Goal: Task Accomplishment & Management: Use online tool/utility

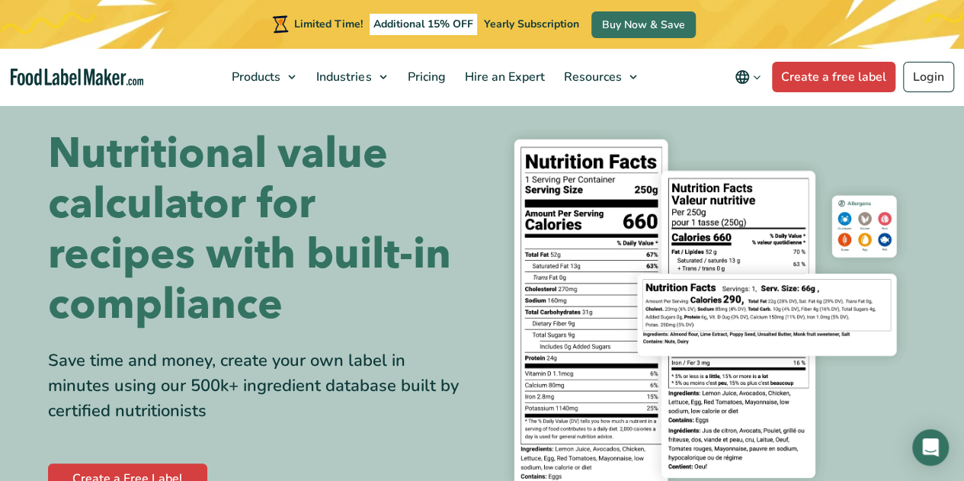
scroll to position [15, 0]
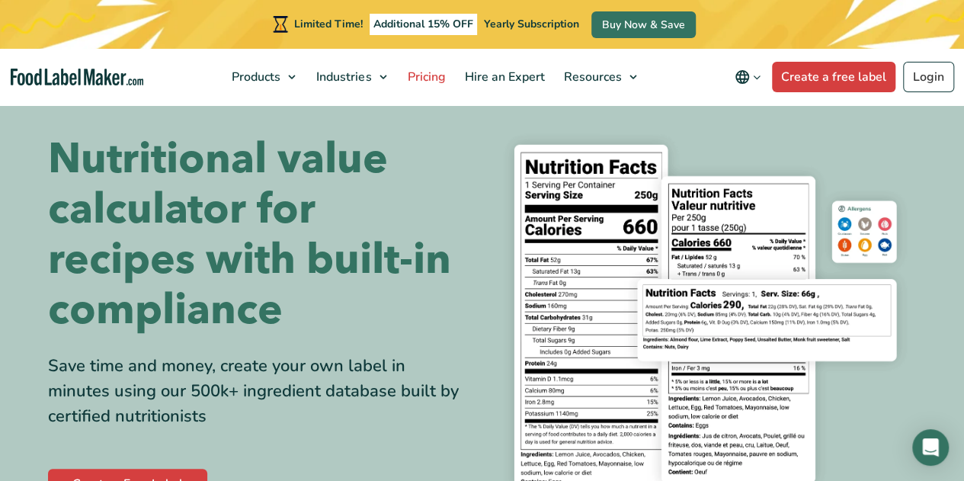
click at [433, 77] on span "Pricing" at bounding box center [424, 77] width 44 height 17
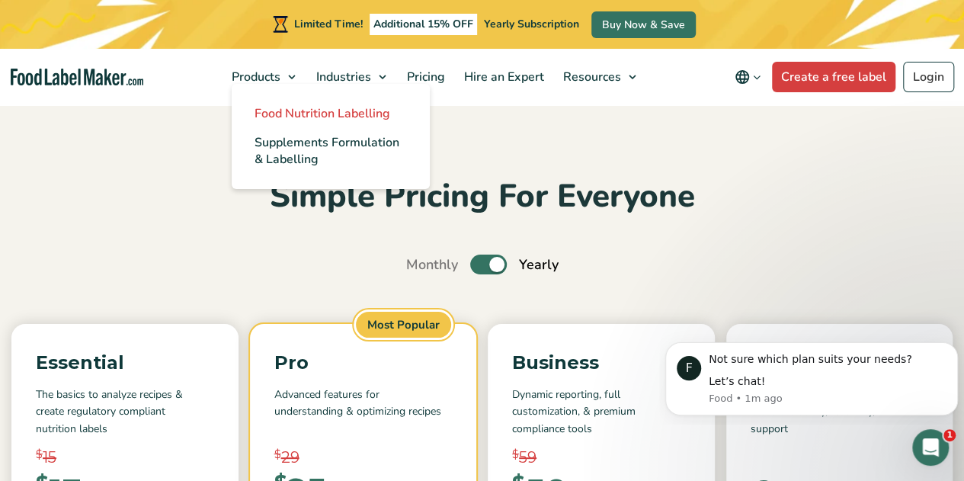
click at [265, 115] on span "Food Nutrition Labelling" at bounding box center [323, 113] width 136 height 17
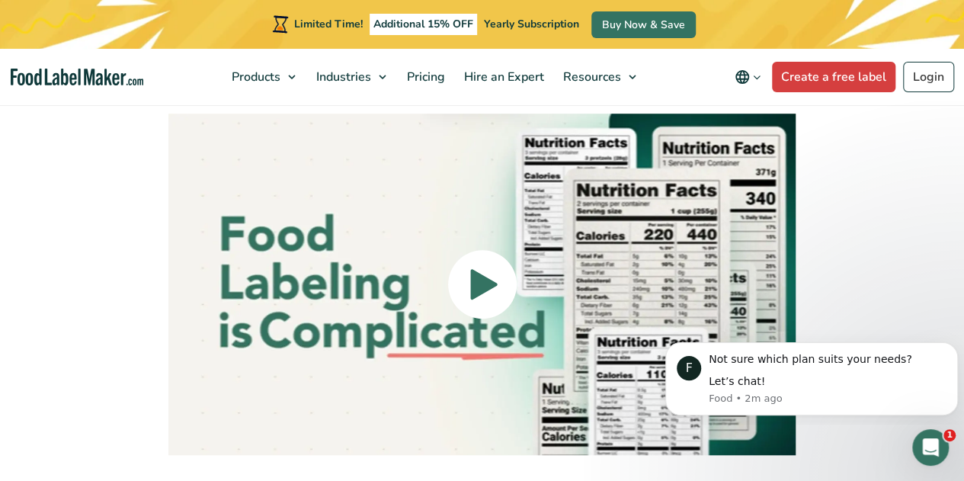
scroll to position [3337, 0]
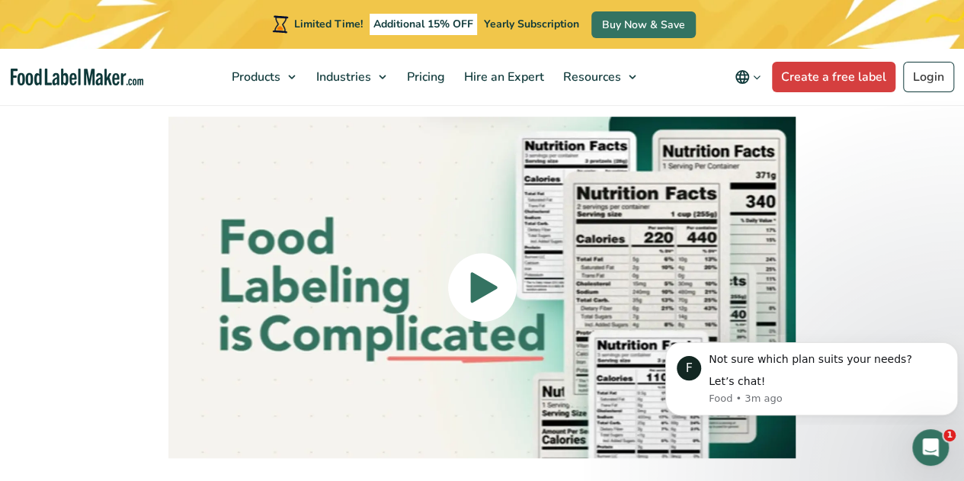
click at [476, 272] on icon at bounding box center [483, 287] width 27 height 30
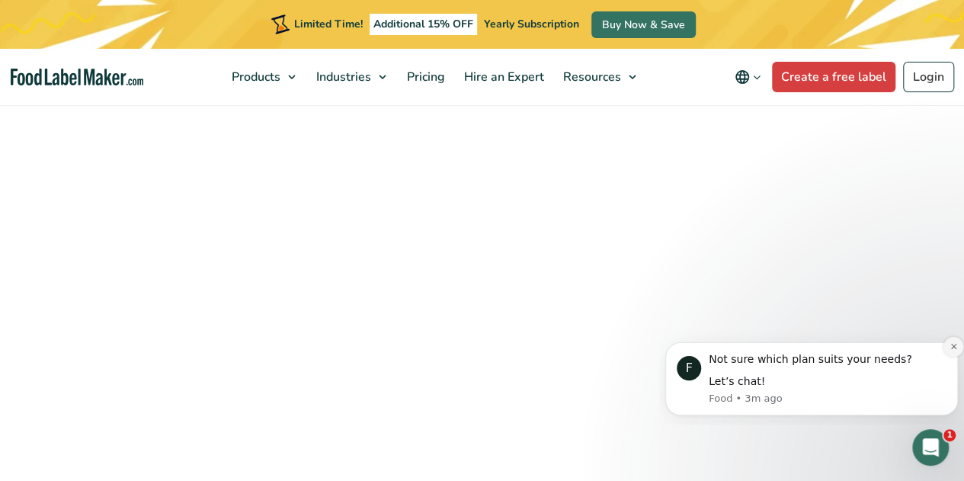
click at [955, 347] on icon "Dismiss notification" at bounding box center [952, 346] width 5 height 5
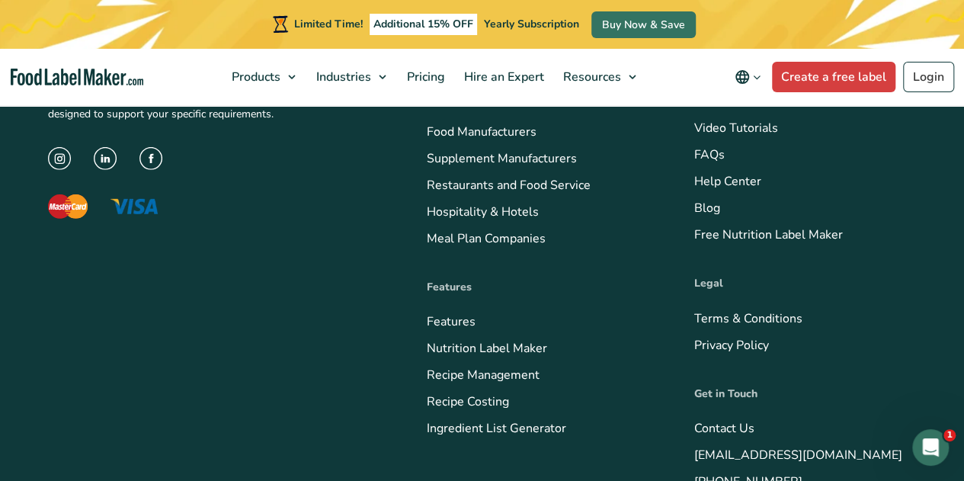
scroll to position [5203, 0]
click at [447, 392] on link "Recipe Costing" at bounding box center [468, 400] width 82 height 17
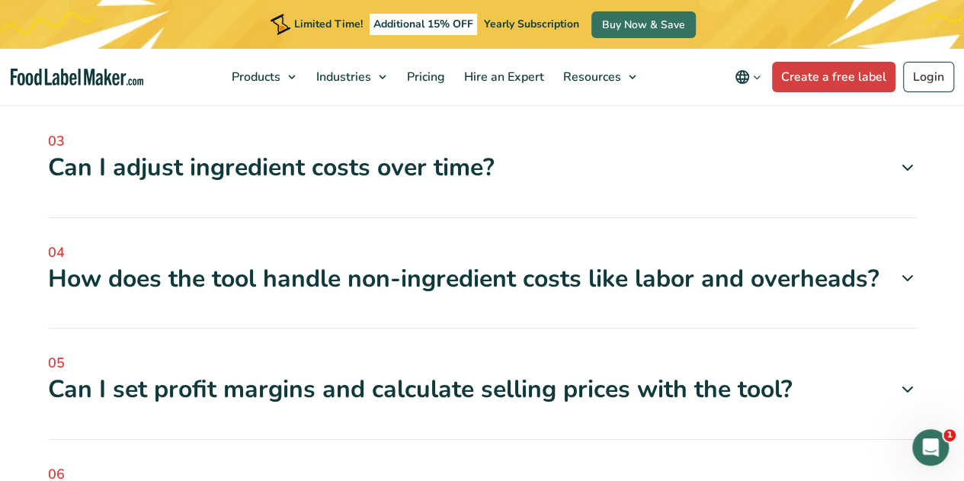
scroll to position [2738, 0]
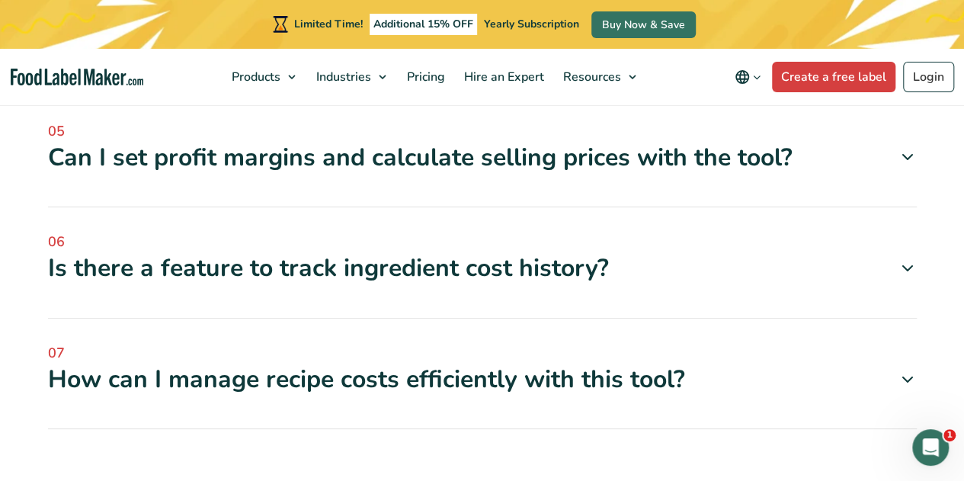
scroll to position [3054, 0]
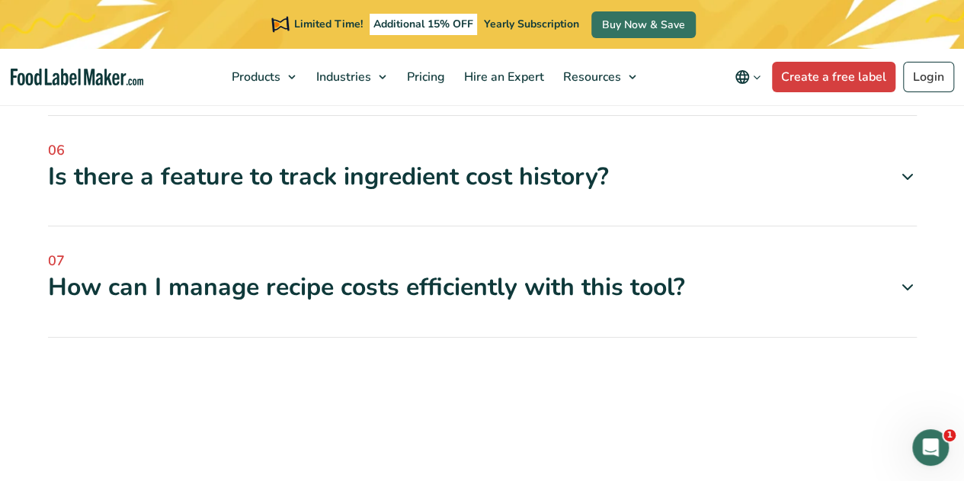
scroll to position [3278, 0]
click at [909, 75] on icon at bounding box center [907, 65] width 18 height 18
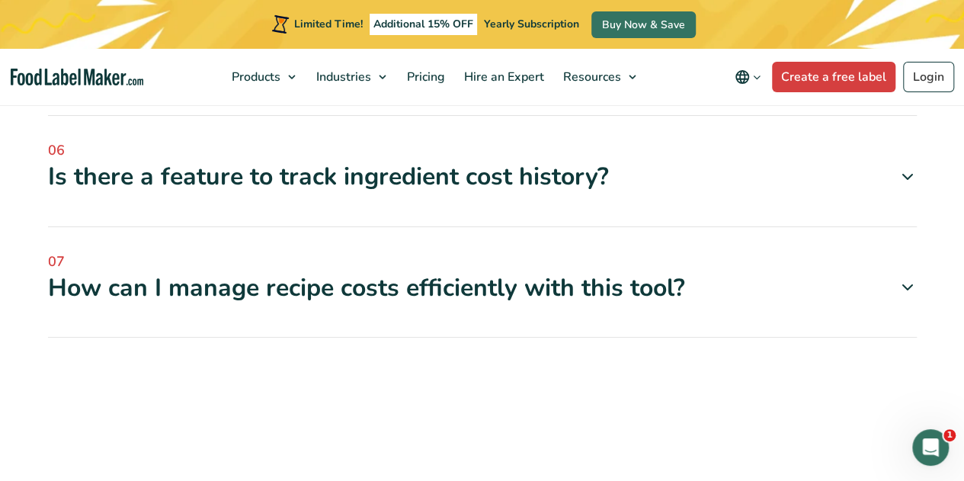
click at [901, 186] on icon at bounding box center [907, 177] width 18 height 18
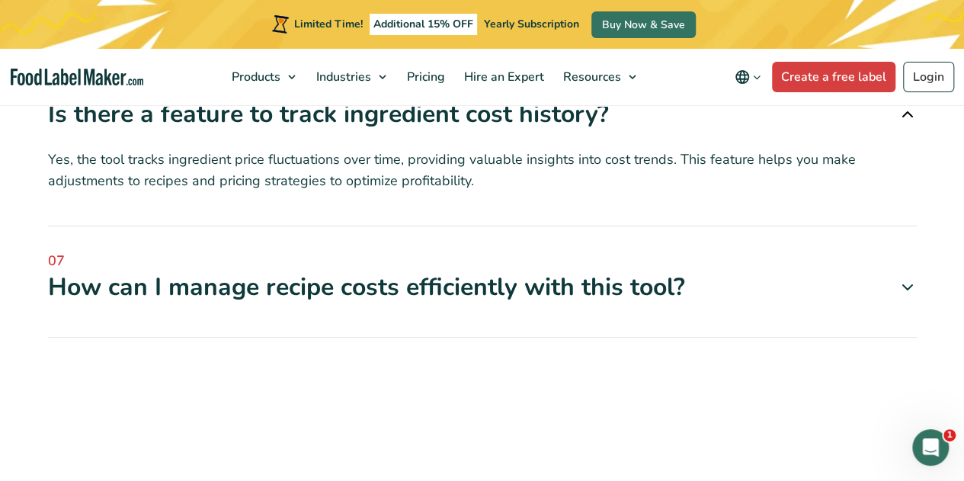
scroll to position [3756, 0]
click at [909, 278] on icon at bounding box center [907, 287] width 18 height 18
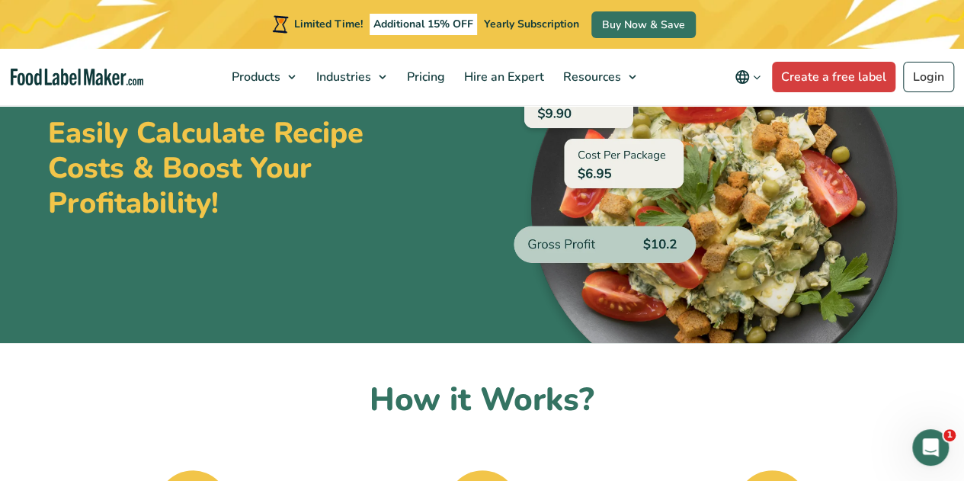
scroll to position [0, 0]
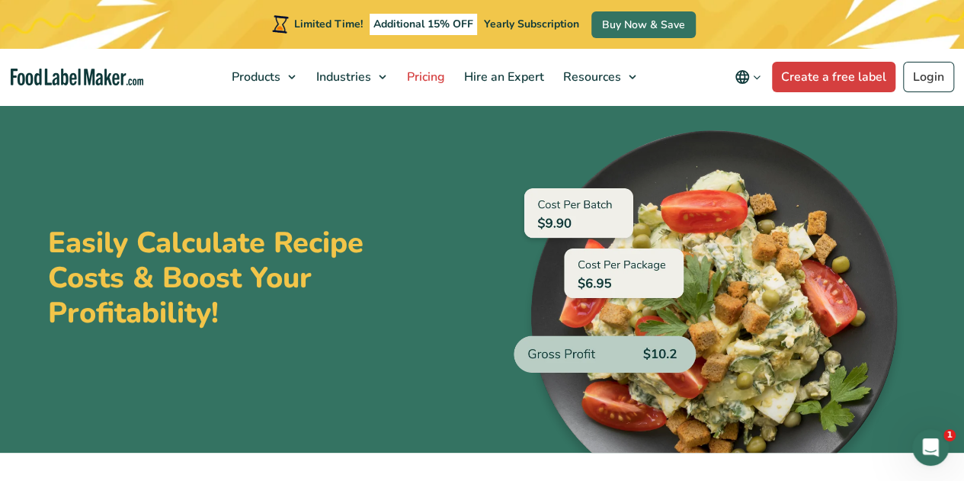
click at [416, 73] on span "Pricing" at bounding box center [424, 77] width 44 height 17
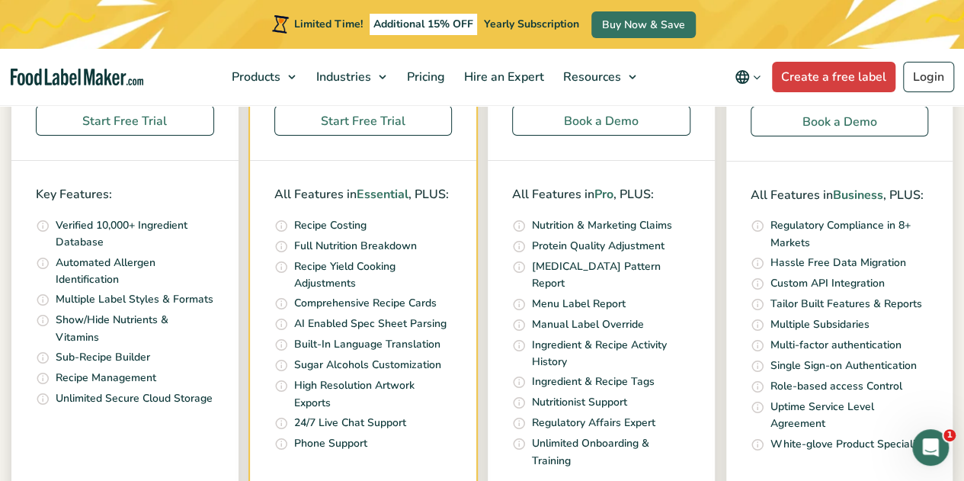
scroll to position [587, 0]
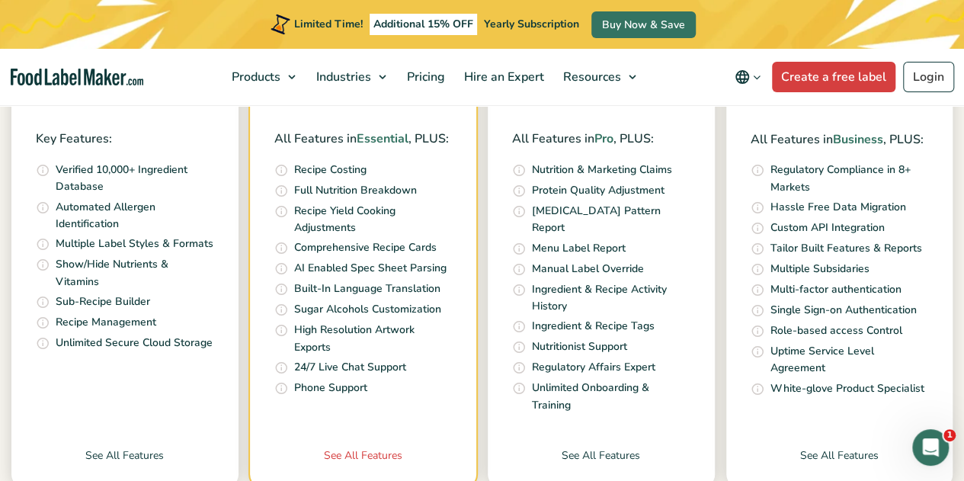
click at [349, 447] on link "See All Features" at bounding box center [363, 467] width 227 height 40
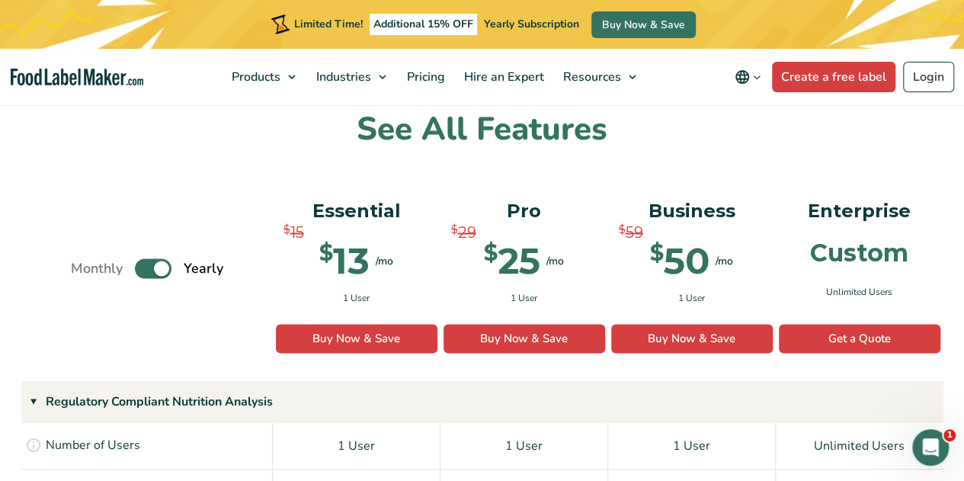
scroll to position [1101, 0]
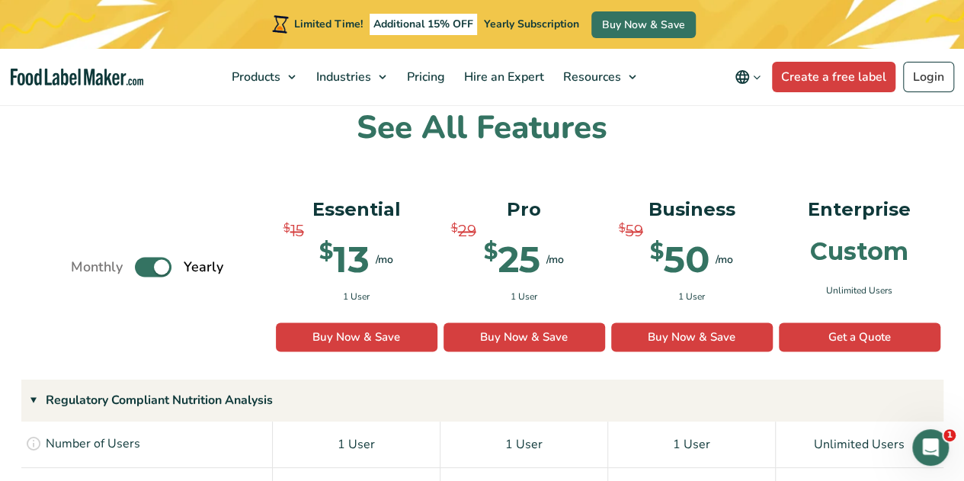
click at [142, 257] on label "Toggle" at bounding box center [153, 267] width 37 height 20
click at [84, 262] on input "Toggle" at bounding box center [79, 267] width 10 height 10
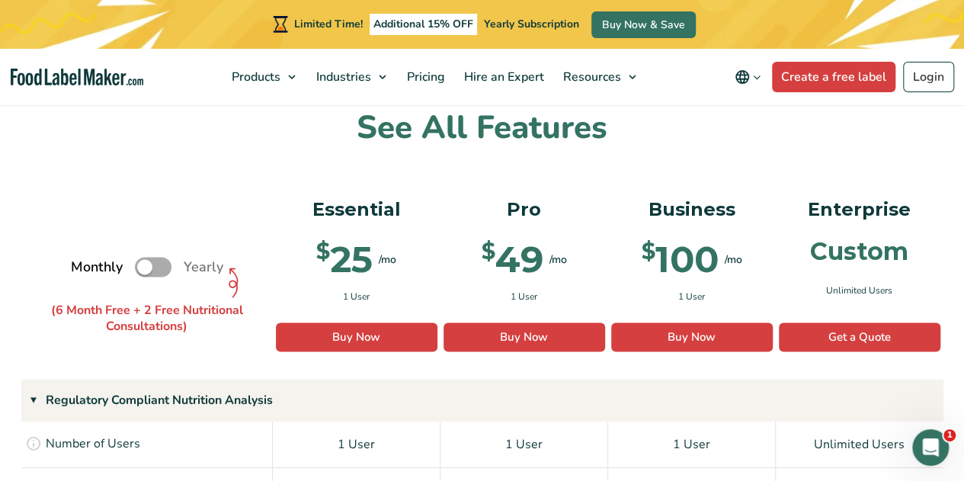
click at [163, 257] on label "Toggle" at bounding box center [153, 267] width 37 height 20
click at [84, 262] on input "Toggle" at bounding box center [79, 267] width 10 height 10
checkbox input "true"
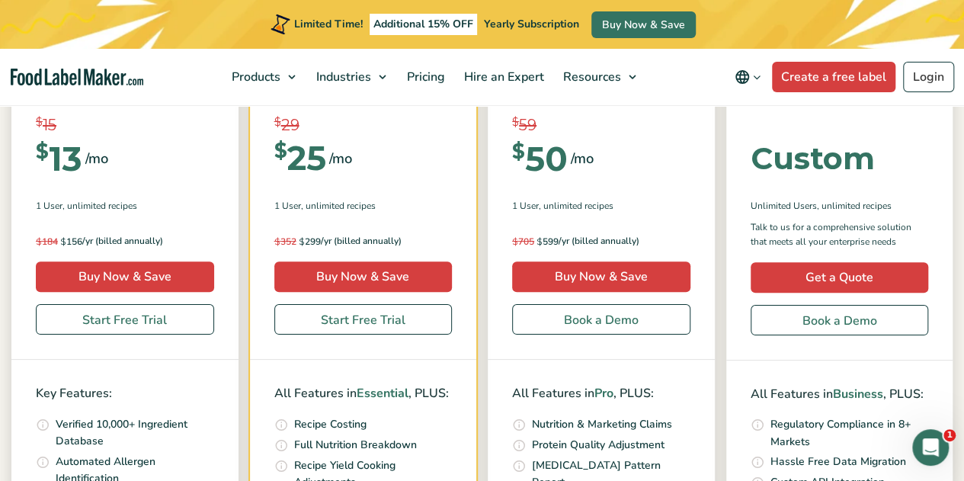
scroll to position [355, 0]
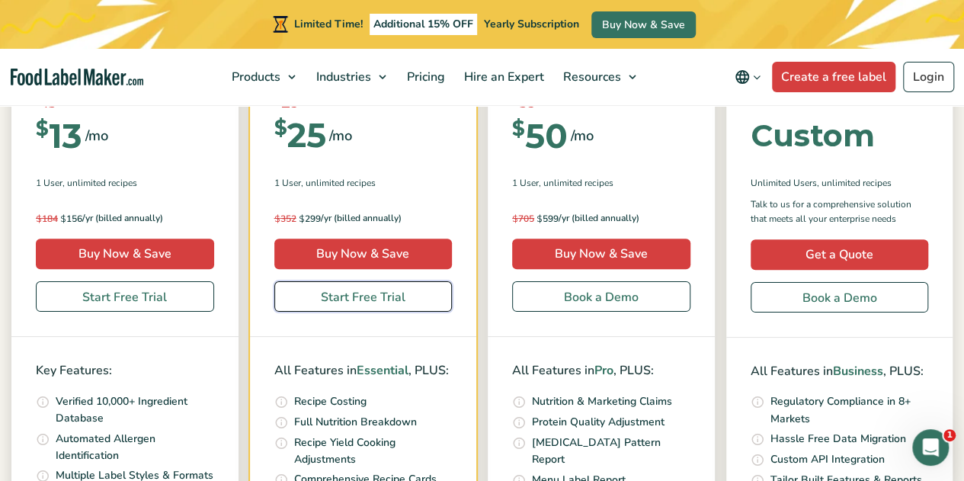
click at [340, 304] on link "Start Free Trial" at bounding box center [363, 296] width 178 height 30
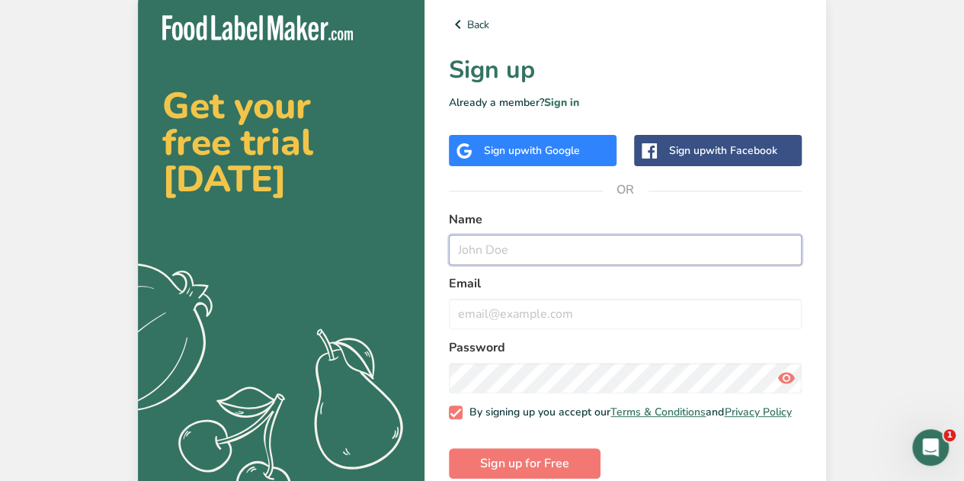
click at [538, 246] on input "text" at bounding box center [625, 250] width 353 height 30
type input "CIAO Cucina"
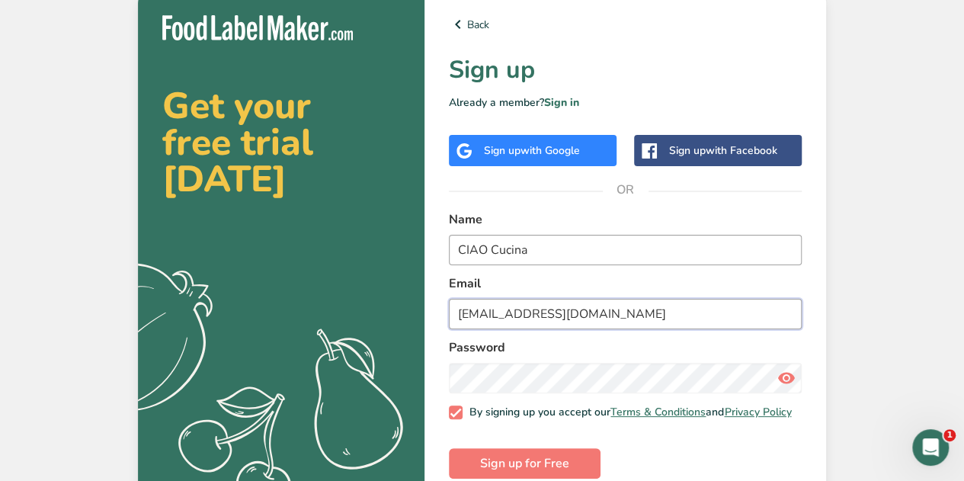
type input "[EMAIL_ADDRESS][DOMAIN_NAME]"
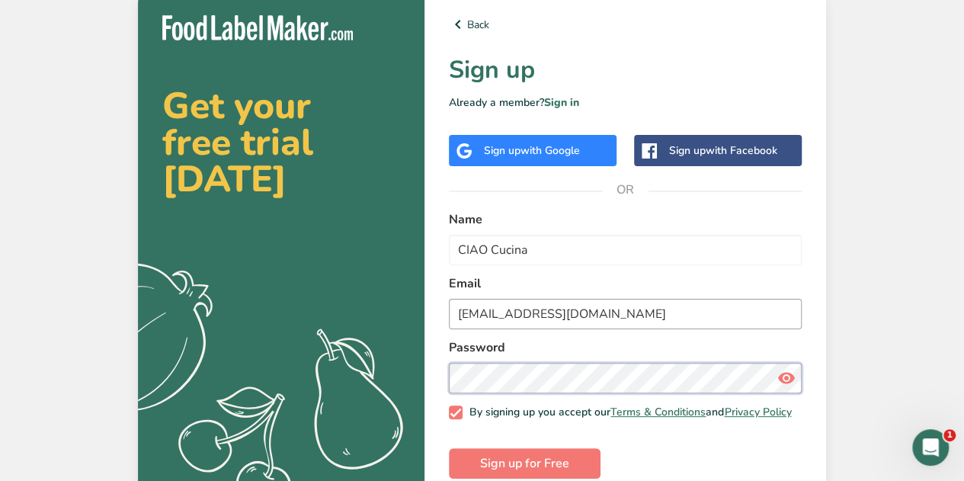
scroll to position [30, 0]
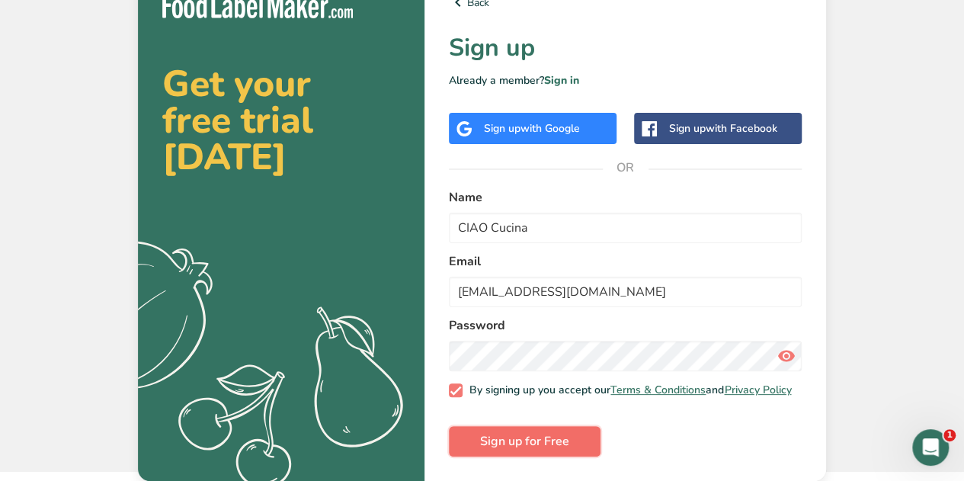
click at [536, 437] on span "Sign up for Free" at bounding box center [524, 441] width 89 height 18
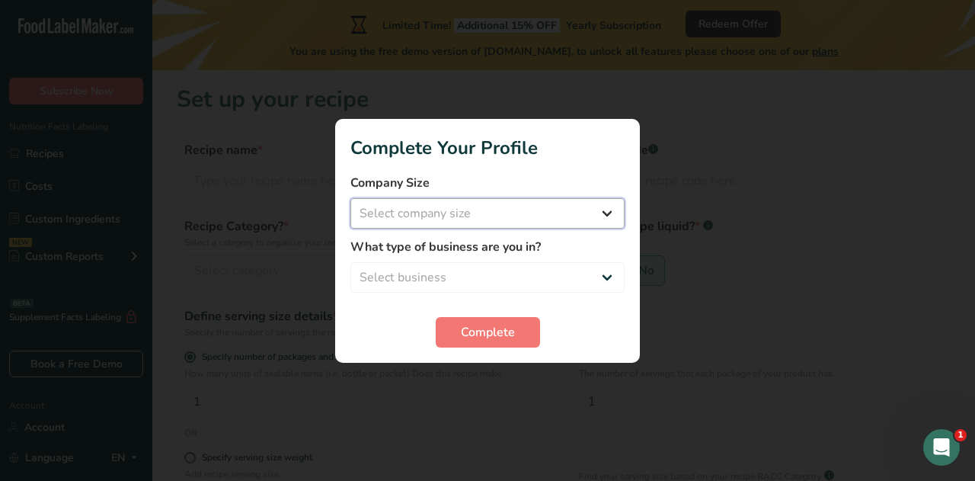
click at [590, 211] on select "Select company size Fewer than 10 Employees 10 to 50 Employees 51 to 500 Employ…" at bounding box center [488, 213] width 274 height 30
select select "1"
click at [351, 198] on select "Select company size Fewer than 10 Employees 10 to 50 Employees 51 to 500 Employ…" at bounding box center [488, 213] width 274 height 30
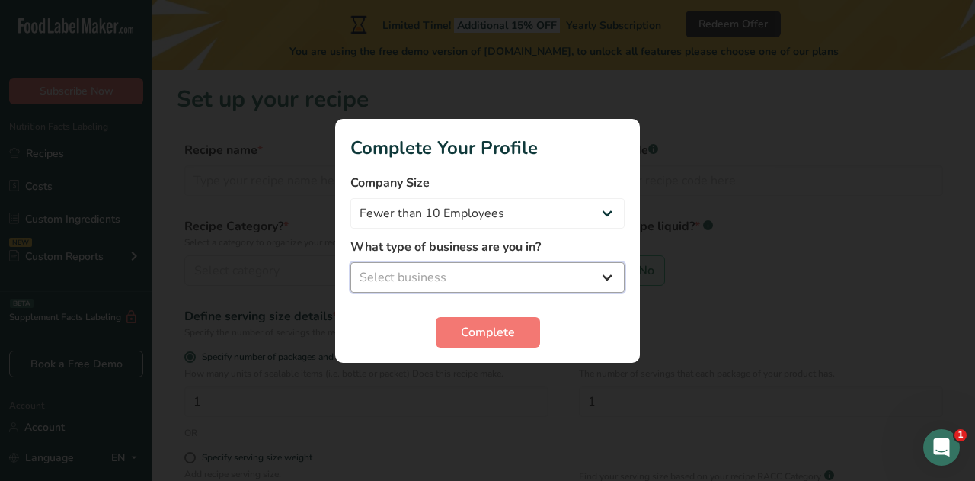
click at [604, 274] on select "Select business Packaged Food Manufacturer Restaurant & Cafe Bakery Meal Plans …" at bounding box center [488, 277] width 274 height 30
select select "8"
click at [351, 262] on select "Select business Packaged Food Manufacturer Restaurant & Cafe Bakery Meal Plans …" at bounding box center [488, 277] width 274 height 30
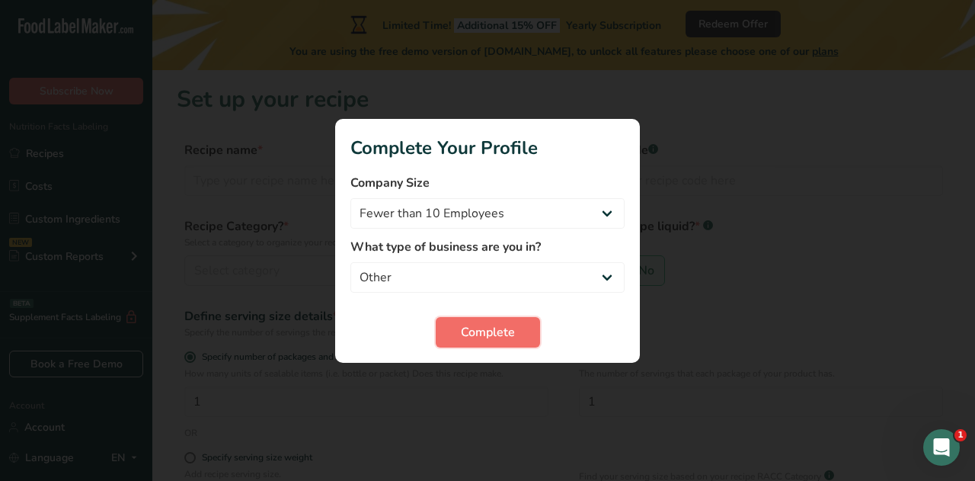
click at [514, 325] on span "Complete" at bounding box center [488, 332] width 54 height 18
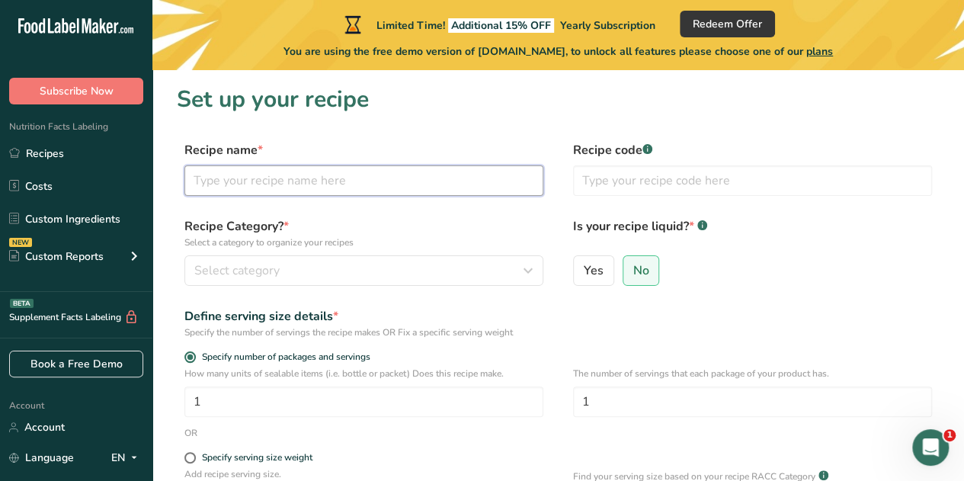
click at [221, 183] on input "text" at bounding box center [363, 180] width 359 height 30
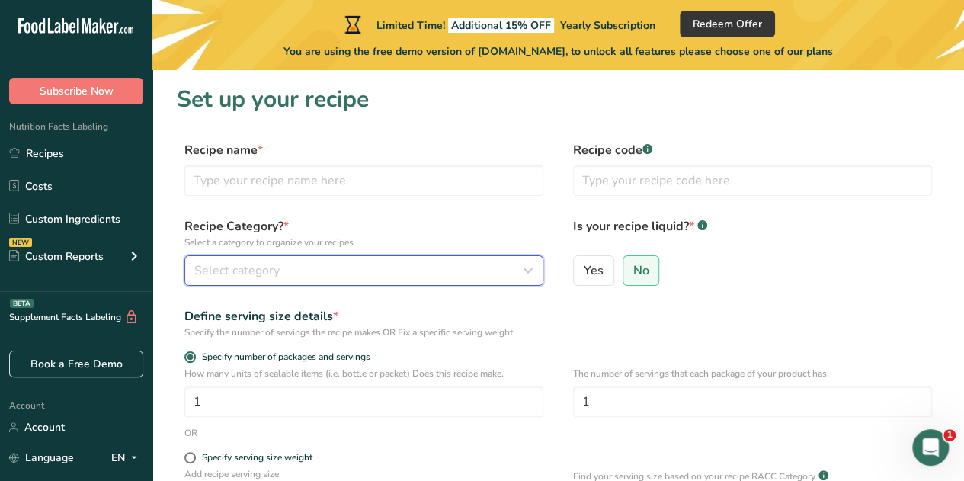
click at [402, 264] on div "Select category" at bounding box center [359, 270] width 330 height 18
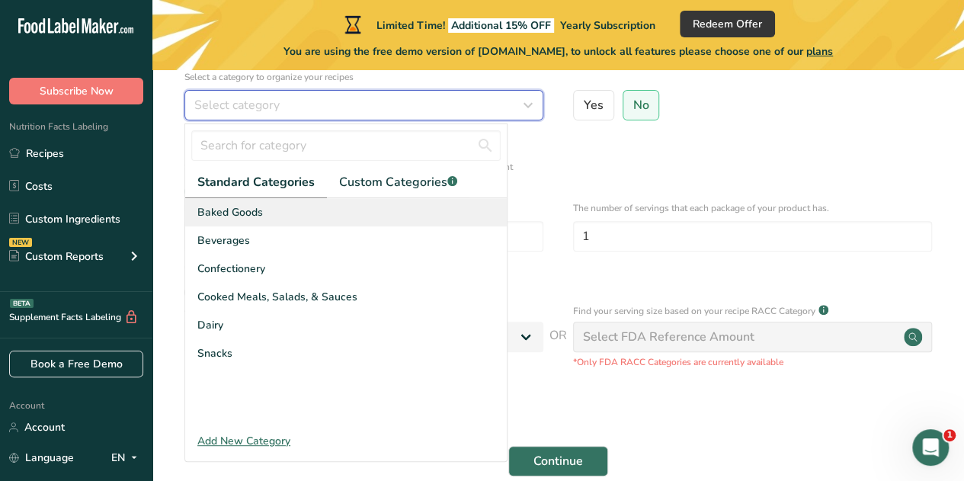
scroll to position [166, 0]
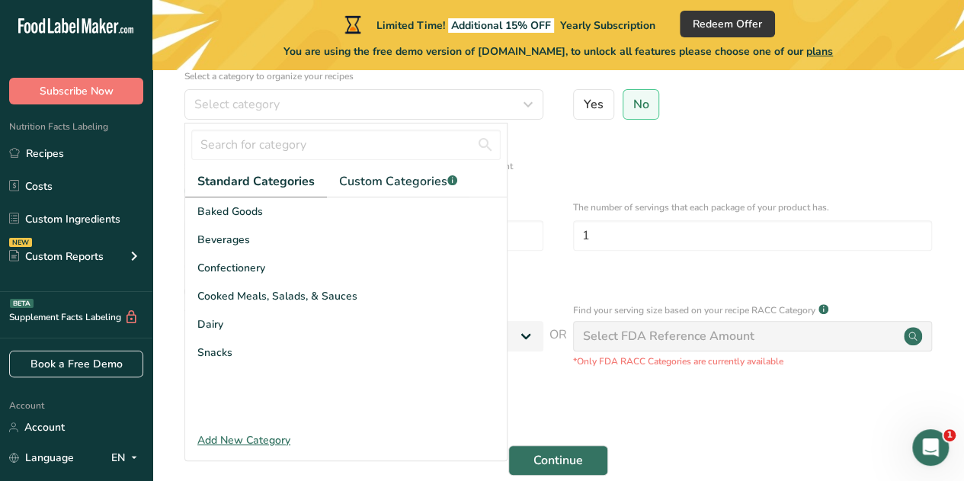
click at [242, 437] on div "Add New Category" at bounding box center [346, 440] width 322 height 16
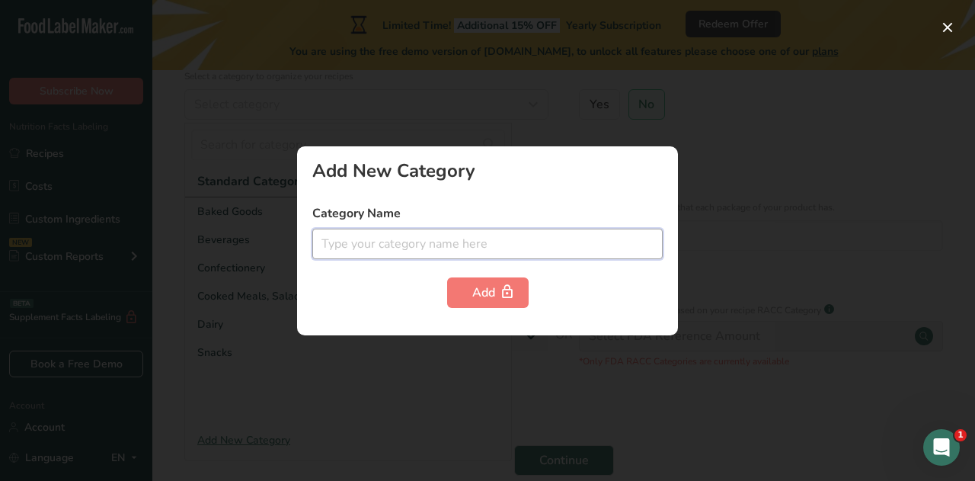
click at [353, 252] on input "text" at bounding box center [487, 244] width 351 height 30
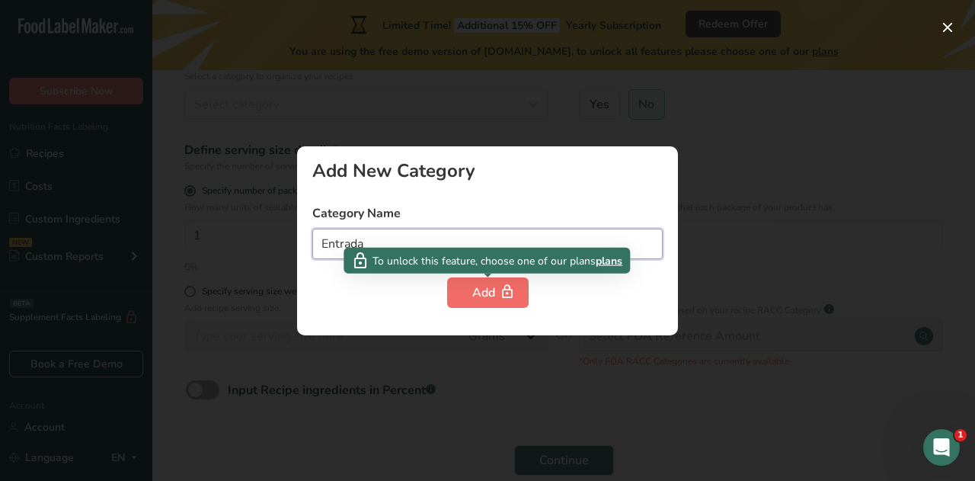
type input "Entrada"
click at [476, 286] on div "Add" at bounding box center [487, 292] width 31 height 18
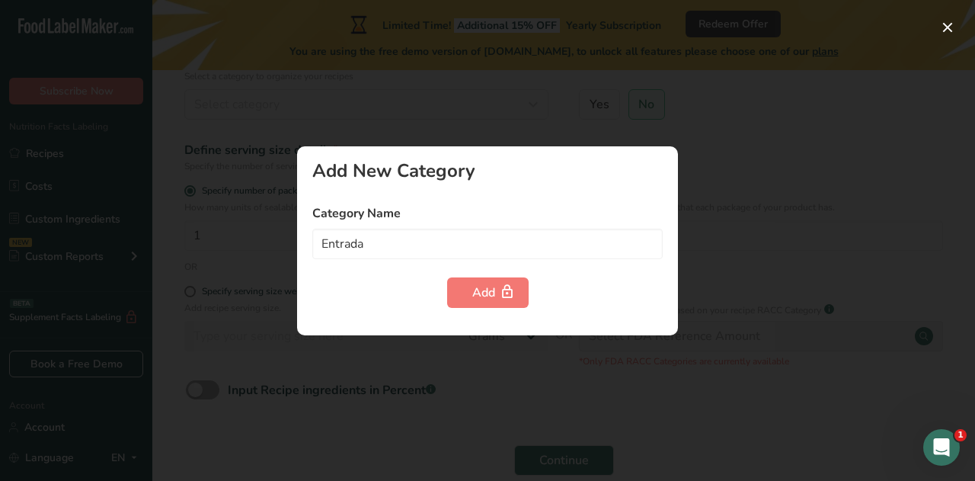
click at [716, 141] on div at bounding box center [487, 240] width 975 height 481
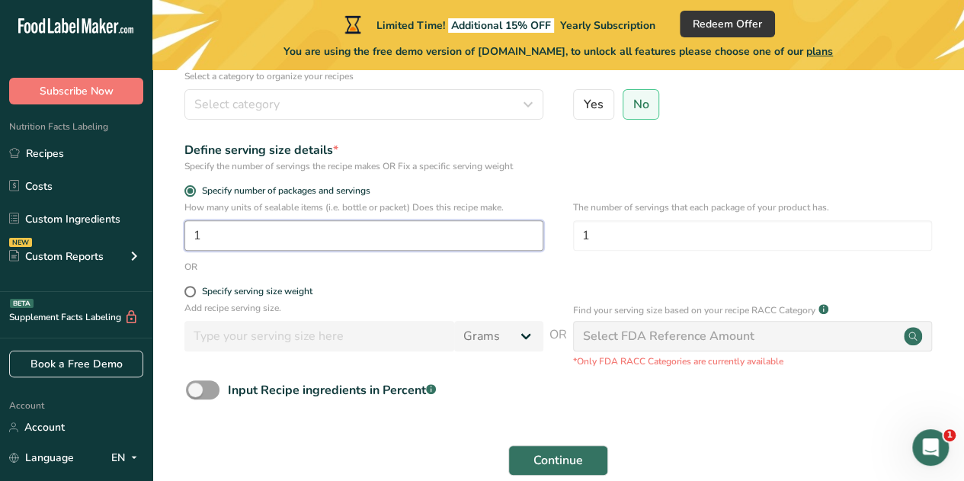
click at [285, 235] on input "1" at bounding box center [363, 235] width 359 height 30
type input "2"
click at [655, 178] on form "Recipe name * Recipe code .a-a{fill:#347362;}.b-a{fill:#fff;} Recipe Category? …" at bounding box center [558, 230] width 763 height 510
click at [593, 241] on input "1" at bounding box center [752, 235] width 359 height 30
type input "2"
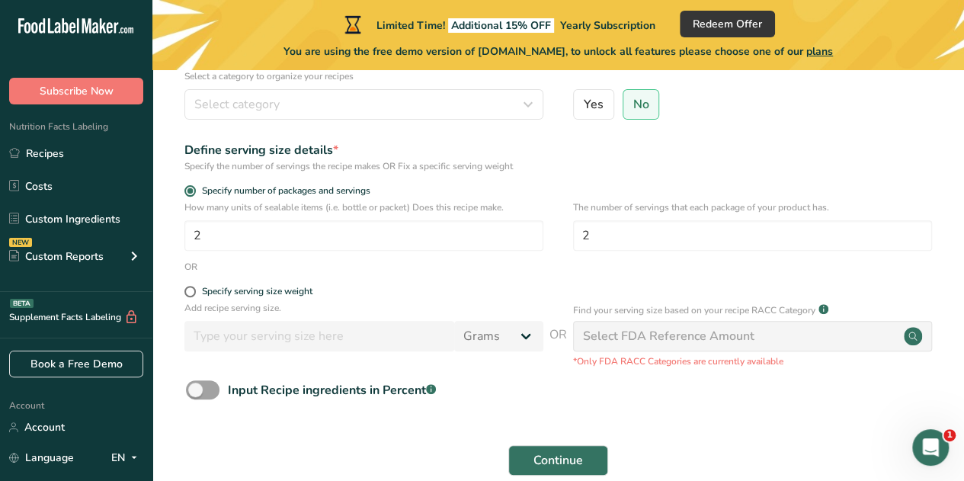
click at [562, 176] on form "Recipe name * Recipe code .a-a{fill:#347362;}.b-a{fill:#fff;} Recipe Category? …" at bounding box center [558, 230] width 763 height 510
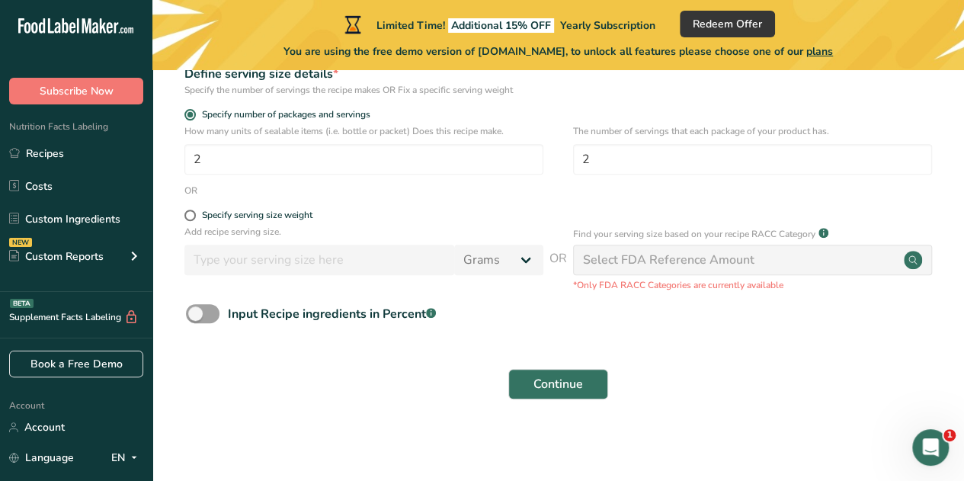
scroll to position [0, 0]
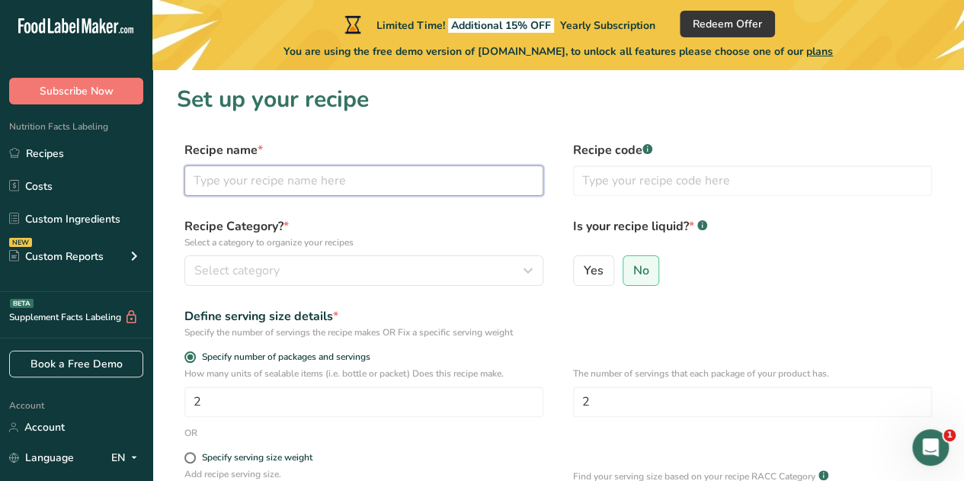
click at [258, 184] on input "text" at bounding box center [363, 180] width 359 height 30
type input "M"
type input "Bocconcini"
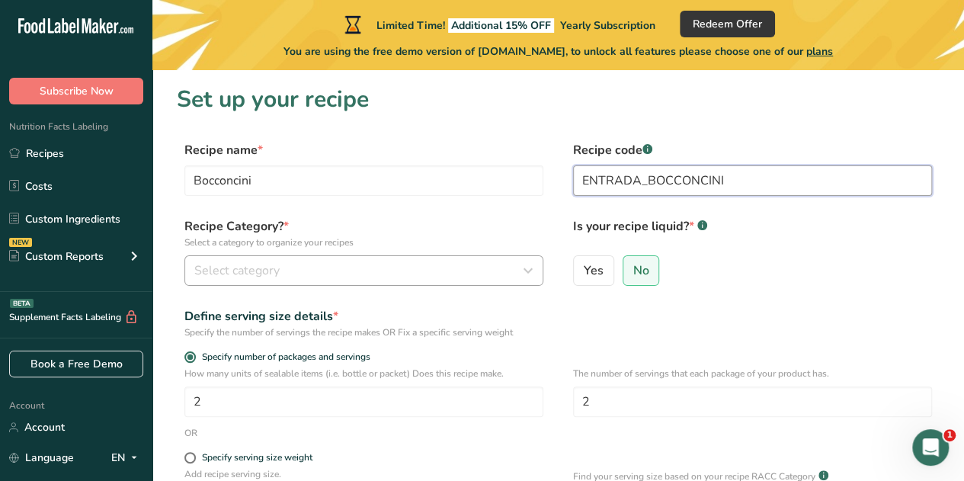
type input "ENTRADA_BOCCONCINI"
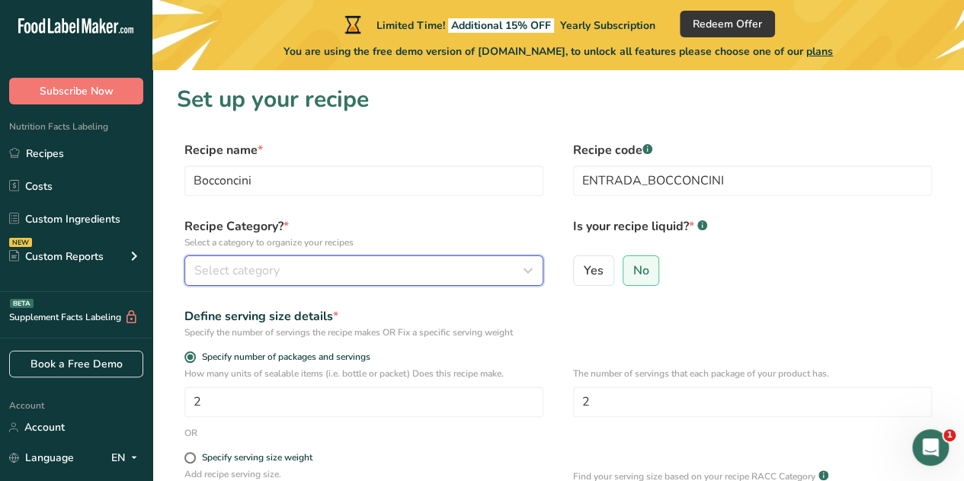
click at [248, 277] on span "Select category" at bounding box center [236, 270] width 85 height 18
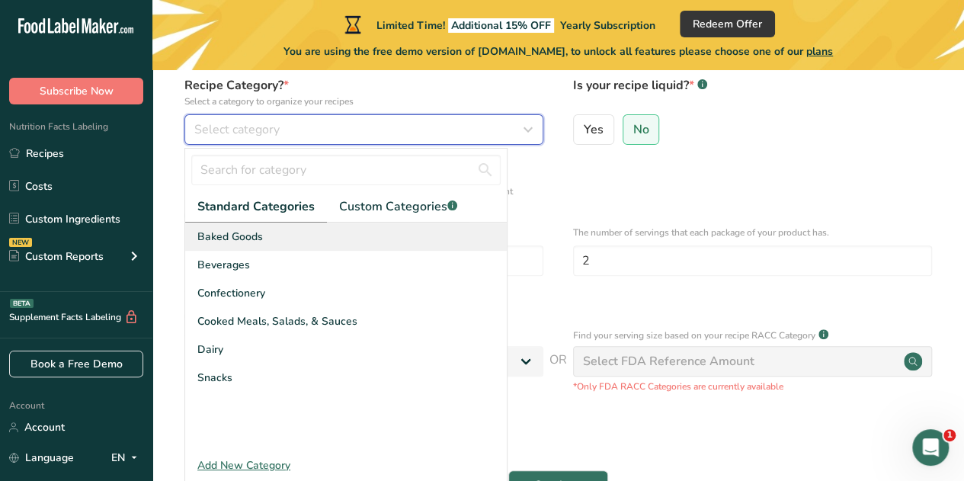
scroll to position [143, 0]
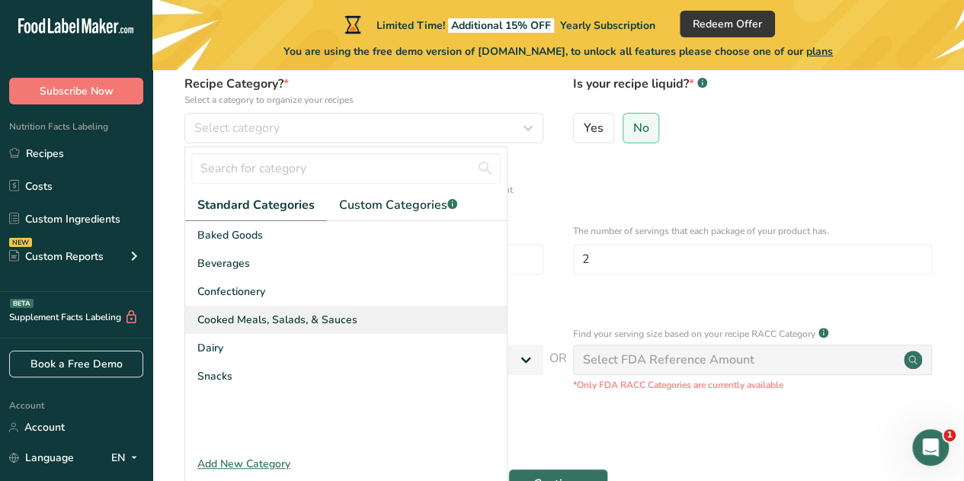
click at [334, 312] on span "Cooked Meals, Salads, & Sauces" at bounding box center [277, 320] width 160 height 16
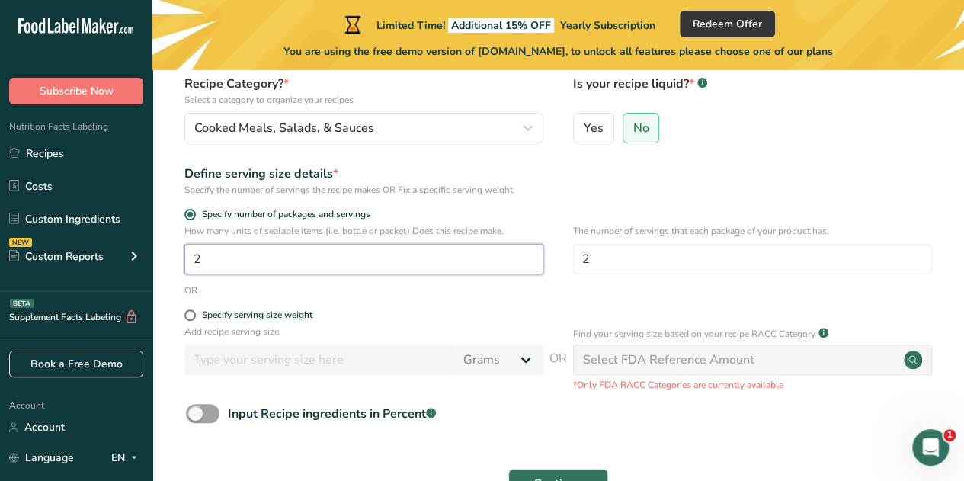
click at [210, 255] on input "2" at bounding box center [363, 259] width 359 height 30
type input "1"
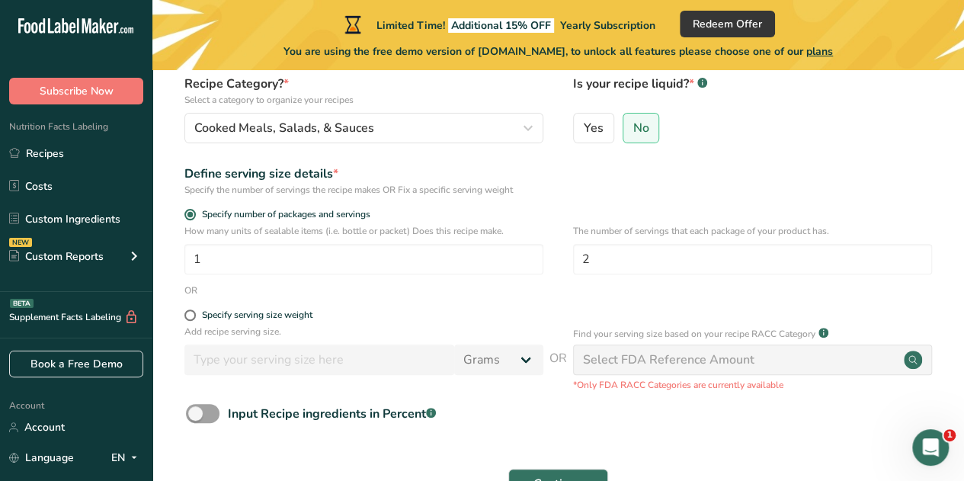
click at [582, 186] on div "Define serving size details * Specify the number of servings the recipe makes O…" at bounding box center [558, 181] width 763 height 32
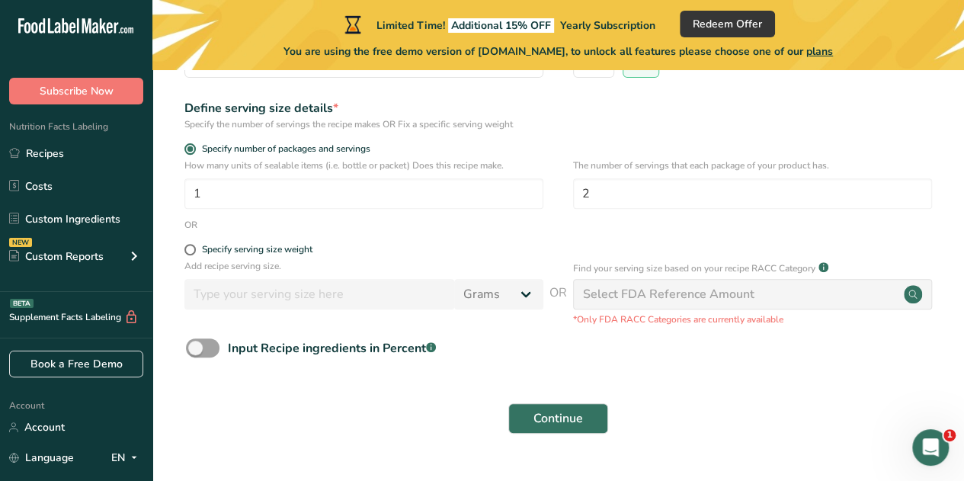
scroll to position [209, 0]
click at [210, 350] on span at bounding box center [203, 347] width 34 height 19
click at [196, 350] on input "Input Recipe ingredients in Percent .a-a{fill:#347362;}.b-a{fill:#fff;}" at bounding box center [191, 347] width 10 height 10
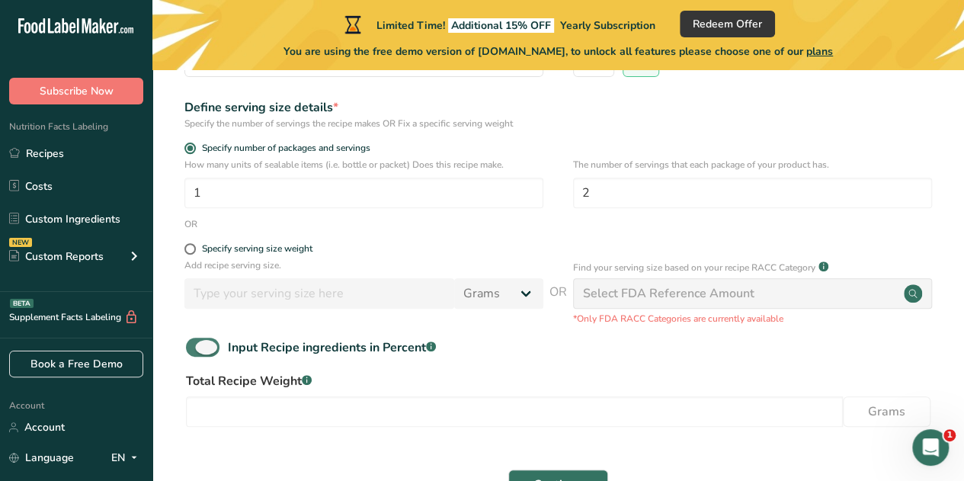
click at [191, 351] on span at bounding box center [203, 347] width 34 height 19
click at [191, 351] on input "Input Recipe ingredients in Percent .a-a{fill:#347362;}.b-a{fill:#fff;}" at bounding box center [191, 347] width 10 height 10
checkbox input "false"
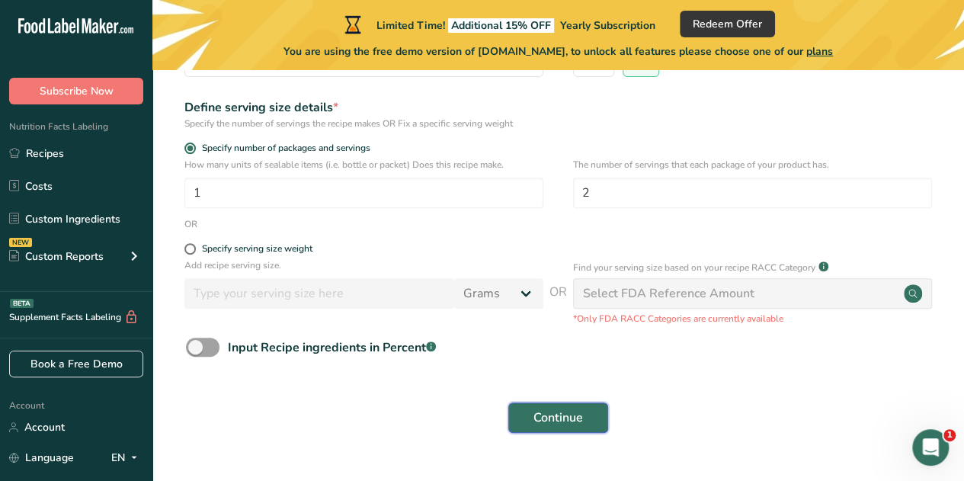
click at [530, 418] on button "Continue" at bounding box center [558, 417] width 100 height 30
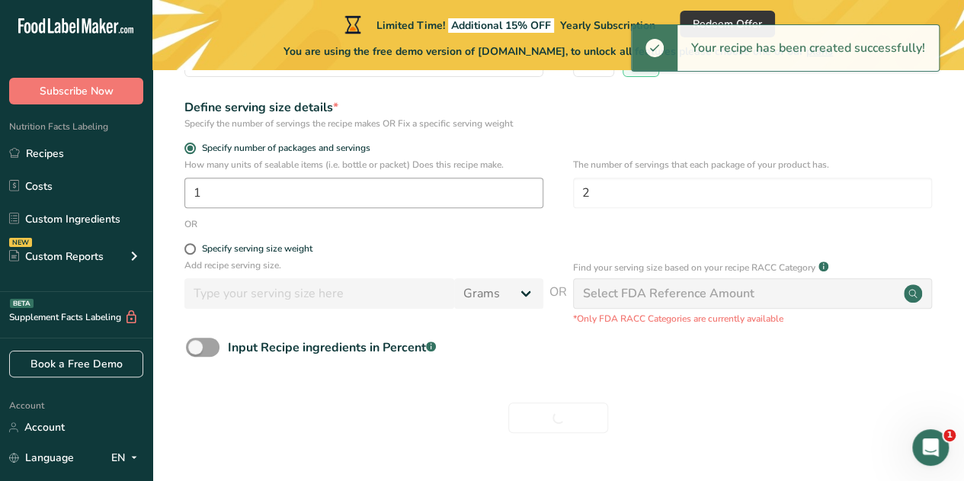
scroll to position [0, 0]
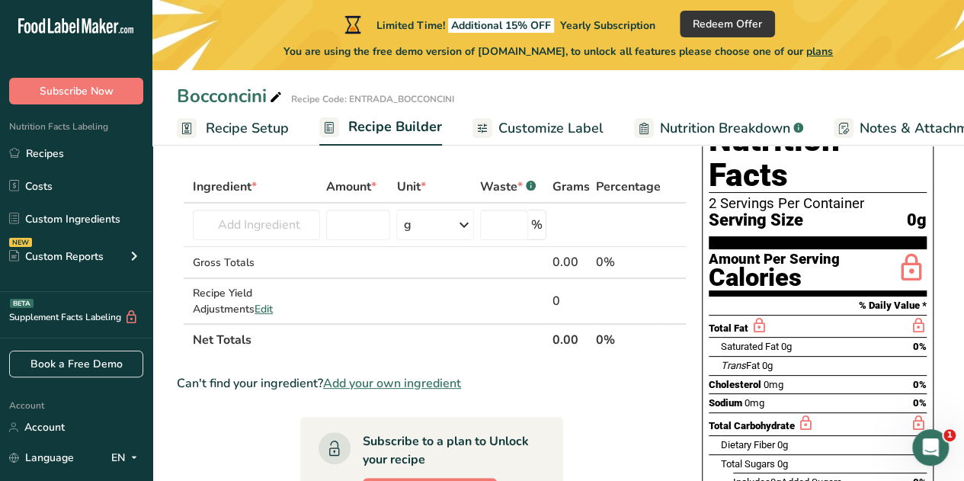
scroll to position [66, 0]
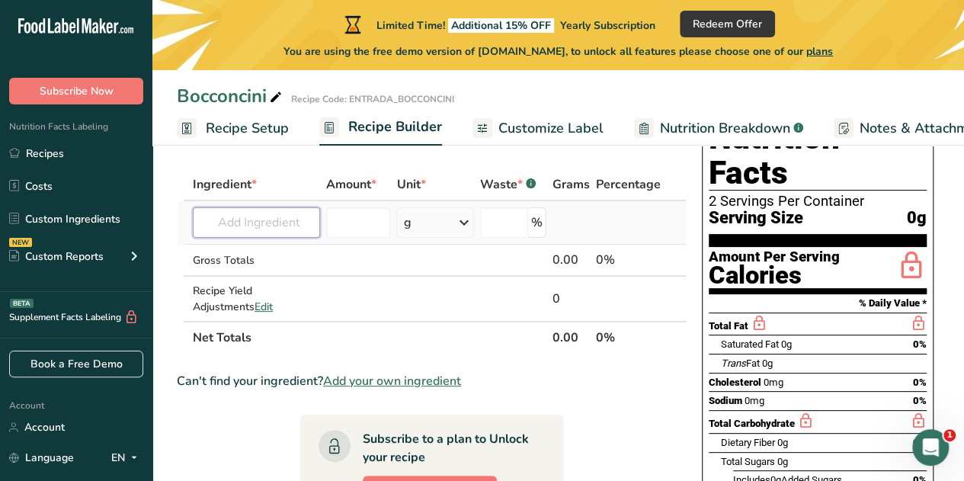
click at [263, 219] on input "text" at bounding box center [256, 222] width 127 height 30
type input "b"
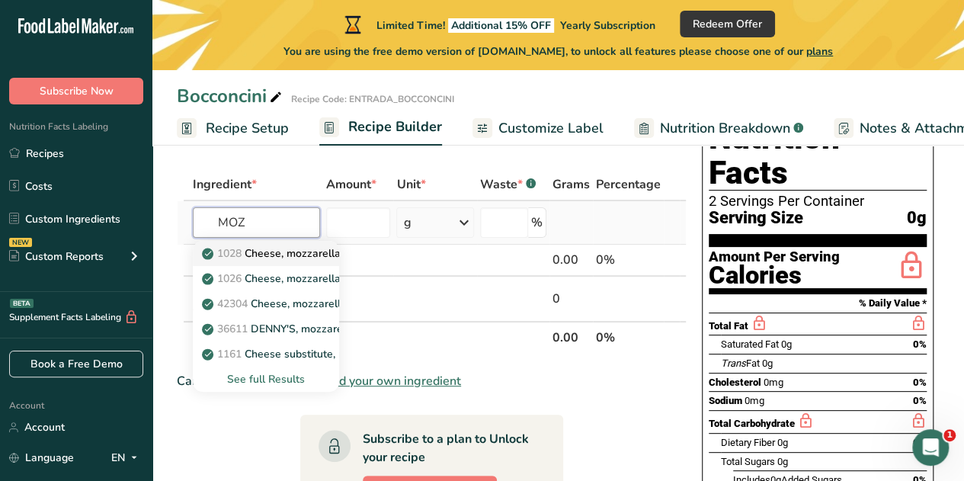
type input "MOZ"
click at [271, 254] on p "1028 Cheese, mozzarella, part skim milk" at bounding box center [309, 253] width 209 height 16
type input "Cheese, mozzarella, part skim milk"
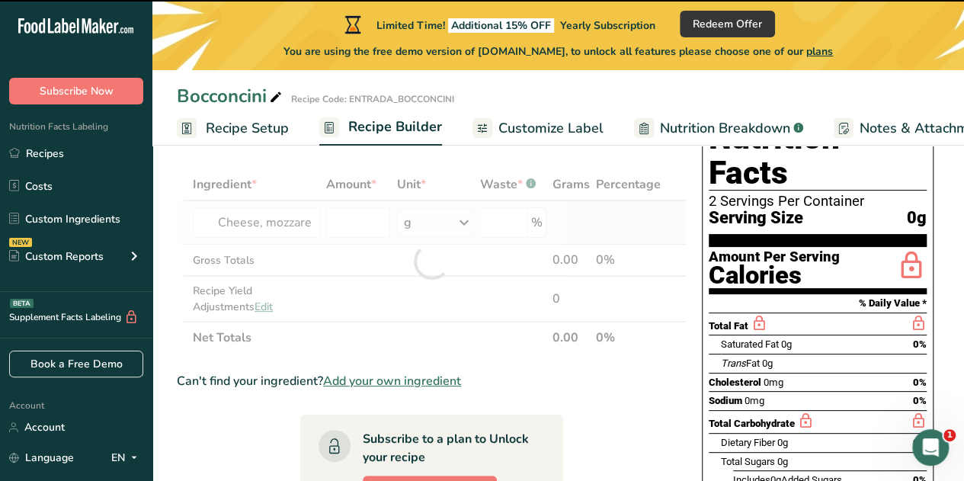
type input "0"
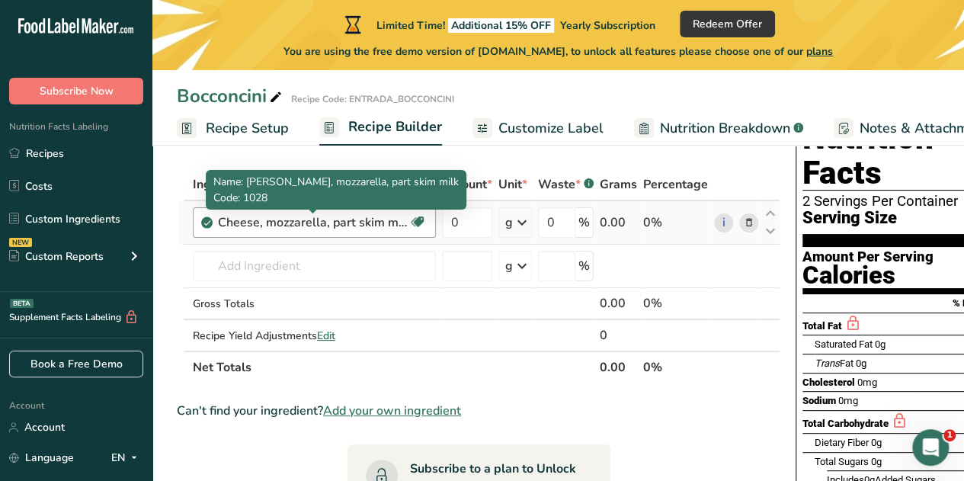
click at [389, 225] on div "Cheese, mozzarella, part skim milk" at bounding box center [313, 222] width 191 height 18
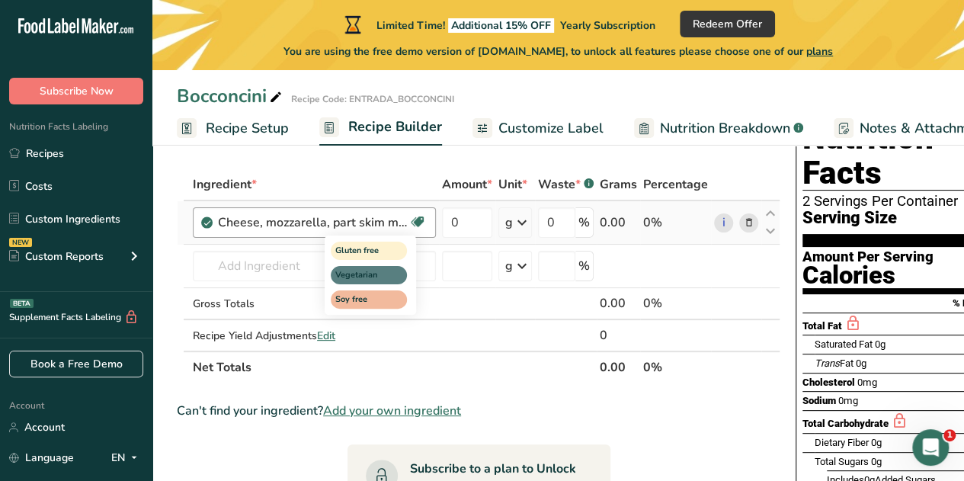
click at [415, 225] on icon at bounding box center [417, 222] width 15 height 24
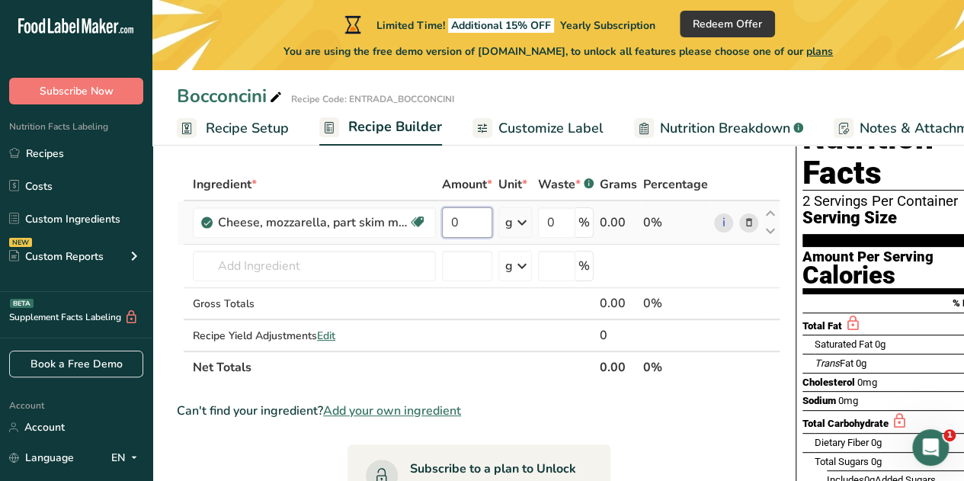
click at [459, 226] on input "0" at bounding box center [467, 222] width 50 height 30
type input "18.19"
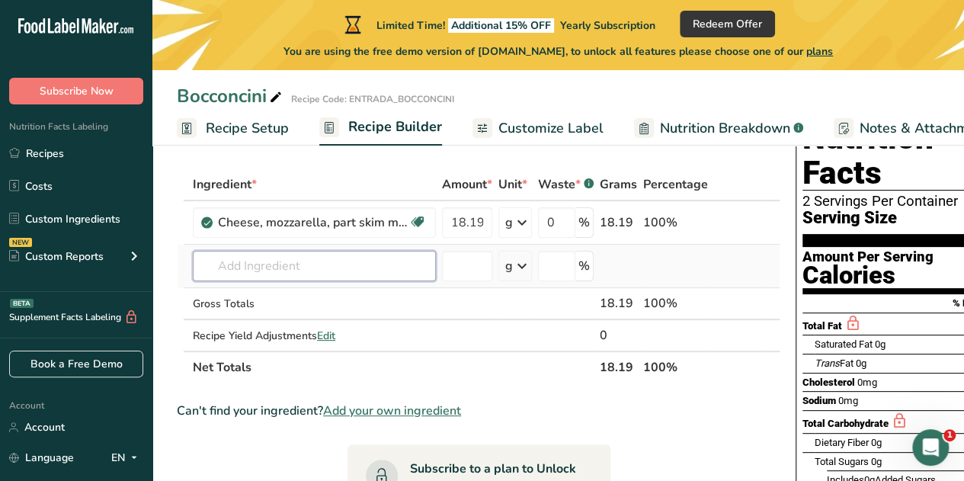
click at [261, 273] on div "Ingredient * Amount * Unit * Waste * .a-a{fill:#347362;}.b-a{fill:#fff;} Grams …" at bounding box center [479, 275] width 604 height 215
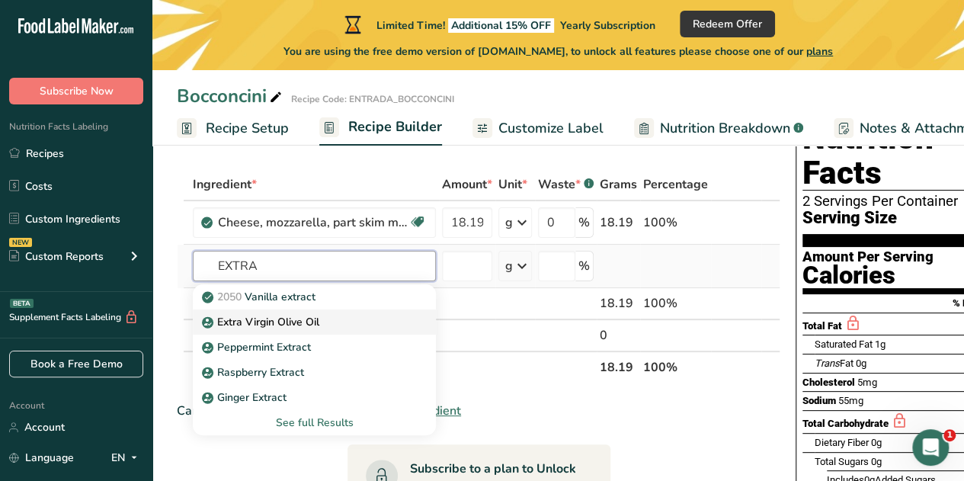
type input "EXTRA"
click at [262, 323] on p "Extra Virgin Olive Oil" at bounding box center [262, 322] width 114 height 16
type input "Extra Virgin Olive Oil"
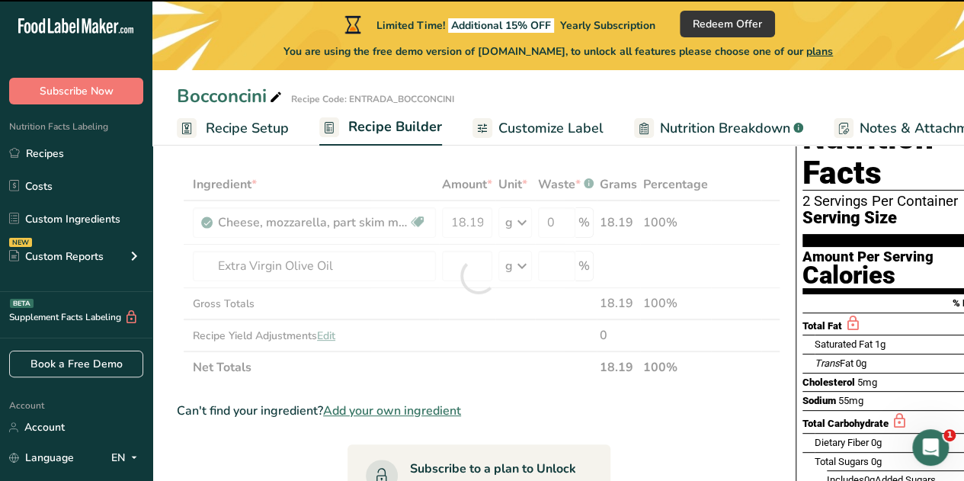
type input "0"
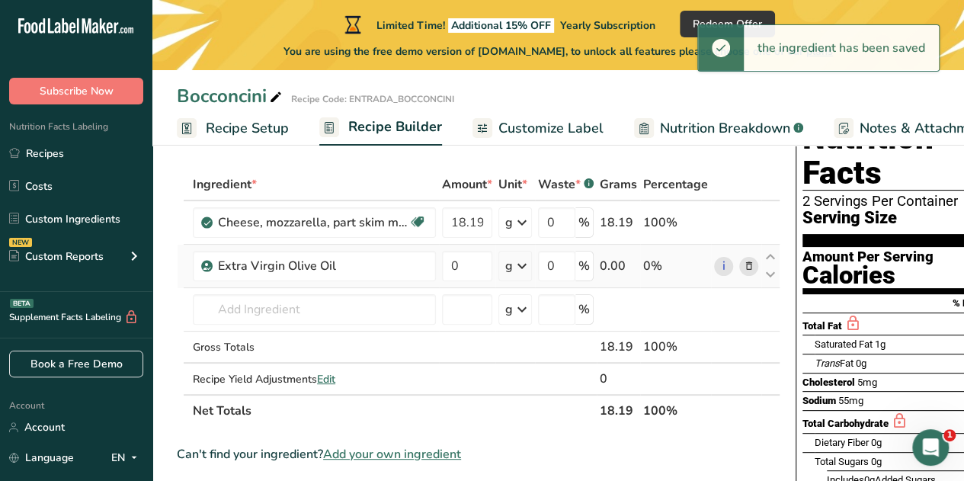
click at [524, 266] on icon at bounding box center [522, 265] width 18 height 27
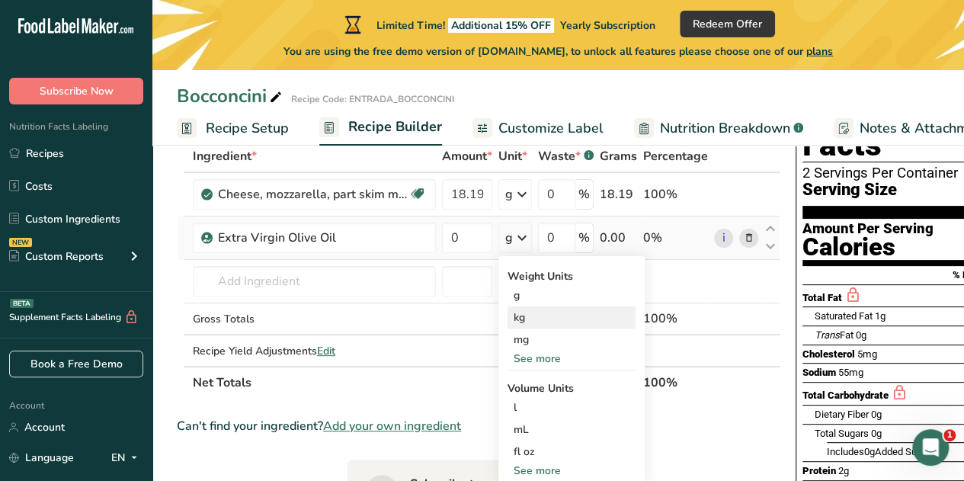
scroll to position [120, 0]
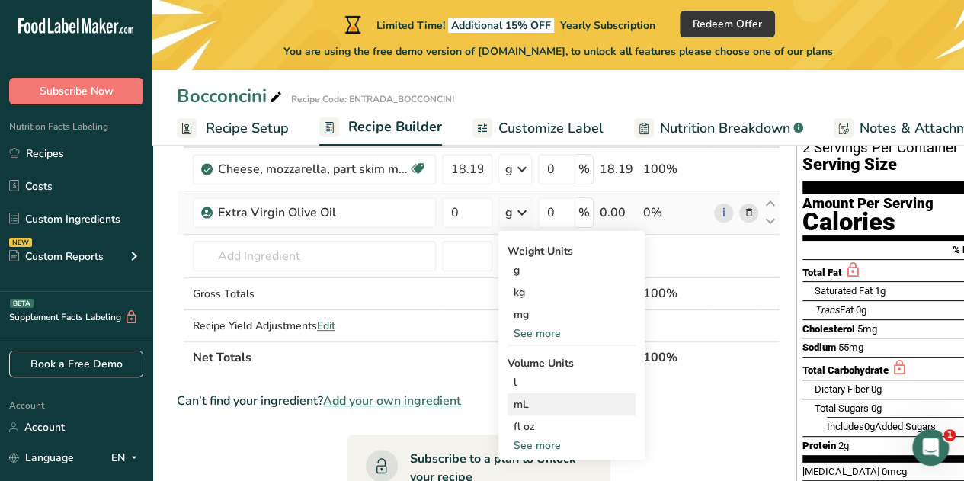
click at [526, 401] on div "mL" at bounding box center [572, 404] width 116 height 16
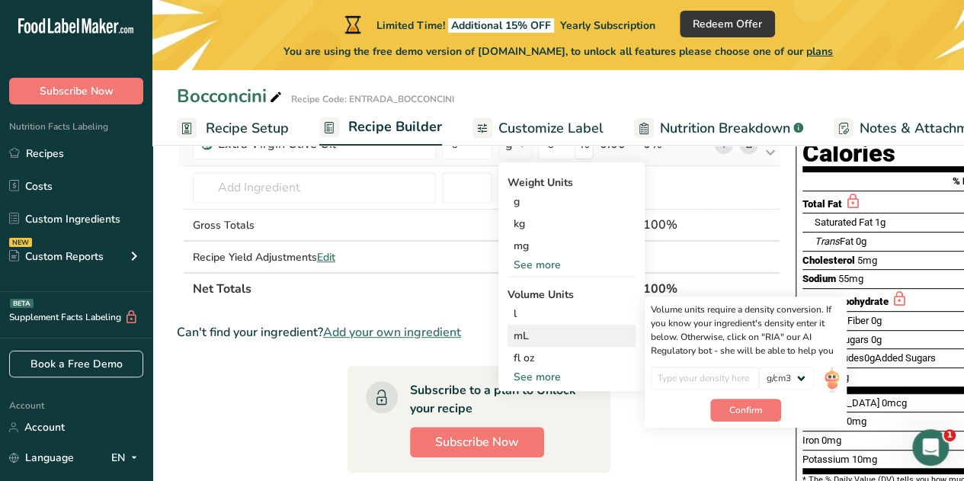
scroll to position [189, 0]
click at [543, 334] on div "mL" at bounding box center [572, 335] width 116 height 16
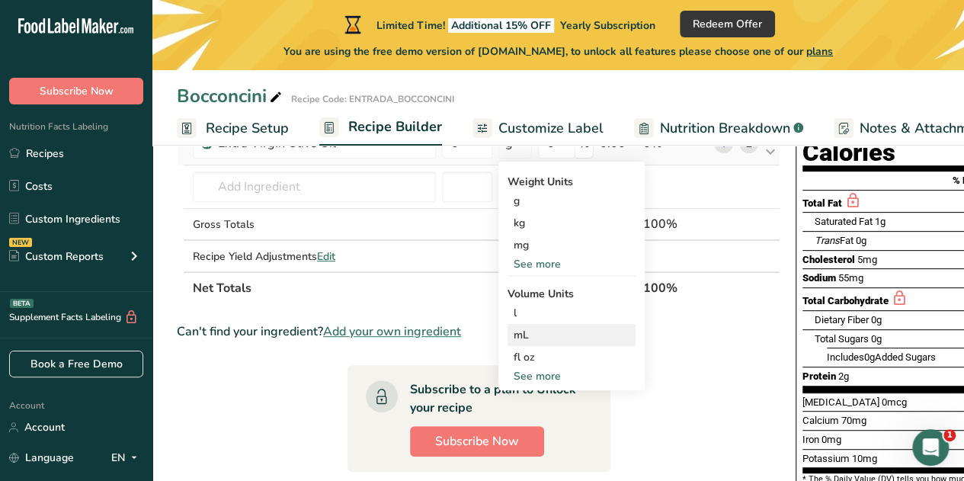
click at [518, 334] on div "mL" at bounding box center [572, 335] width 116 height 16
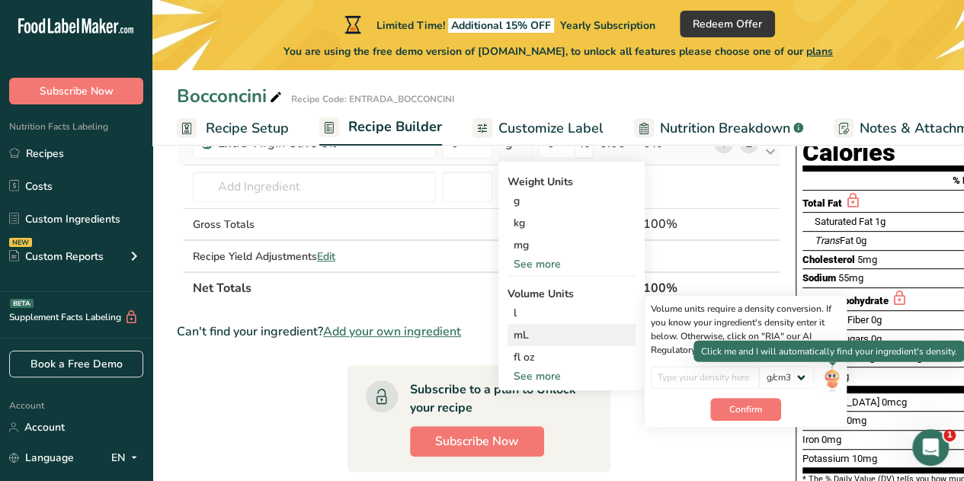
click at [834, 371] on img at bounding box center [831, 379] width 17 height 27
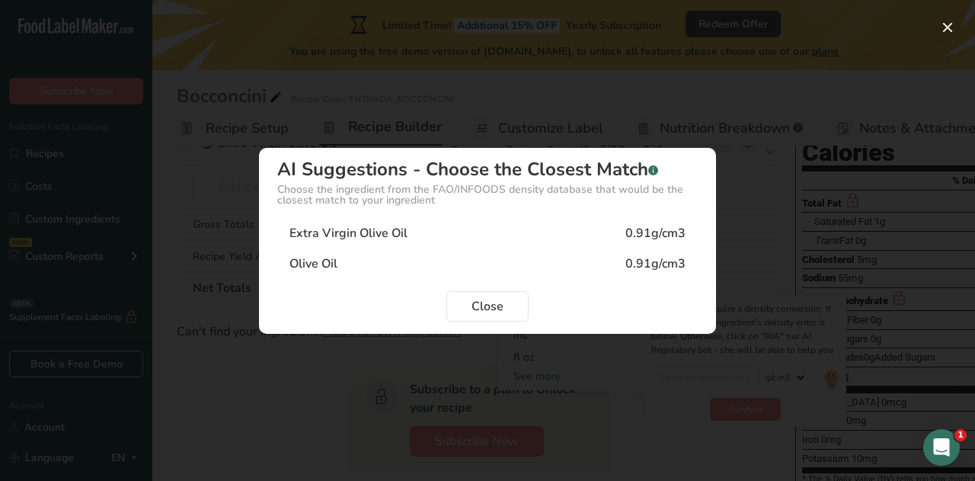
click at [331, 232] on div "Extra Virgin Olive Oil" at bounding box center [349, 233] width 118 height 18
type input "0.91"
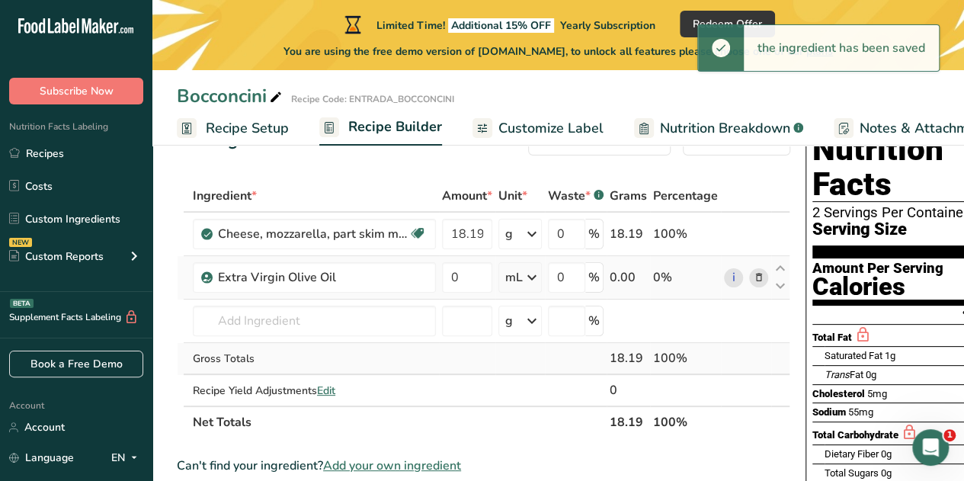
scroll to position [50, 0]
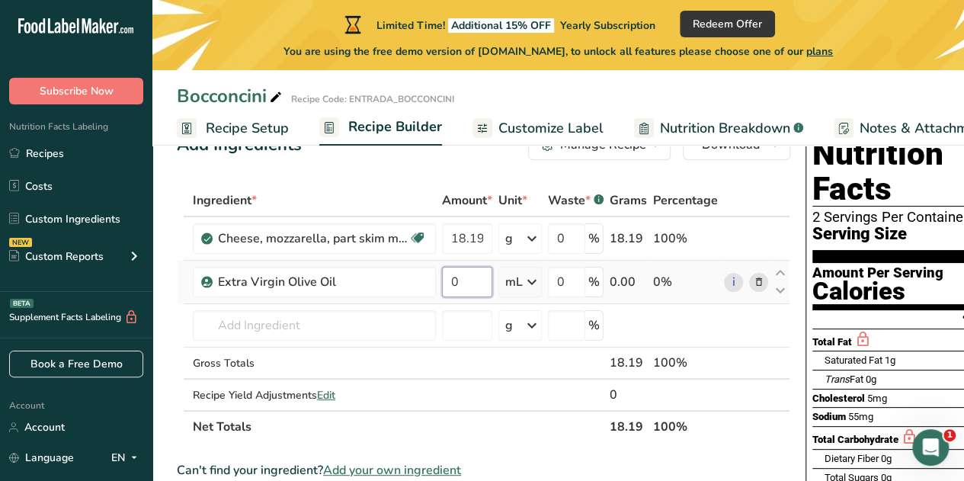
click at [465, 281] on input "0" at bounding box center [467, 282] width 50 height 30
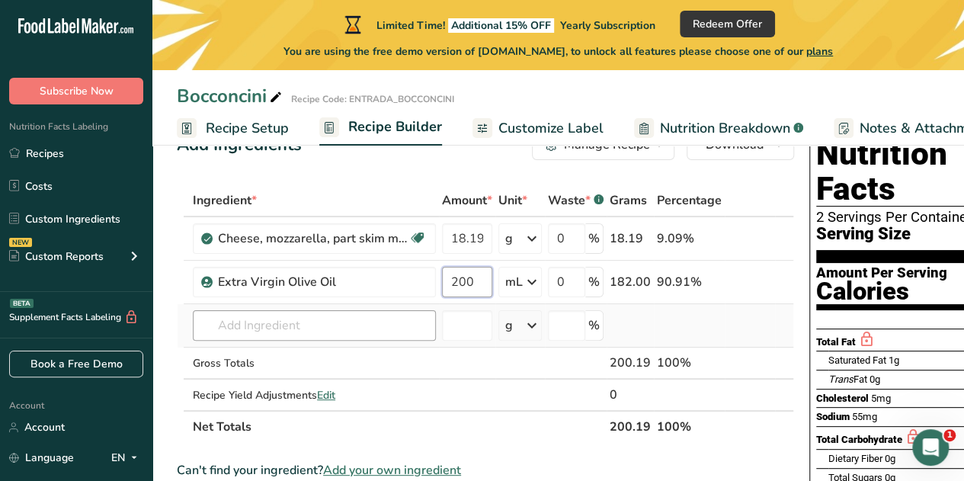
type input "200"
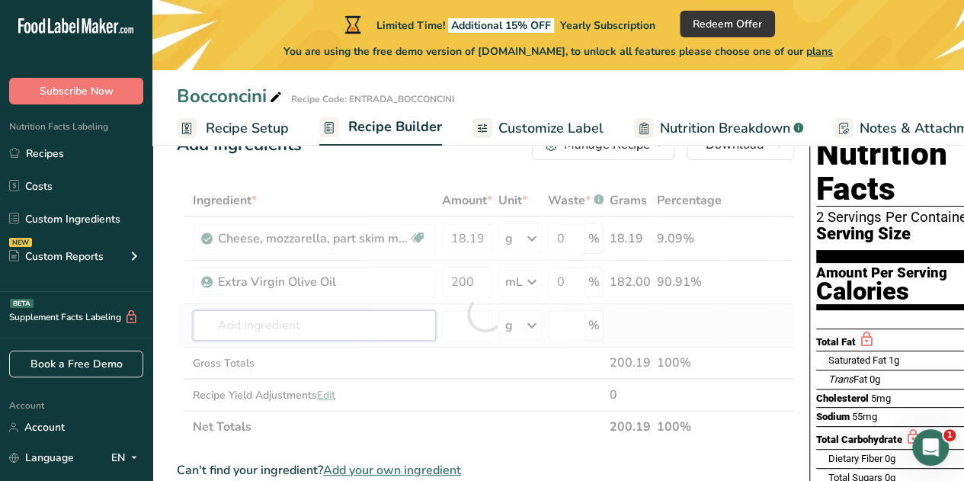
click at [364, 320] on div "Ingredient * Amount * Unit * Waste * .a-a{fill:#347362;}.b-a{fill:#fff;} Grams …" at bounding box center [485, 313] width 617 height 258
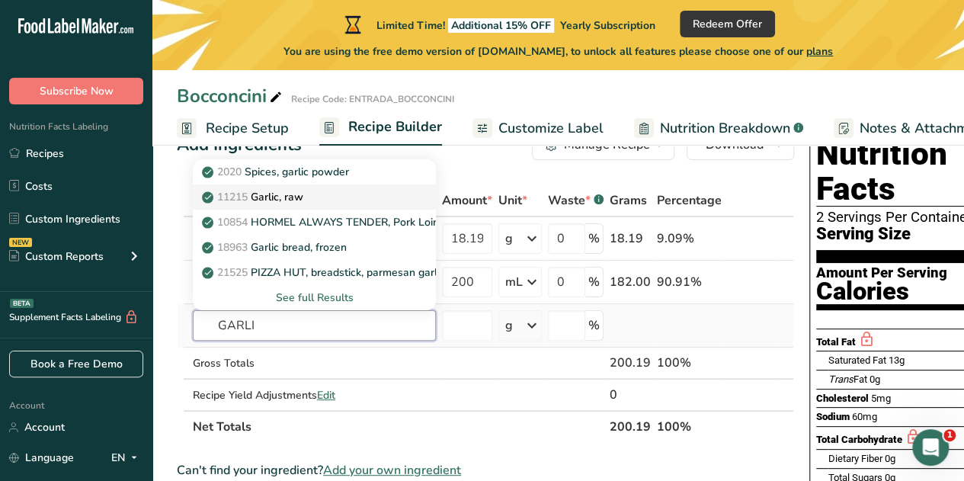
type input "GARLI"
click at [285, 194] on p "11215 Garlic, raw" at bounding box center [254, 197] width 98 height 16
type input "Garlic, raw"
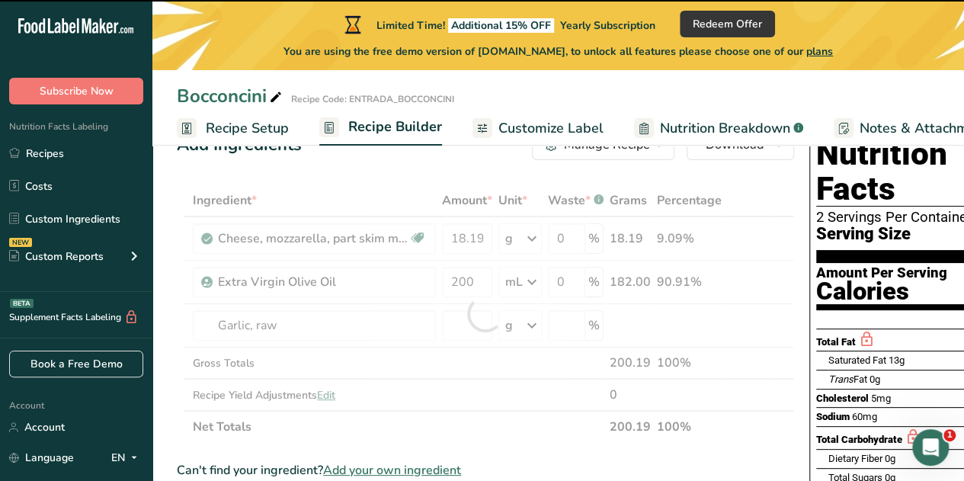
type input "0"
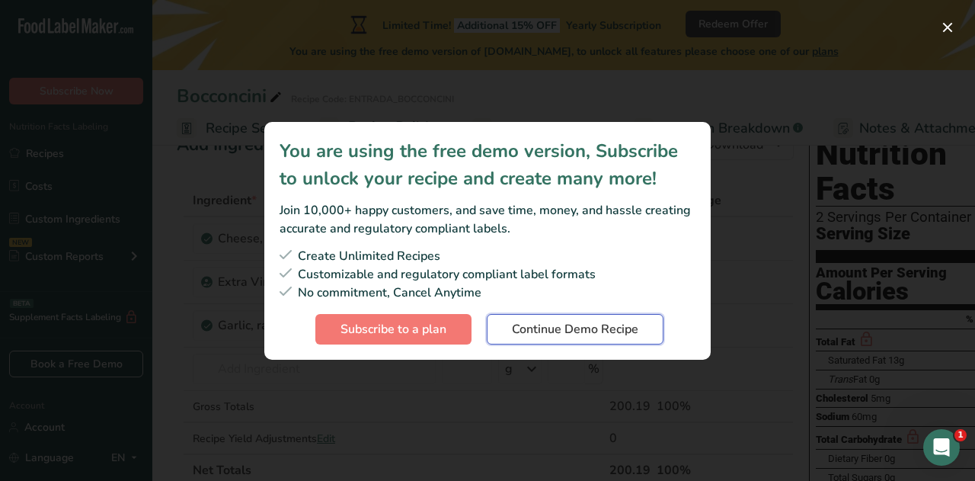
click at [546, 337] on span "Continue Demo Recipe" at bounding box center [575, 329] width 126 height 18
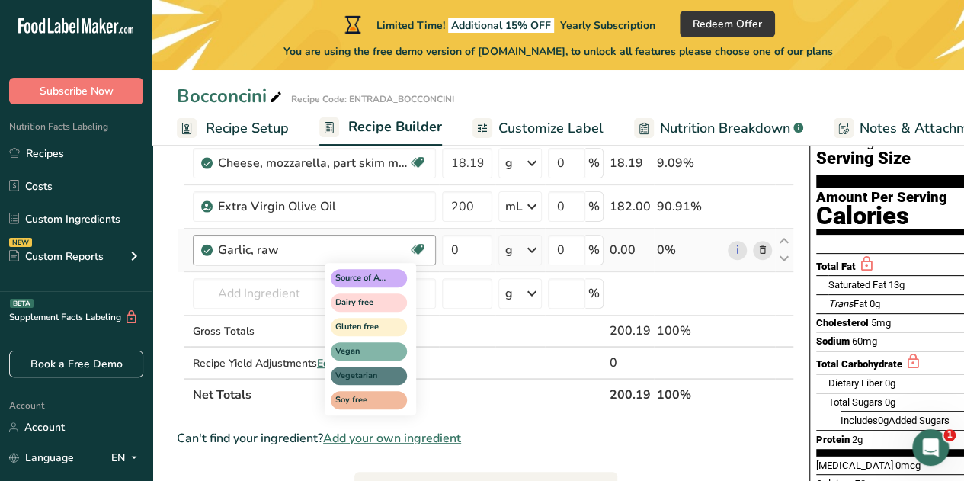
scroll to position [128, 0]
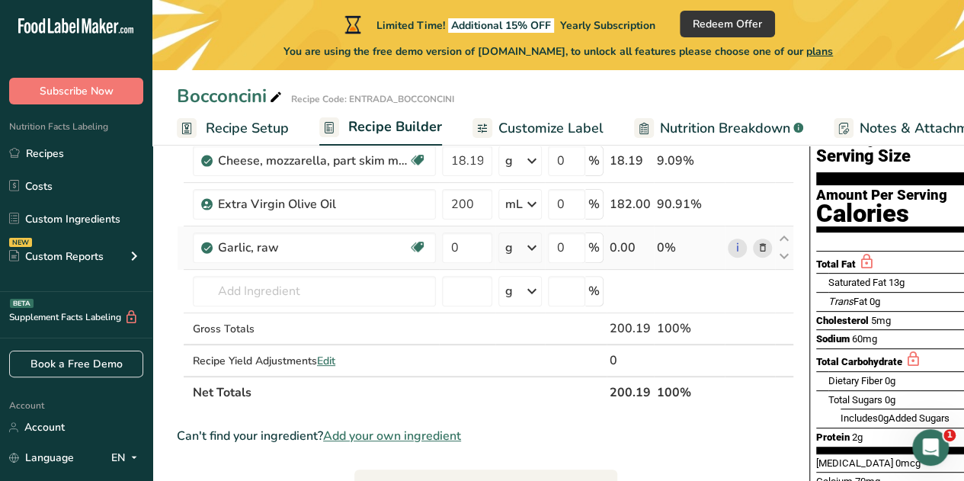
click at [530, 252] on icon at bounding box center [532, 247] width 18 height 27
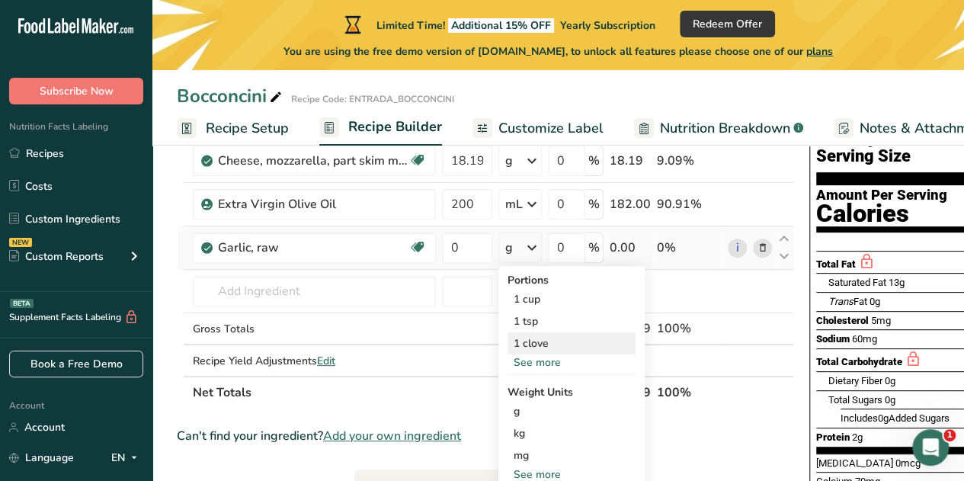
click at [534, 342] on div "1 clove" at bounding box center [572, 343] width 128 height 22
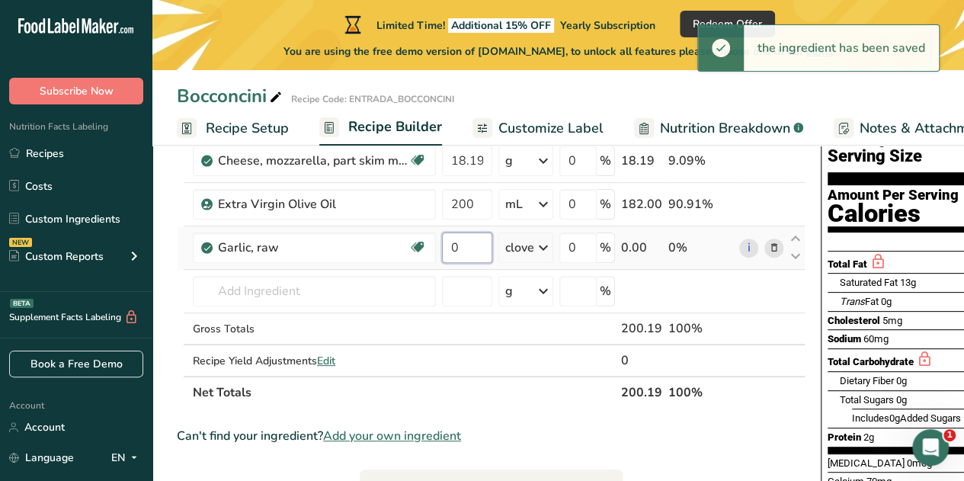
click at [460, 247] on input "0" at bounding box center [467, 247] width 50 height 30
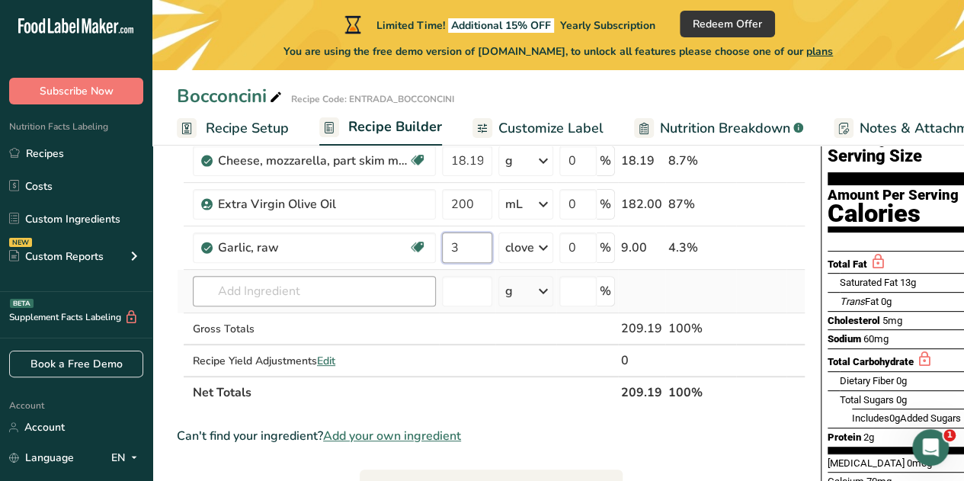
type input "3"
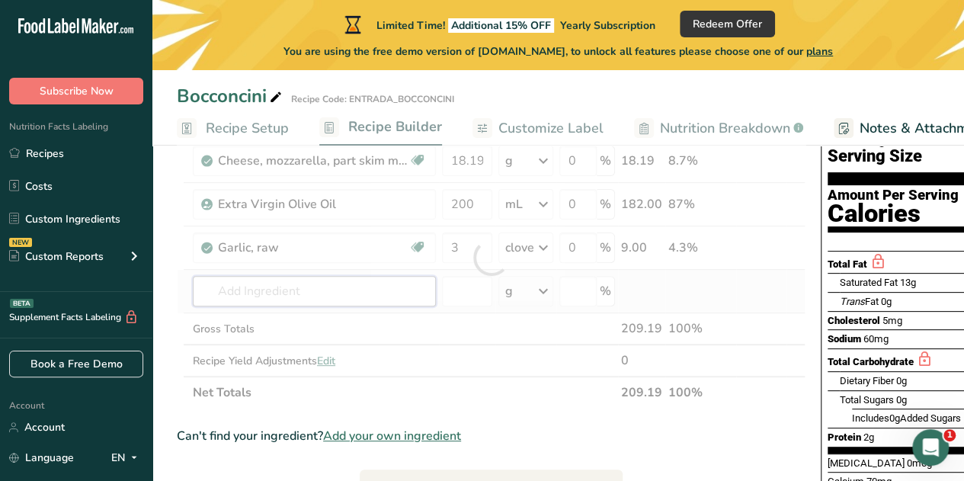
click at [315, 289] on div "Ingredient * Amount * Unit * Waste * .a-a{fill:#347362;}.b-a{fill:#fff;} Grams …" at bounding box center [491, 258] width 629 height 302
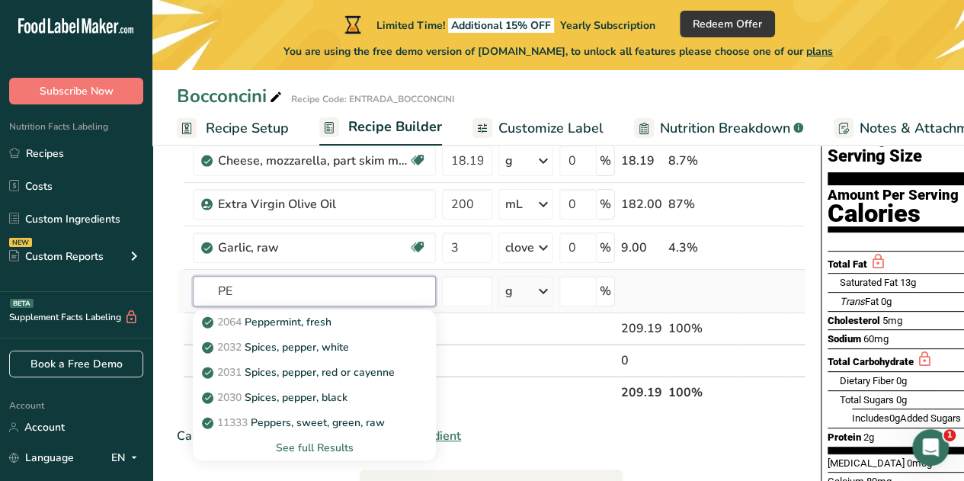
type input "P"
type input "chilli"
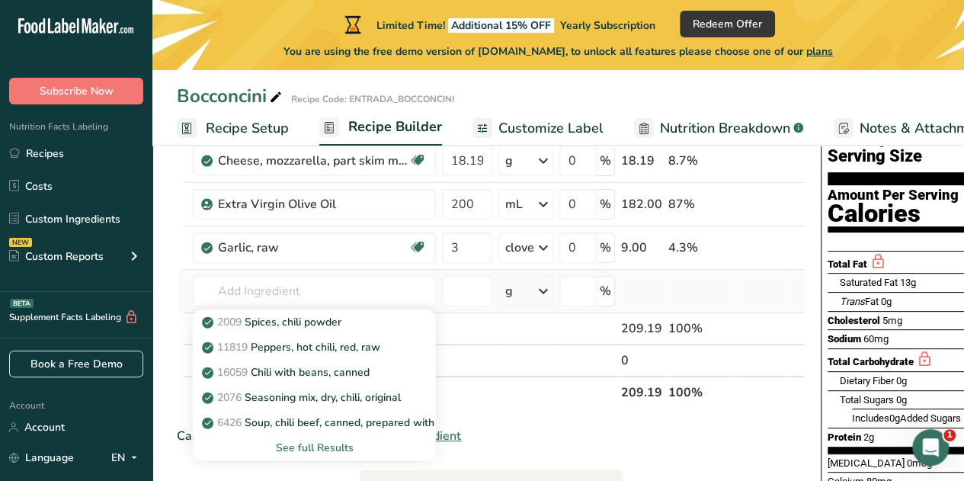
click at [308, 450] on div "See full Results" at bounding box center [314, 448] width 219 height 16
click at [296, 290] on input "text" at bounding box center [314, 291] width 243 height 30
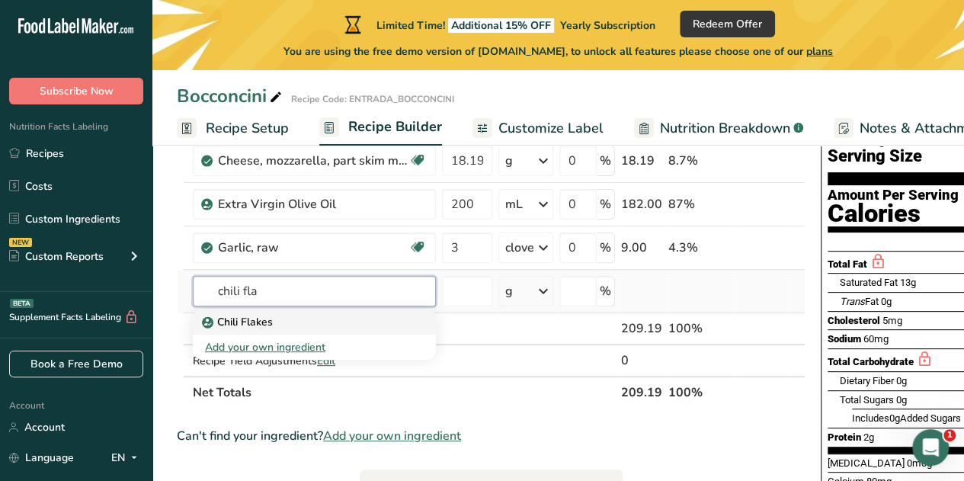
type input "chili fla"
click at [251, 315] on p "Chili Flakes" at bounding box center [239, 322] width 68 height 16
type input "Chili Flakes"
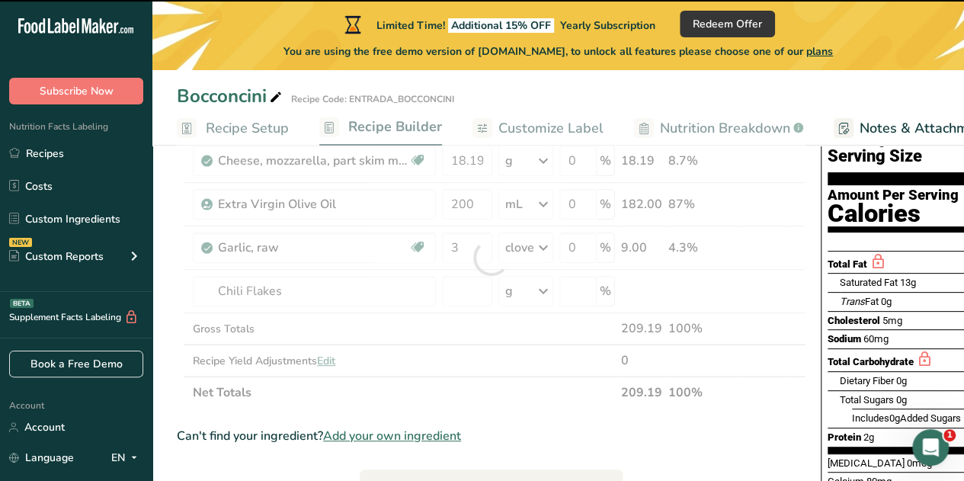
type input "0"
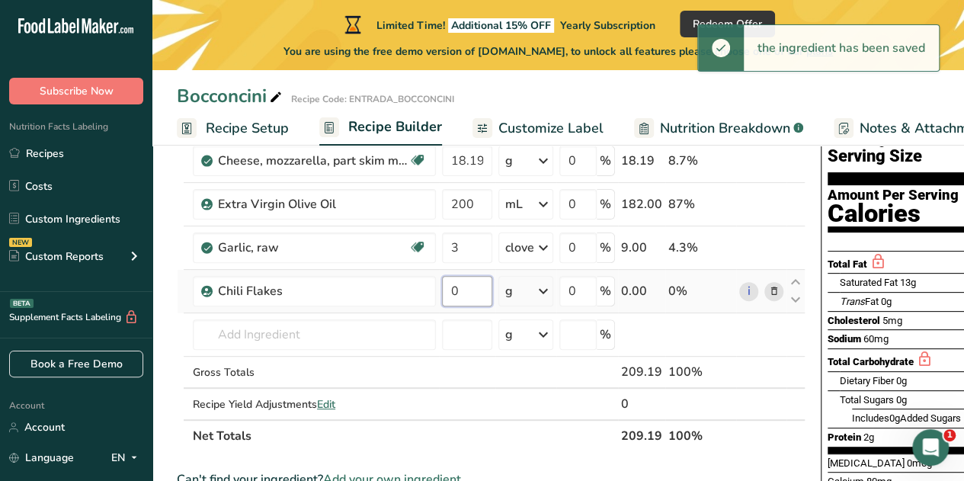
click at [469, 289] on input "0" at bounding box center [467, 291] width 50 height 30
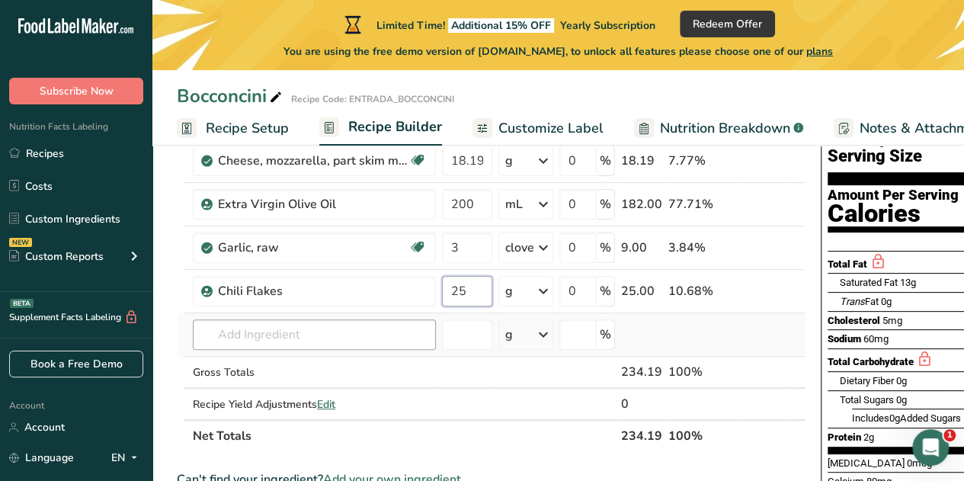
type input "25"
click at [297, 332] on div "Ingredient * Amount * Unit * Waste * .a-a{fill:#347362;}.b-a{fill:#fff;} Grams …" at bounding box center [491, 279] width 629 height 345
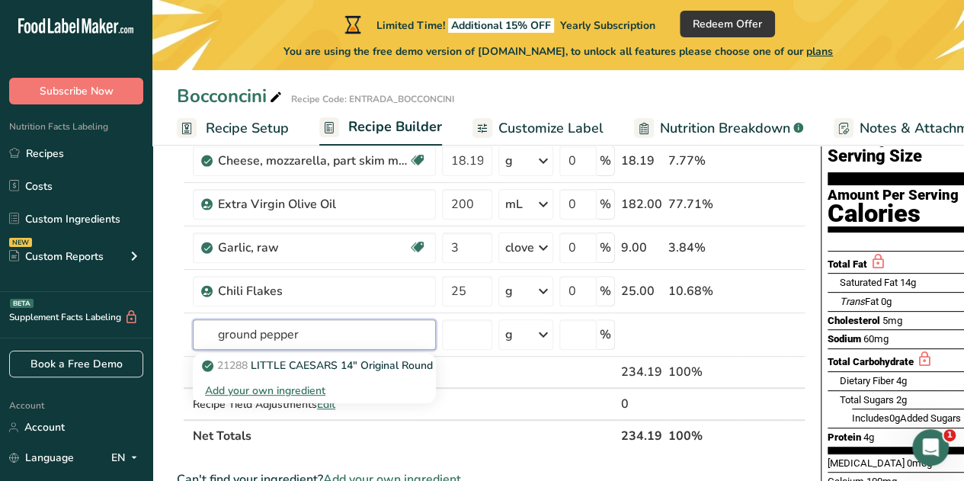
drag, startPoint x: 311, startPoint y: 333, endPoint x: 162, endPoint y: 283, distance: 157.4
click at [162, 283] on section "Add Ingredients Manage Recipe Delete Recipe Duplicate Recipe Scale Recipe Save …" at bounding box center [558, 463] width 812 height 885
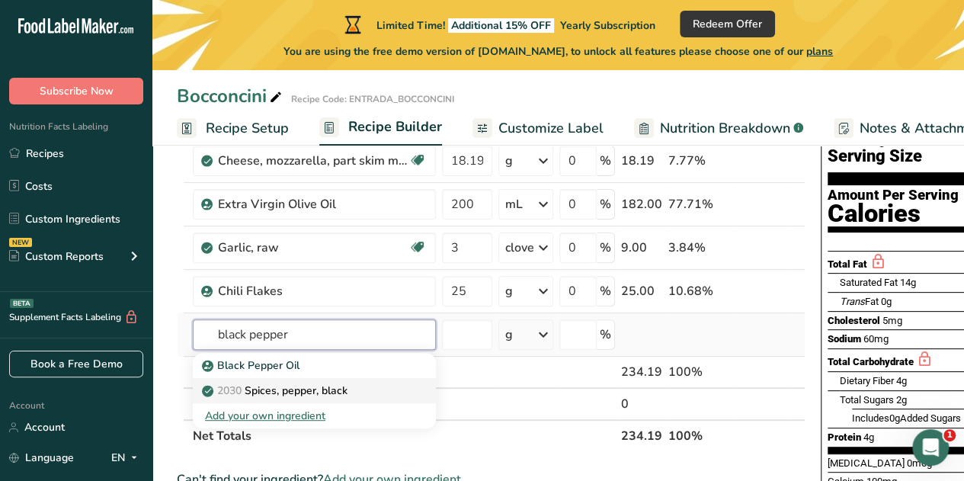
type input "black pepper"
click at [264, 387] on p "2030 Spices, pepper, black" at bounding box center [276, 391] width 143 height 16
type input "Spices, pepper, black"
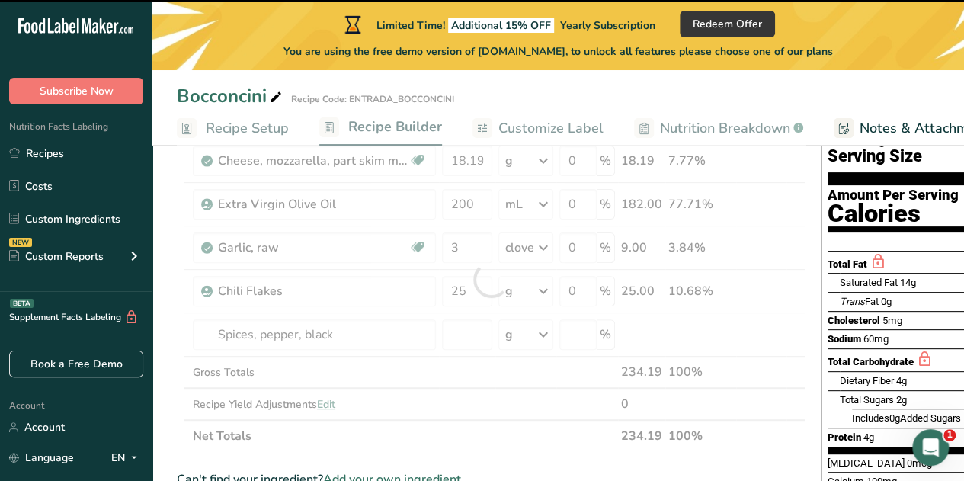
type input "0"
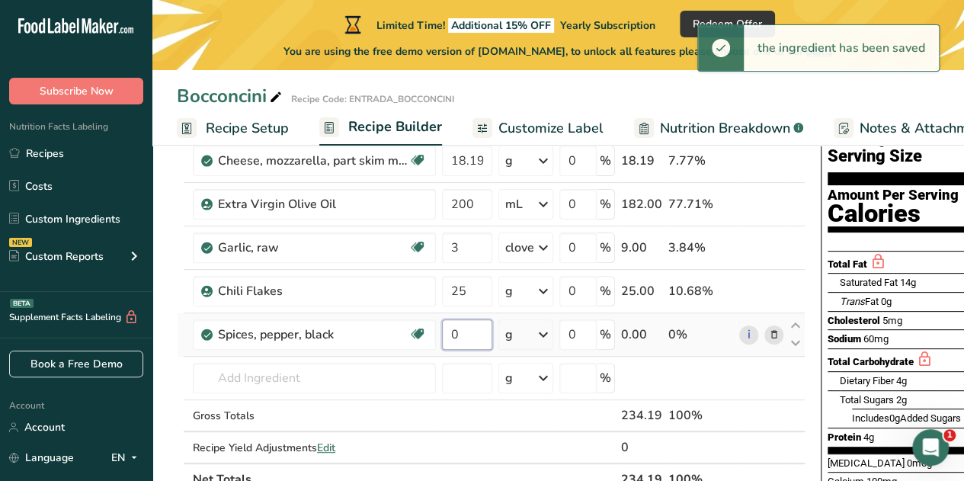
click at [470, 337] on input "0" at bounding box center [467, 334] width 50 height 30
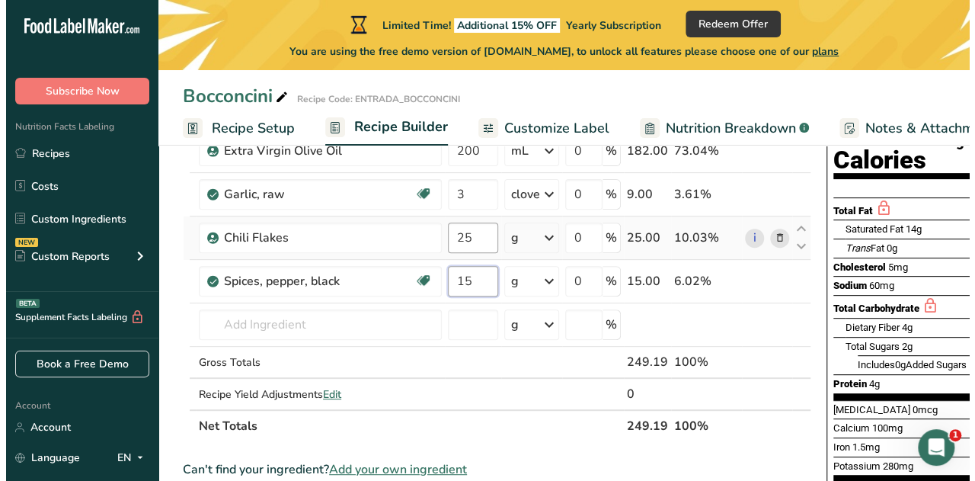
scroll to position [184, 0]
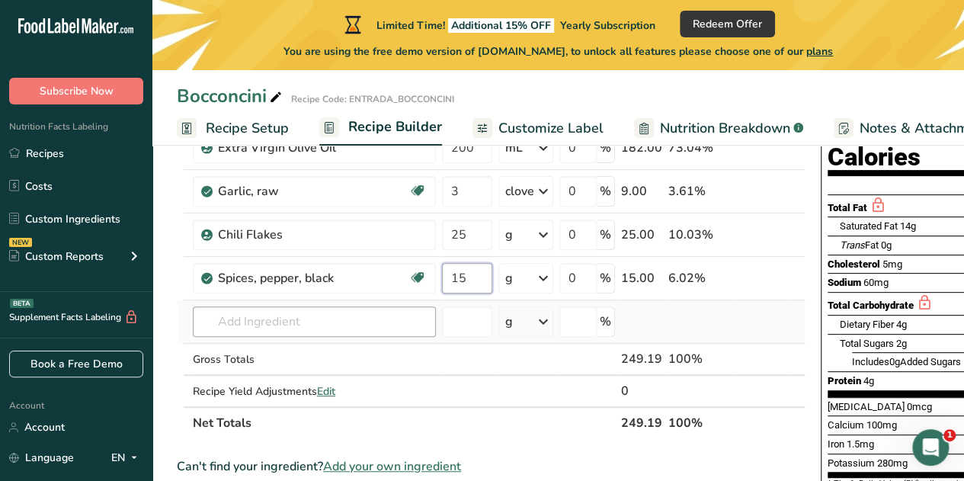
type input "15"
click at [360, 311] on div "Ingredient * Amount * Unit * Waste * .a-a{fill:#347362;}.b-a{fill:#fff;} Grams …" at bounding box center [491, 244] width 629 height 389
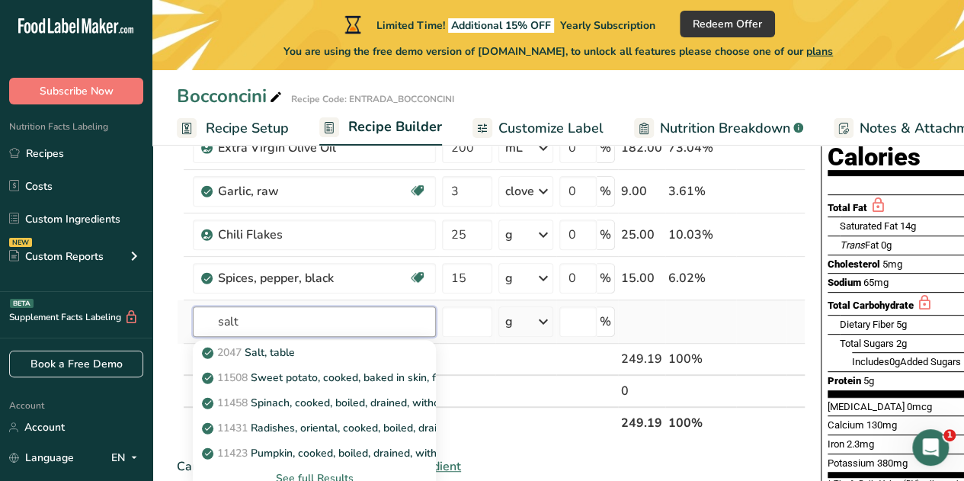
type input "salt"
click at [299, 479] on div "See full Results" at bounding box center [314, 478] width 219 height 16
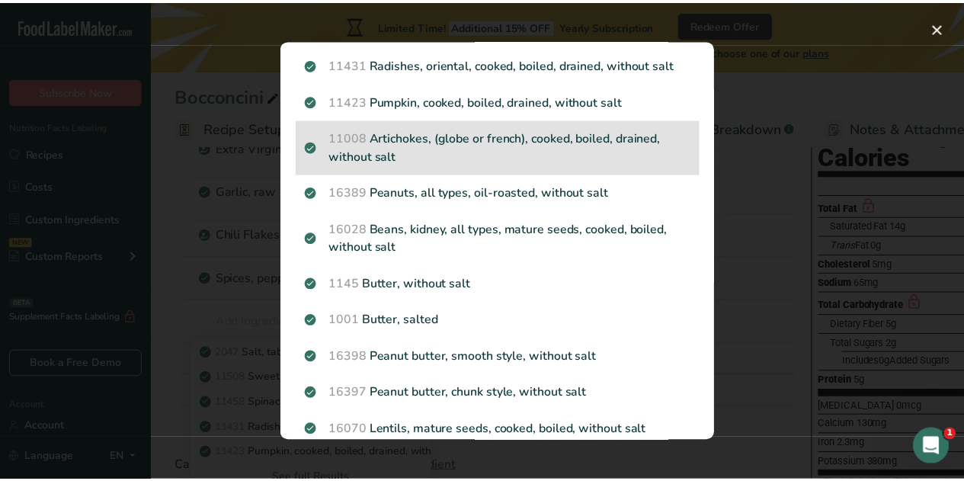
scroll to position [0, 0]
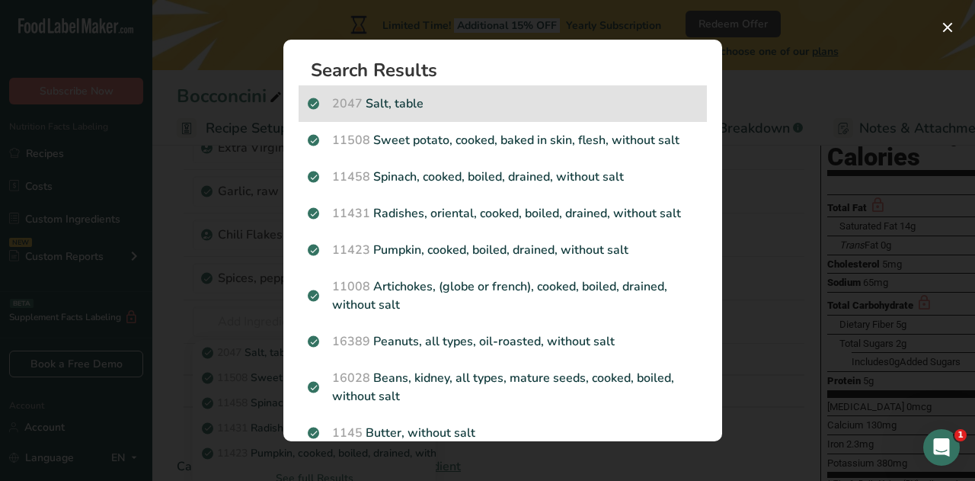
click at [406, 101] on p "2047 Salt, table" at bounding box center [503, 103] width 390 height 18
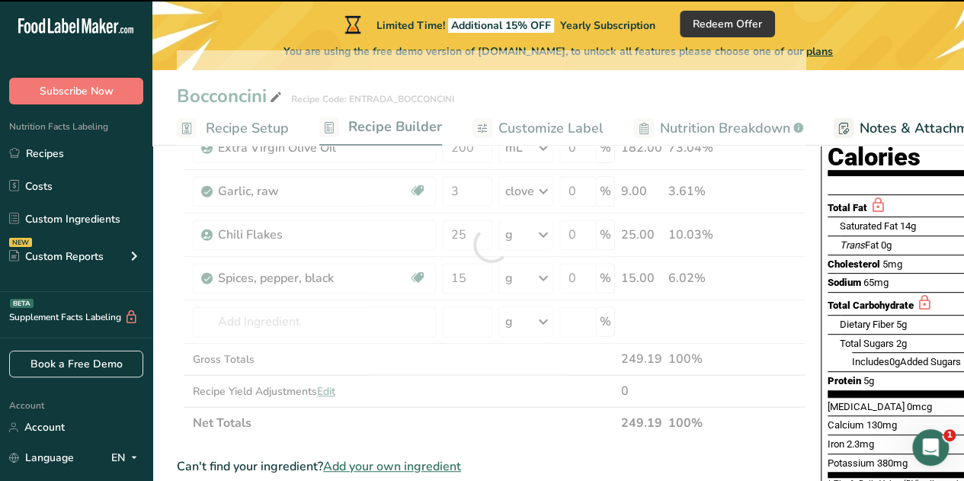
type input "0"
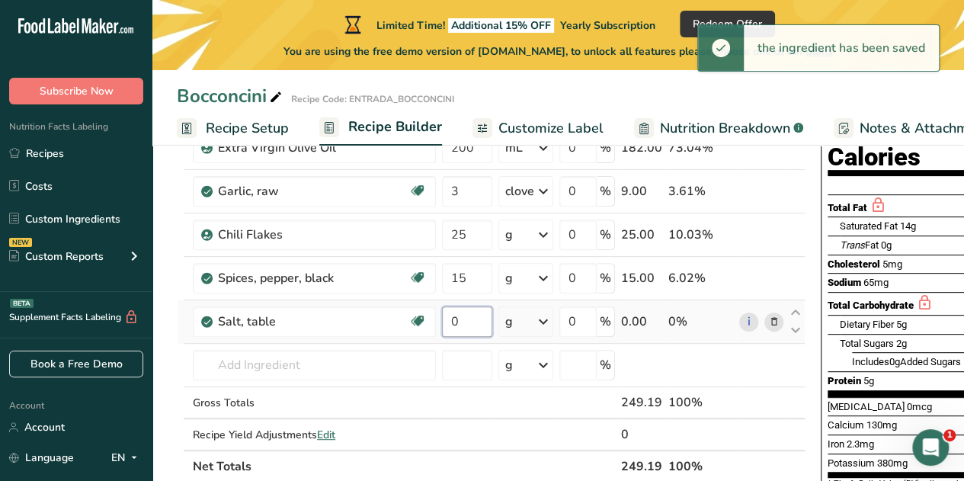
click at [470, 321] on input "0" at bounding box center [467, 321] width 50 height 30
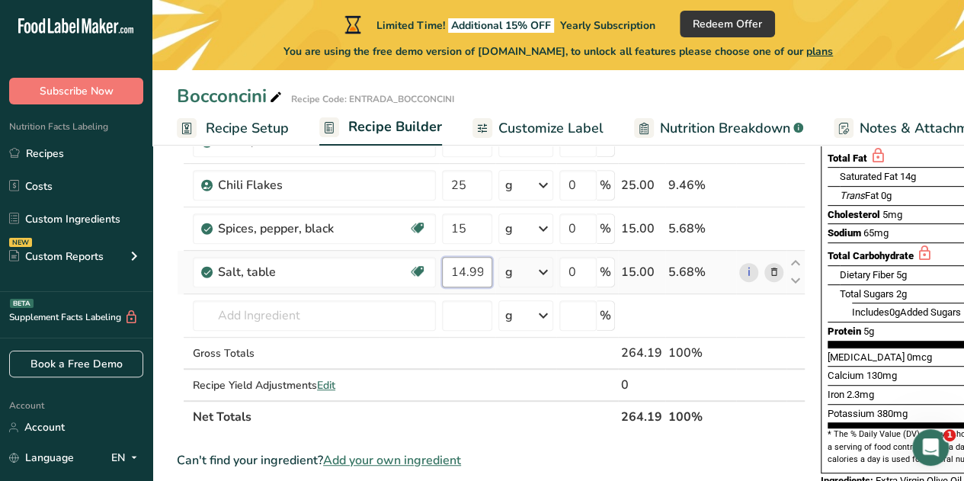
scroll to position [264, 0]
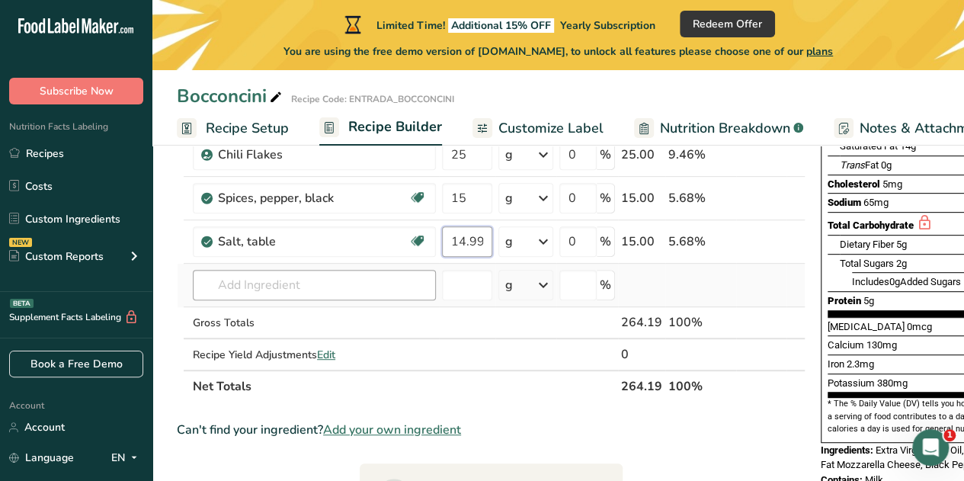
type input "14.999999"
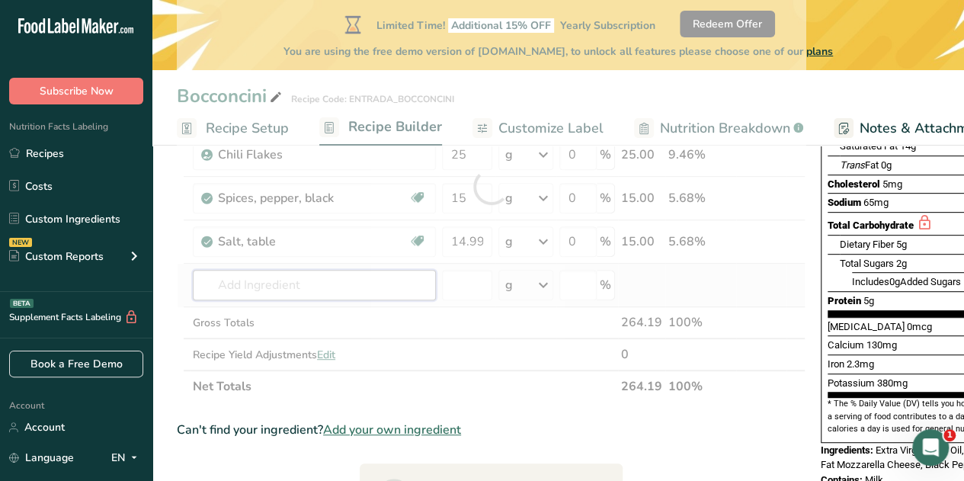
click at [356, 280] on div "Ingredient * Amount * Unit * Waste * .a-a{fill:#347362;}.b-a{fill:#fff;} Grams …" at bounding box center [491, 186] width 629 height 432
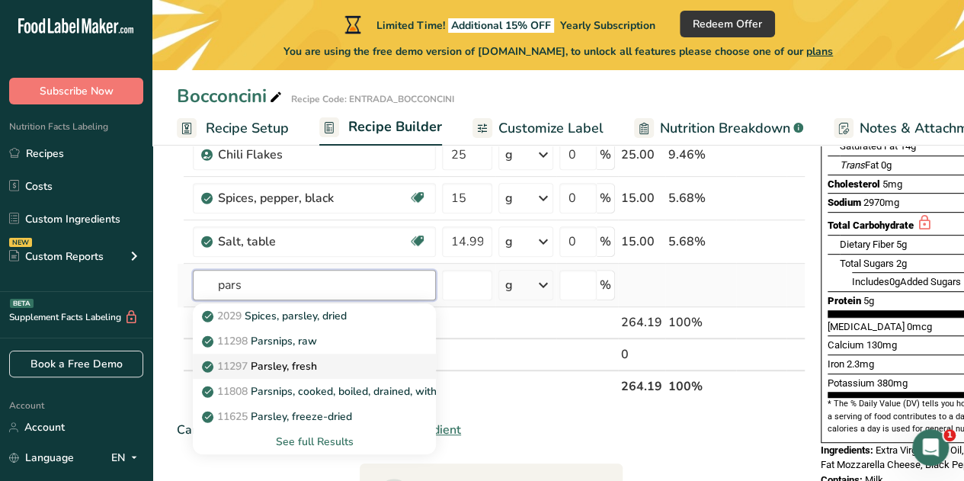
type input "pars"
click at [298, 363] on p "11297 [GEOGRAPHIC_DATA], fresh" at bounding box center [261, 366] width 112 height 16
type input "Parsley, fresh"
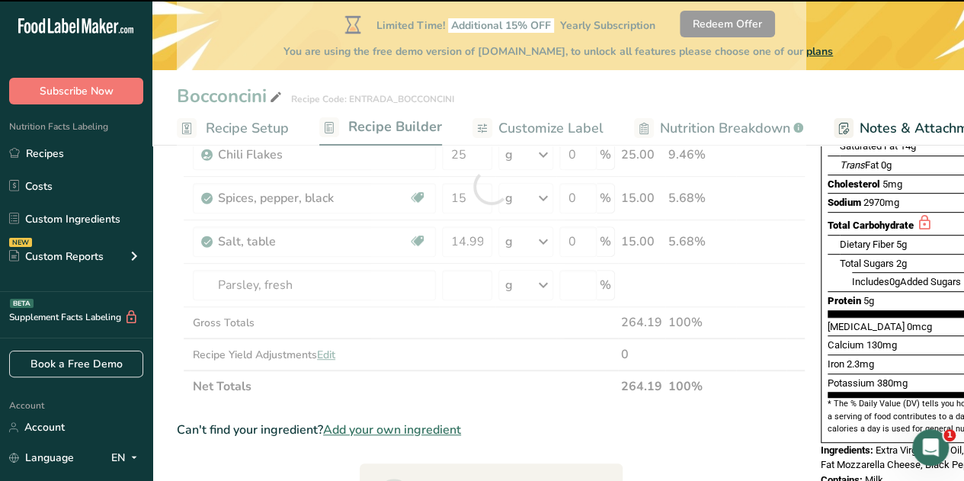
type input "0"
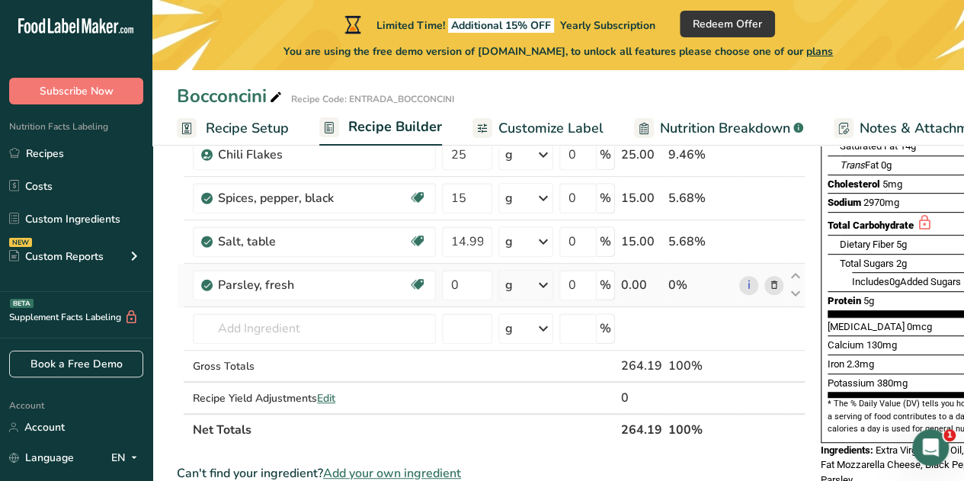
click at [546, 283] on icon at bounding box center [543, 284] width 18 height 27
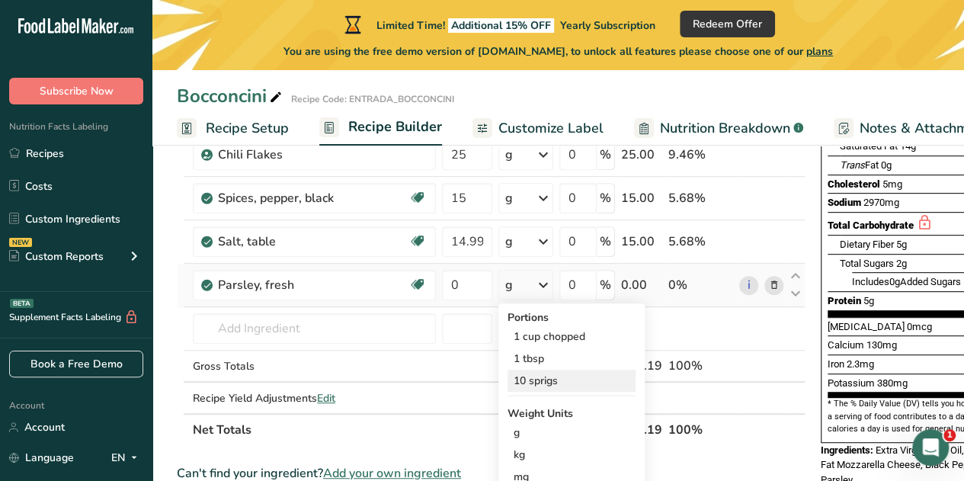
click at [547, 378] on div "10 sprigs" at bounding box center [572, 381] width 128 height 22
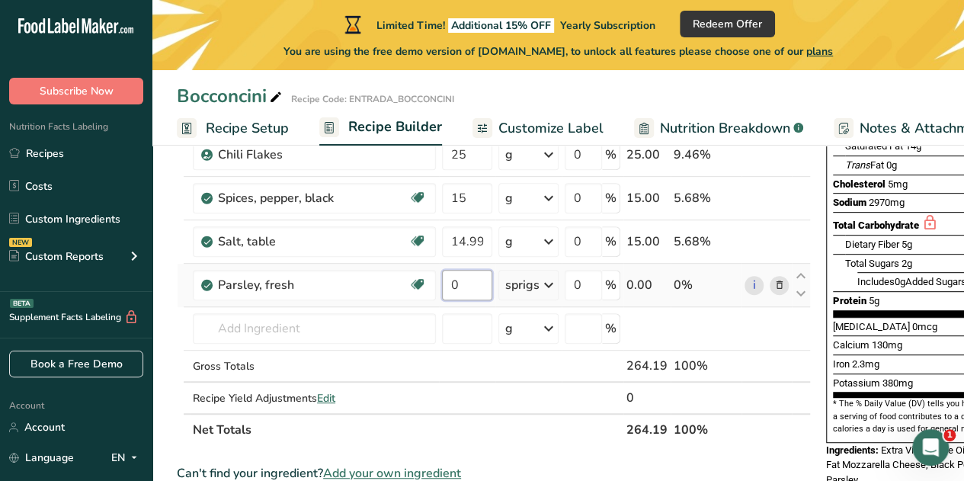
click at [460, 283] on input "0" at bounding box center [467, 285] width 50 height 30
type input "6"
click at [737, 423] on div "Ingredient * Amount * Unit * Waste * .a-a{fill:#347362;}.b-a{fill:#fff;} Grams …" at bounding box center [494, 208] width 634 height 476
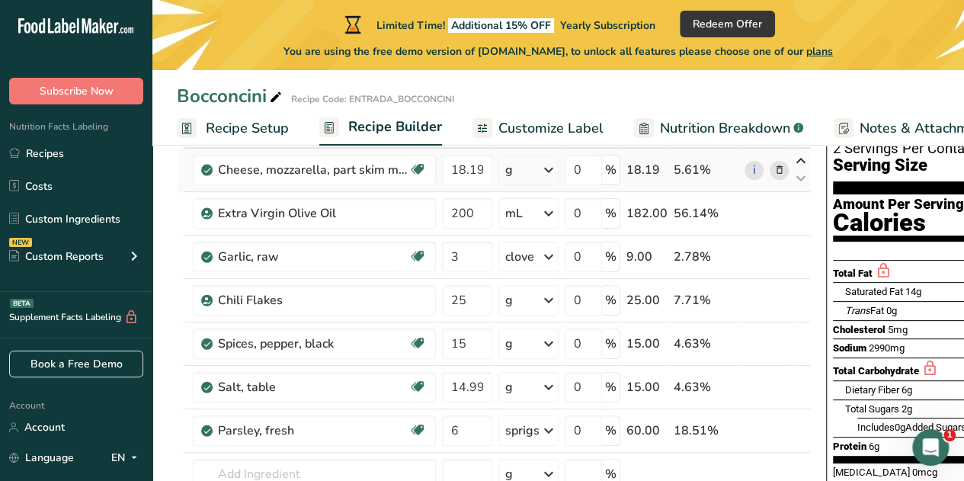
scroll to position [120, 0]
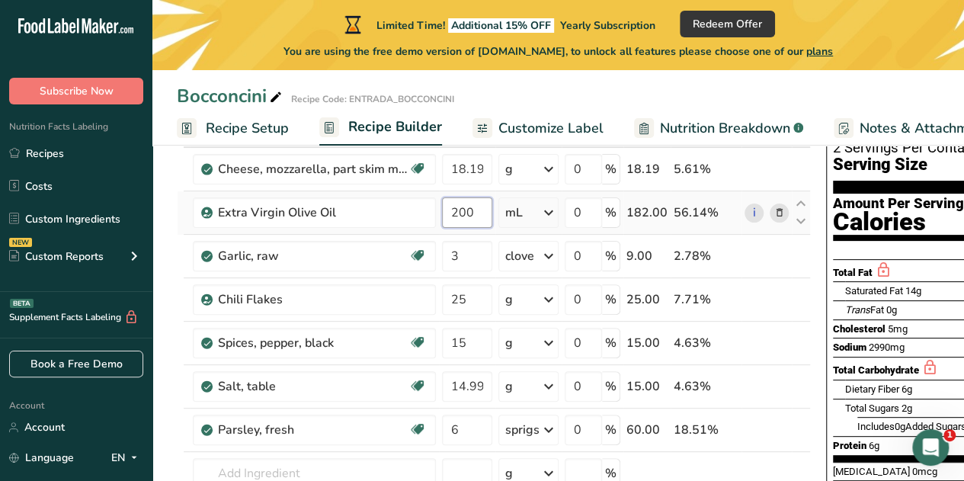
drag, startPoint x: 471, startPoint y: 212, endPoint x: 437, endPoint y: 208, distance: 33.7
click at [437, 208] on tr "Extra Virgin Olive Oil 200 mL Weight Units g kg mg See more Volume Units l Volu…" at bounding box center [494, 212] width 632 height 43
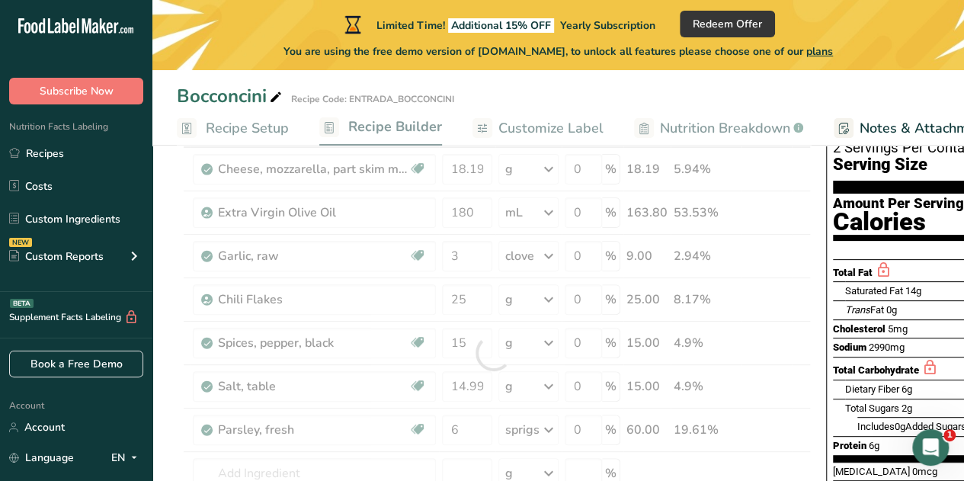
click at [814, 98] on div "Bocconcini Recipe Code: ENTRADA_BOCCONCINI" at bounding box center [558, 95] width 812 height 27
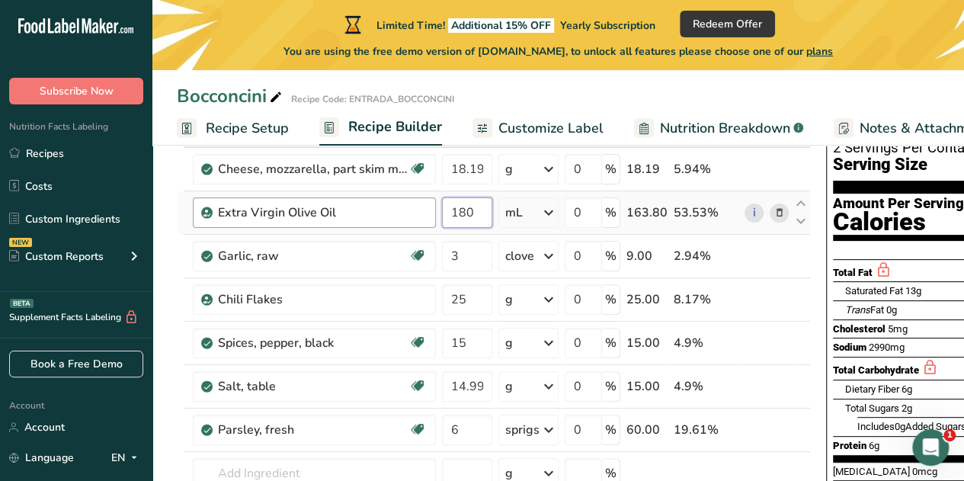
drag, startPoint x: 479, startPoint y: 219, endPoint x: 423, endPoint y: 206, distance: 58.0
click at [423, 206] on tr "Extra Virgin Olive Oil 180 mL Weight Units g kg mg See more Volume Units l Volu…" at bounding box center [494, 212] width 632 height 43
type input "40"
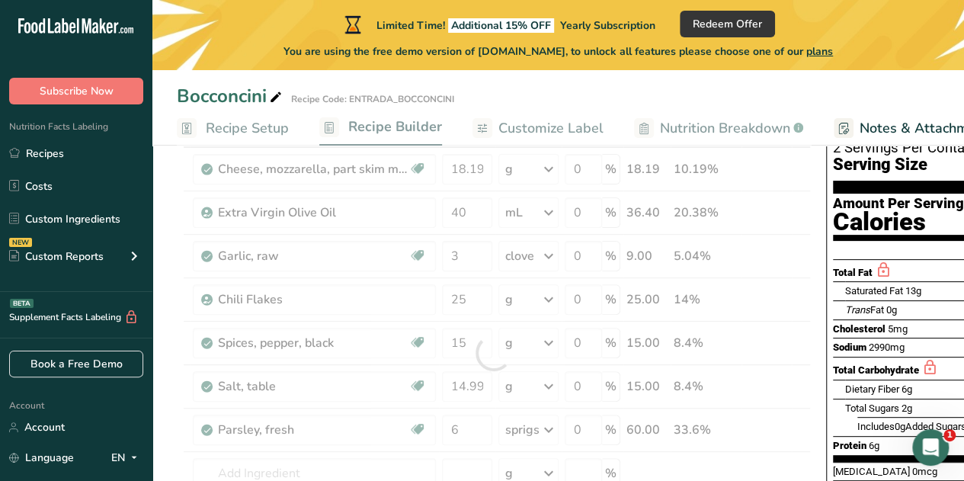
click at [919, 82] on div "Bocconcini Recipe Code: ENTRADA_BOCCONCINI" at bounding box center [558, 95] width 812 height 27
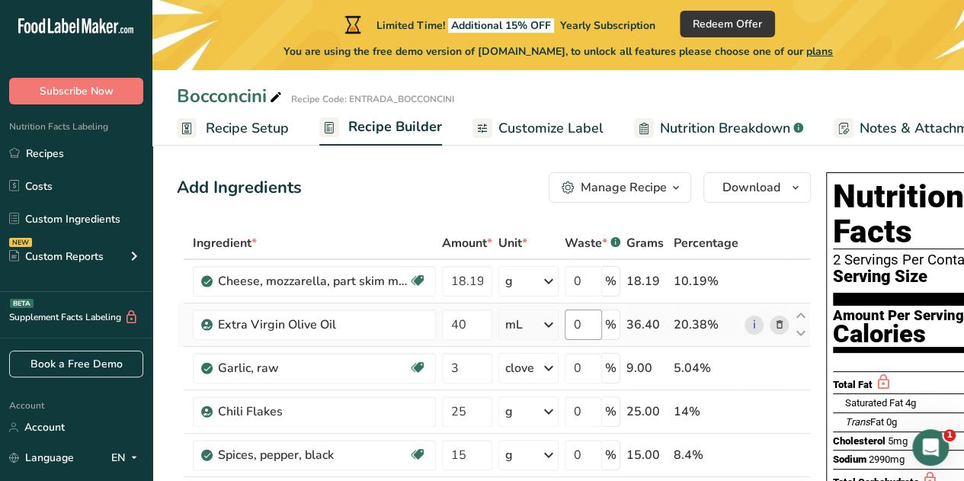
scroll to position [0, 0]
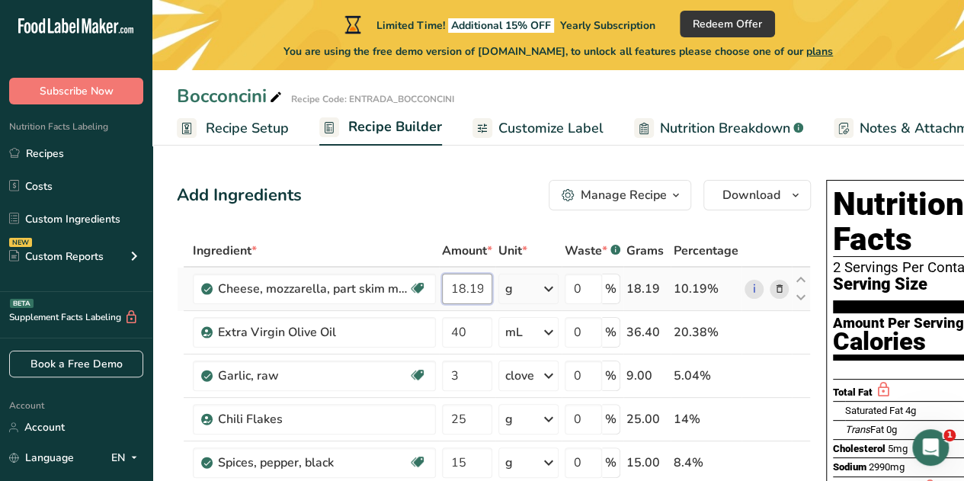
click at [482, 290] on input "18.19" at bounding box center [467, 289] width 50 height 30
type input "36.38"
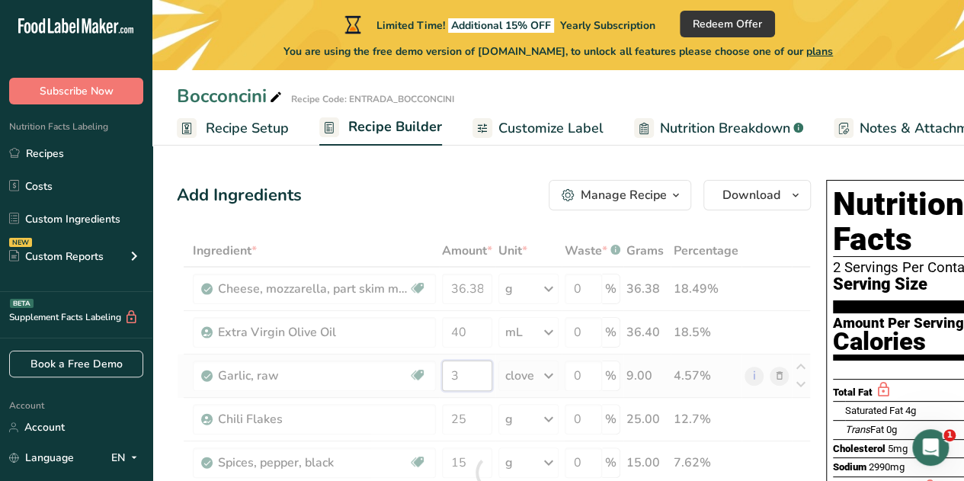
click at [460, 378] on div "Ingredient * Amount * Unit * Waste * .a-a{fill:#347362;}.b-a{fill:#fff;} Grams …" at bounding box center [494, 473] width 634 height 476
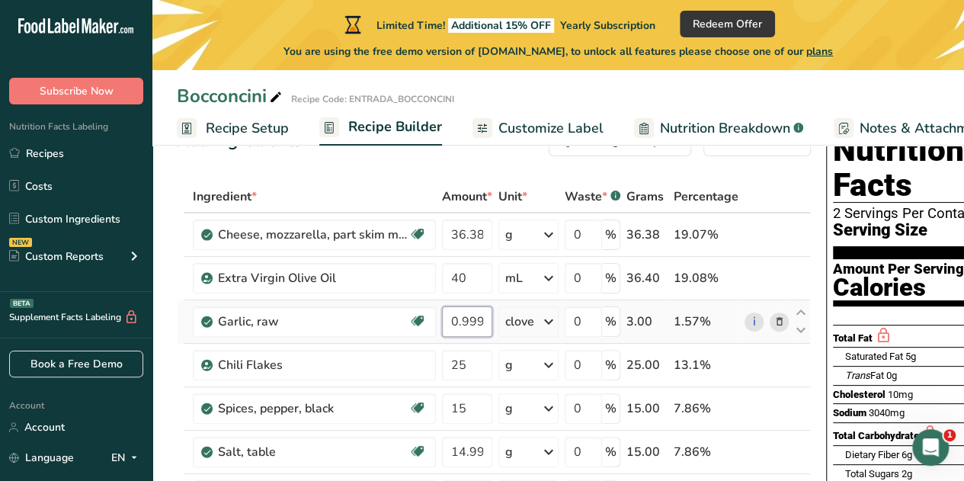
scroll to position [55, 0]
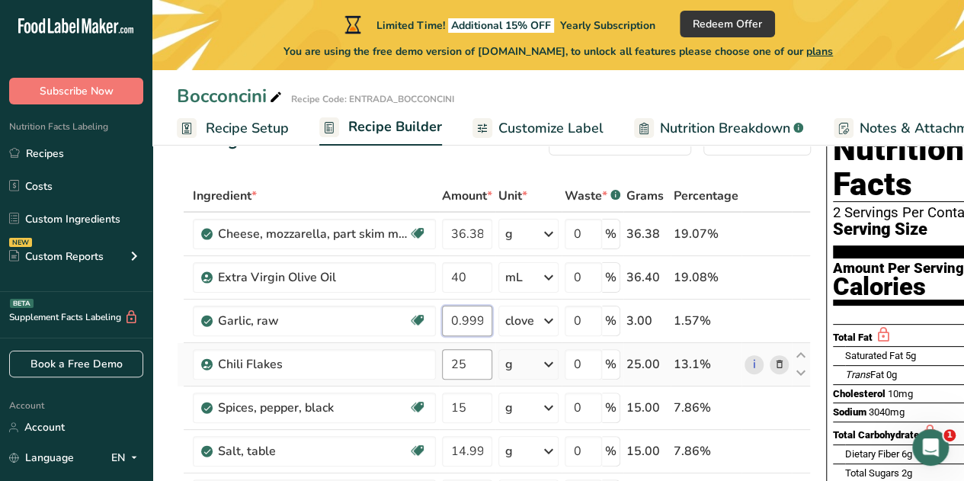
type input "0.999998"
click at [466, 362] on div "Ingredient * Amount * Unit * Waste * .a-a{fill:#347362;}.b-a{fill:#fff;} Grams …" at bounding box center [494, 418] width 634 height 476
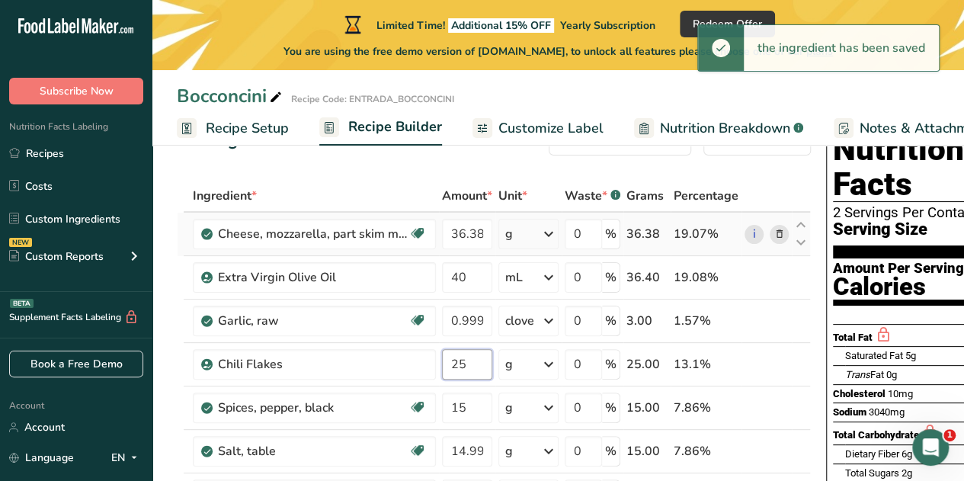
type input "2"
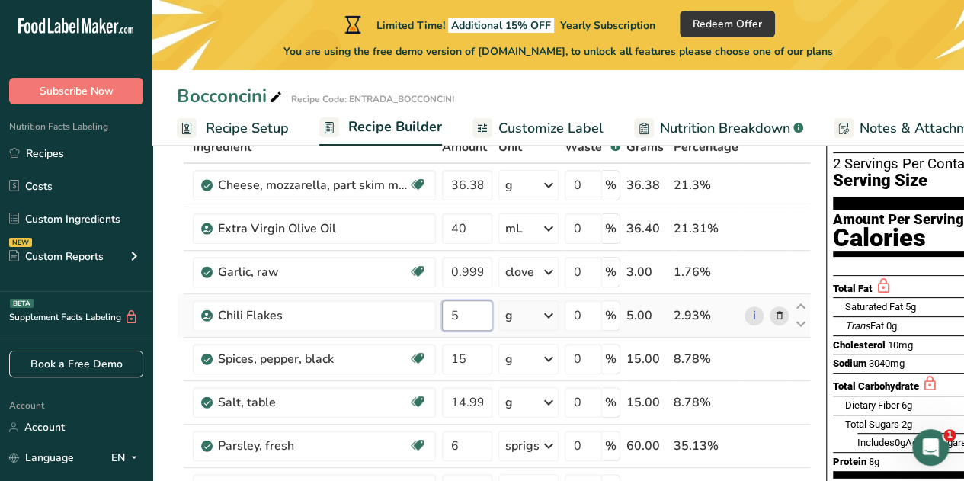
scroll to position [104, 0]
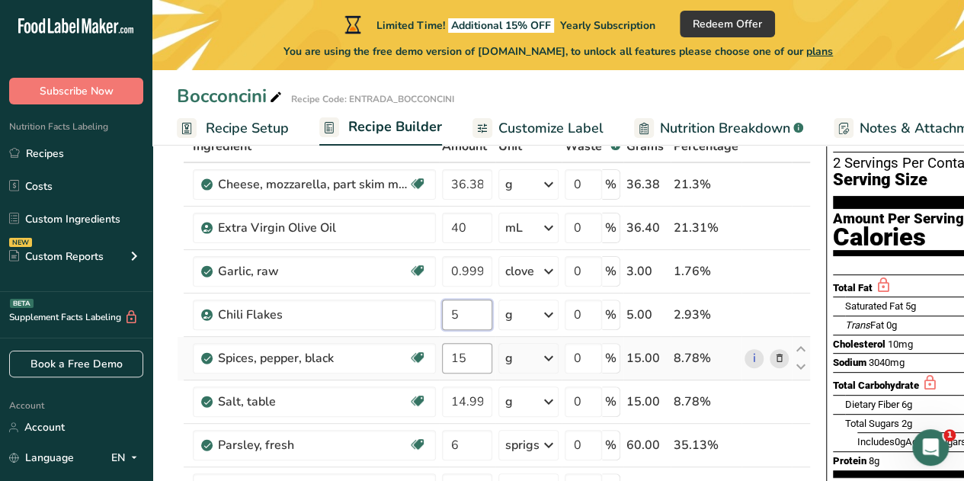
type input "5"
click at [469, 358] on div "Ingredient * Amount * Unit * Waste * .a-a{fill:#347362;}.b-a{fill:#fff;} Grams …" at bounding box center [494, 368] width 634 height 476
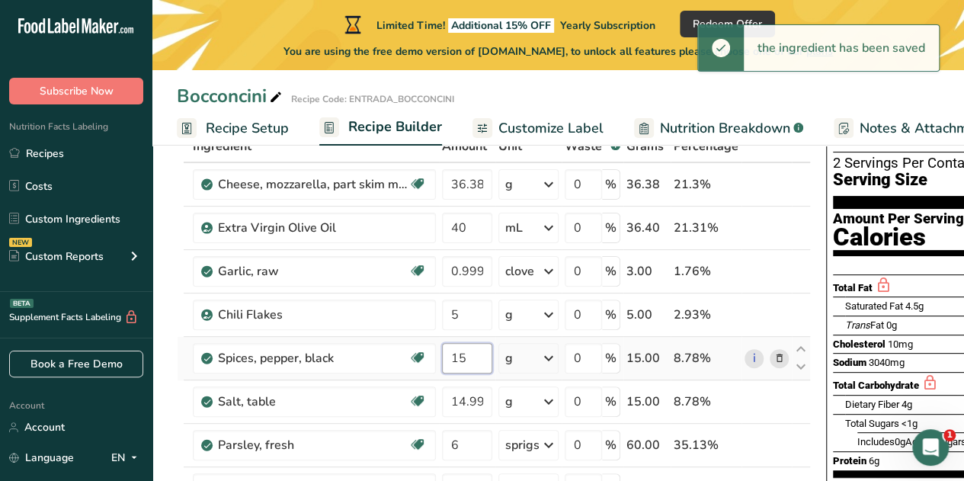
type input "1"
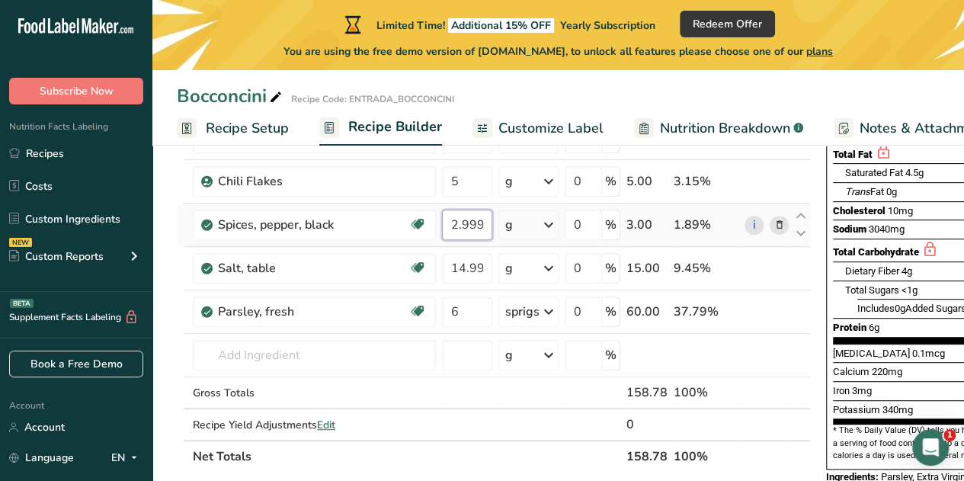
scroll to position [243, 0]
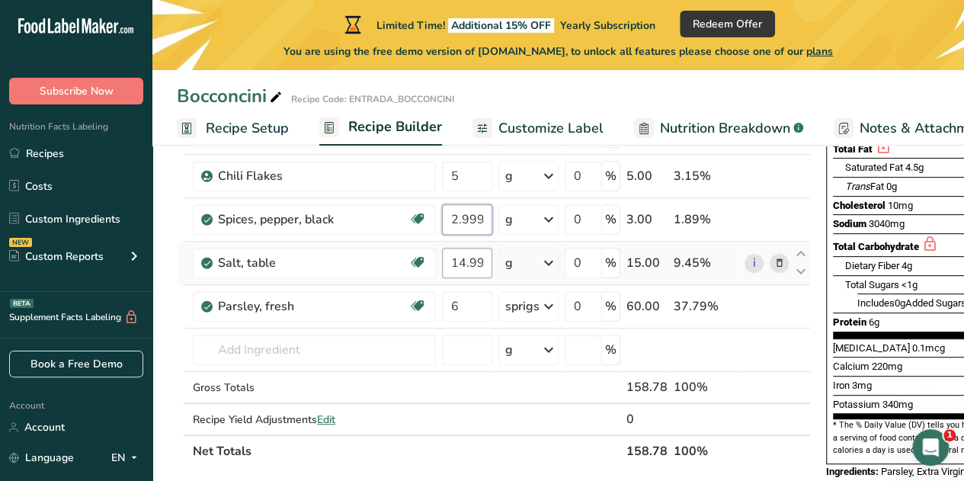
type input "2.999999"
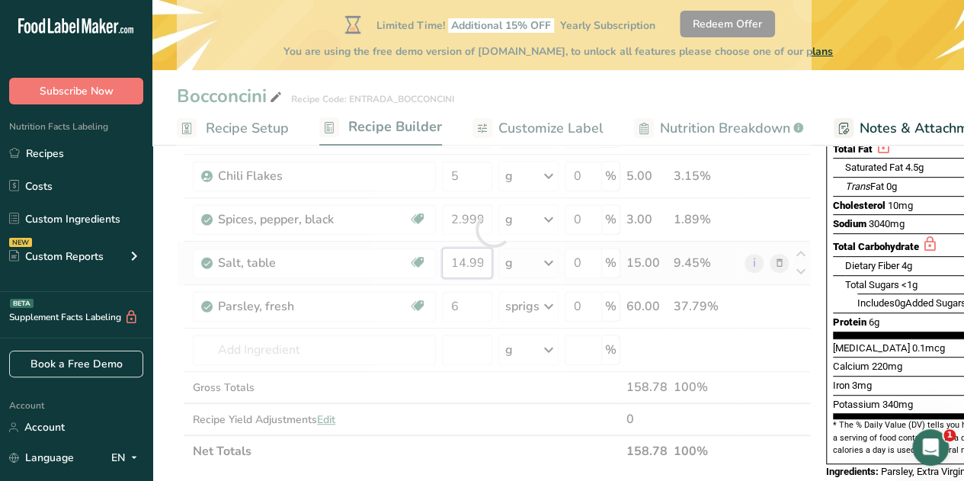
click at [474, 258] on div "Ingredient * Amount * Unit * Waste * .a-a{fill:#347362;}.b-a{fill:#fff;} Grams …" at bounding box center [494, 230] width 634 height 476
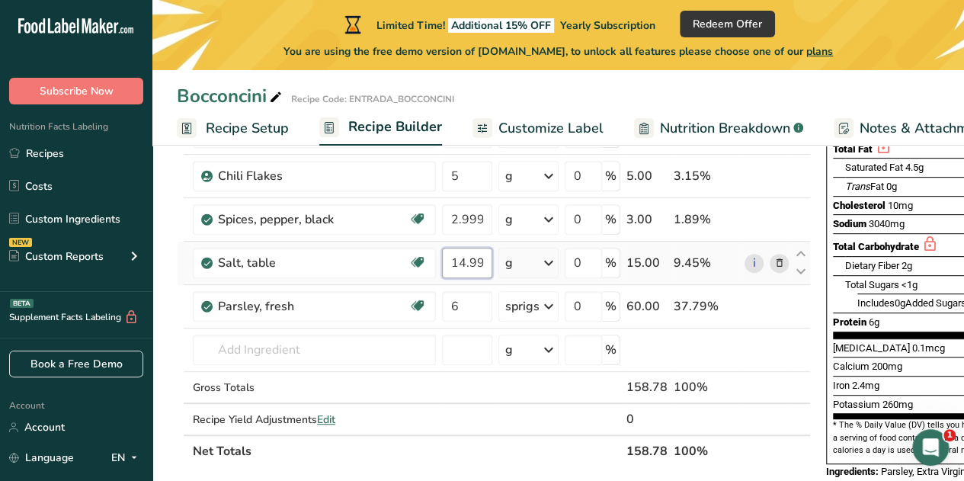
scroll to position [0, 27]
drag, startPoint x: 450, startPoint y: 260, endPoint x: 530, endPoint y: 243, distance: 82.5
click at [530, 243] on tr "Salt, table Dairy free Gluten free Vegan Vegetarian Soy free 14.999999 g Portio…" at bounding box center [494, 263] width 632 height 43
type input "3"
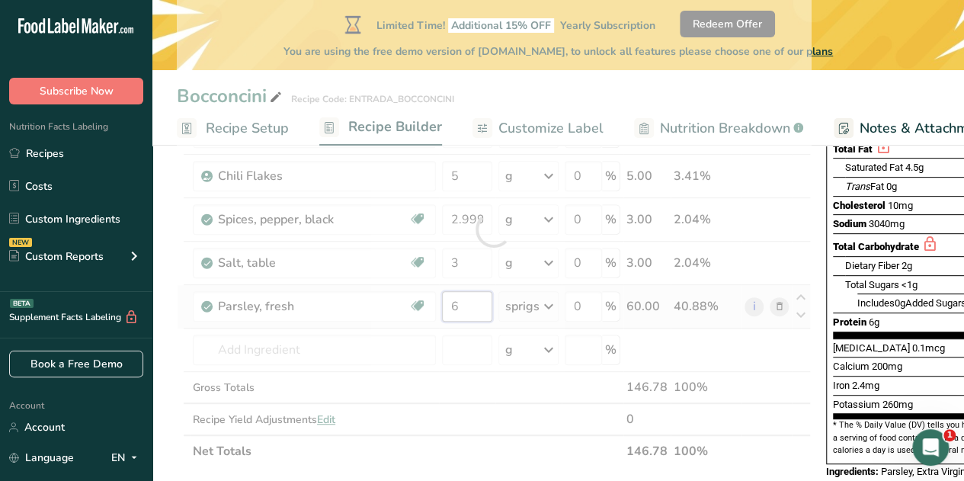
click at [459, 307] on div "Ingredient * Amount * Unit * Waste * .a-a{fill:#347362;}.b-a{fill:#fff;} Grams …" at bounding box center [494, 230] width 634 height 476
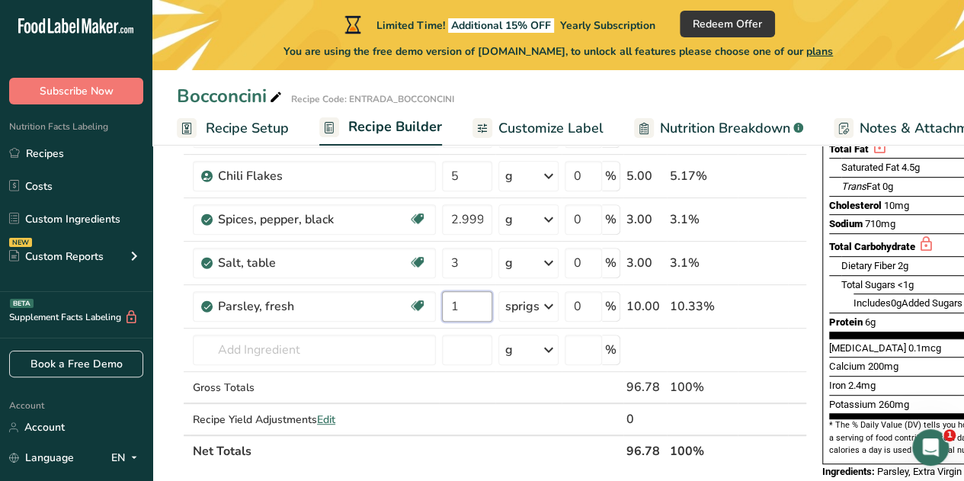
type input "1"
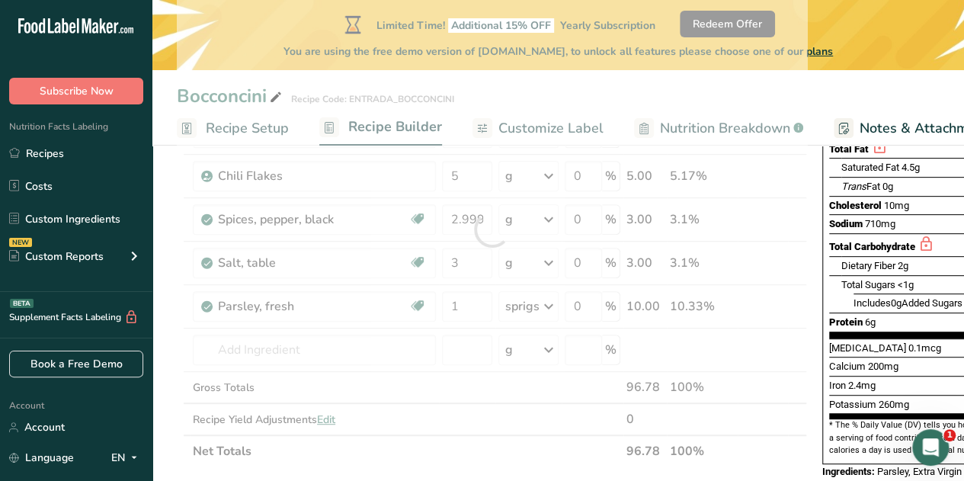
click at [501, 449] on div "Ingredient * Amount * Unit * Waste * .a-a{fill:#347362;}.b-a{fill:#fff;} Grams …" at bounding box center [492, 230] width 630 height 476
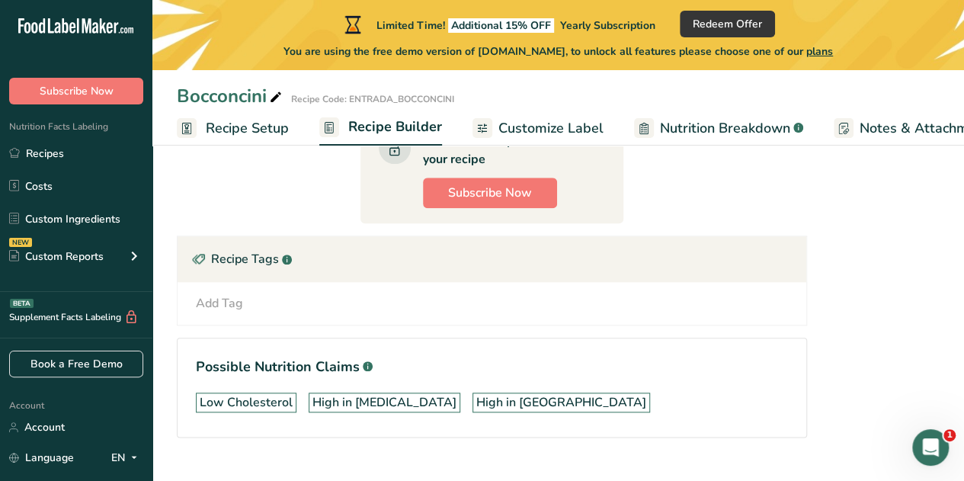
scroll to position [692, 0]
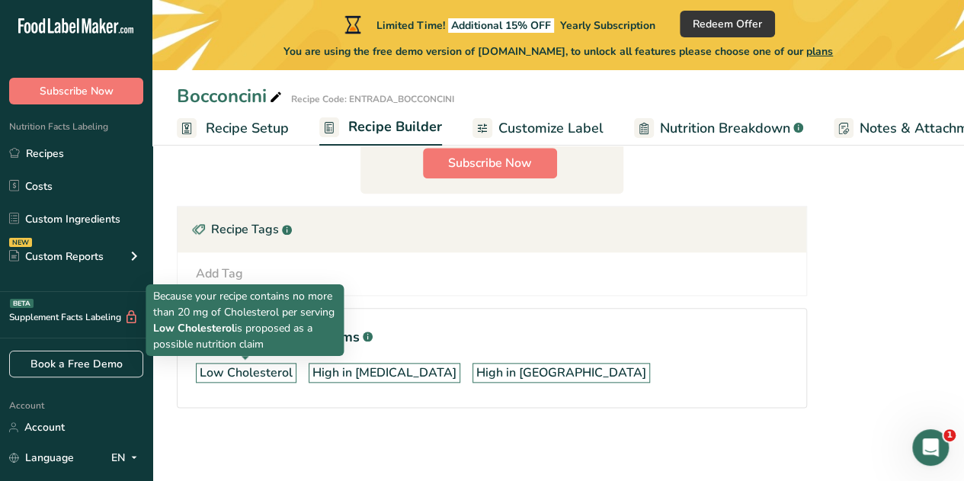
click at [258, 363] on div "Low Cholesterol" at bounding box center [246, 372] width 93 height 18
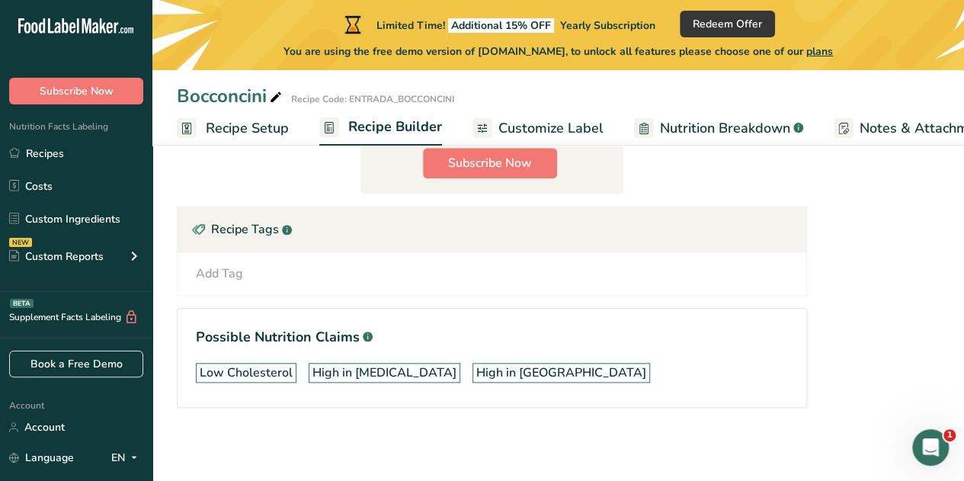
drag, startPoint x: 255, startPoint y: 363, endPoint x: 242, endPoint y: 243, distance: 121.2
click at [223, 264] on div "Add Tag" at bounding box center [219, 273] width 47 height 18
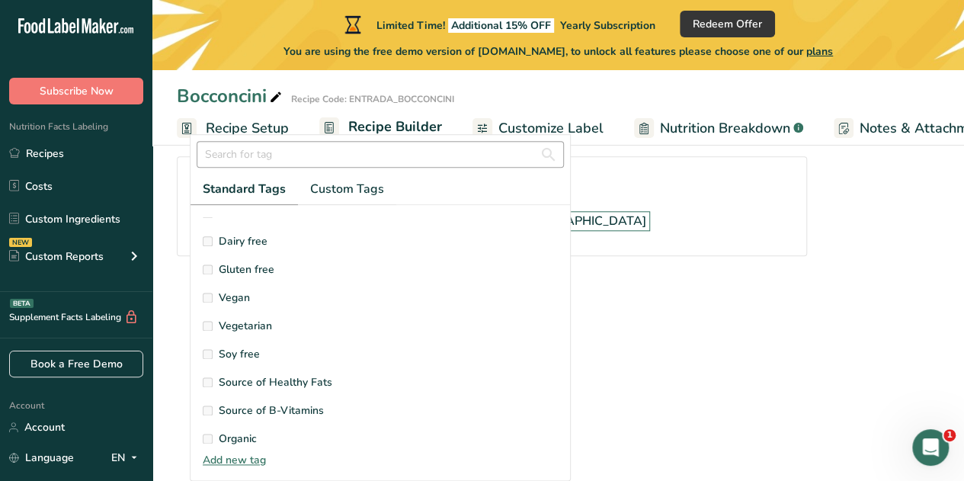
scroll to position [98, 0]
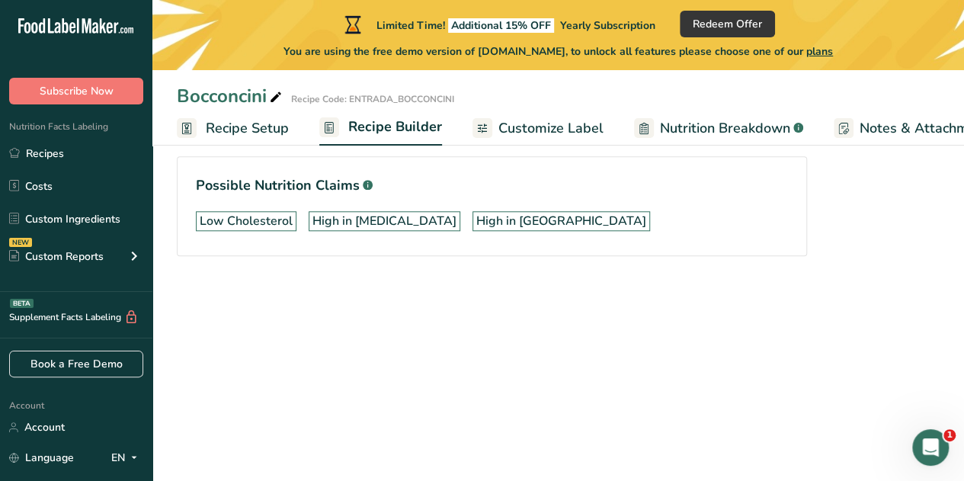
scroll to position [0, 0]
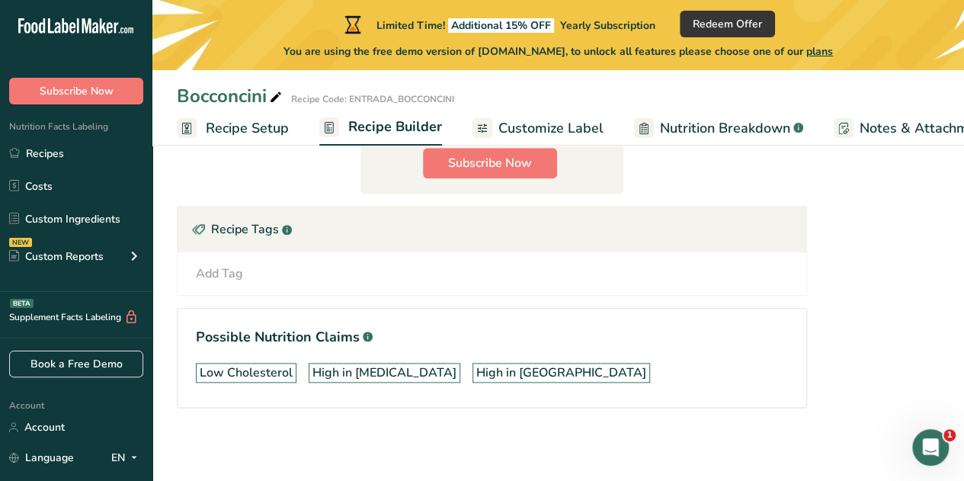
click at [216, 269] on div "Add Tag" at bounding box center [219, 273] width 47 height 18
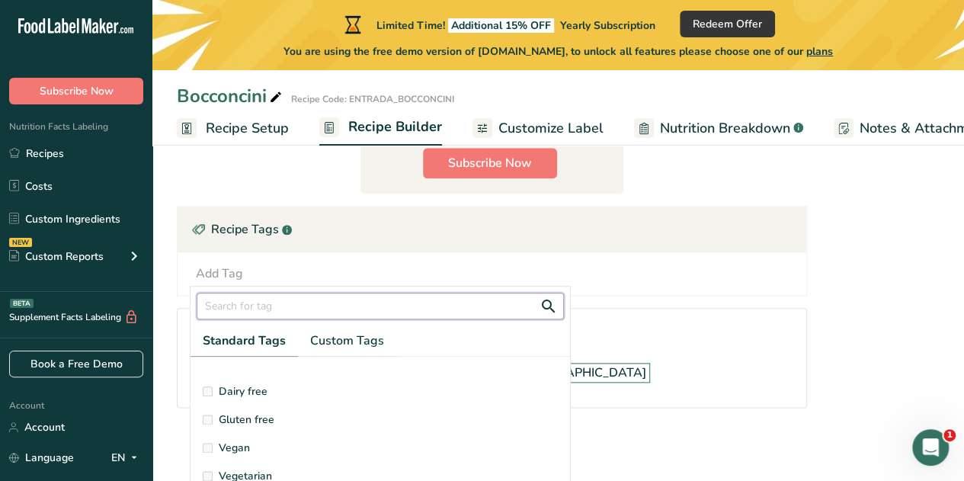
click at [228, 296] on input "text" at bounding box center [380, 306] width 367 height 27
type input "l"
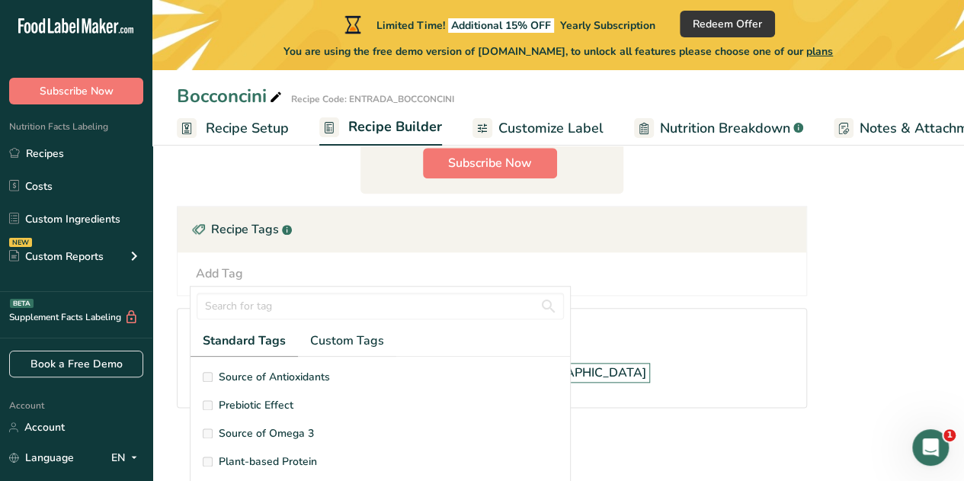
click at [625, 327] on h1 "Possible Nutrition Claims .a-a{fill:#347362;}.b-a{fill:#fff;}" at bounding box center [492, 337] width 592 height 21
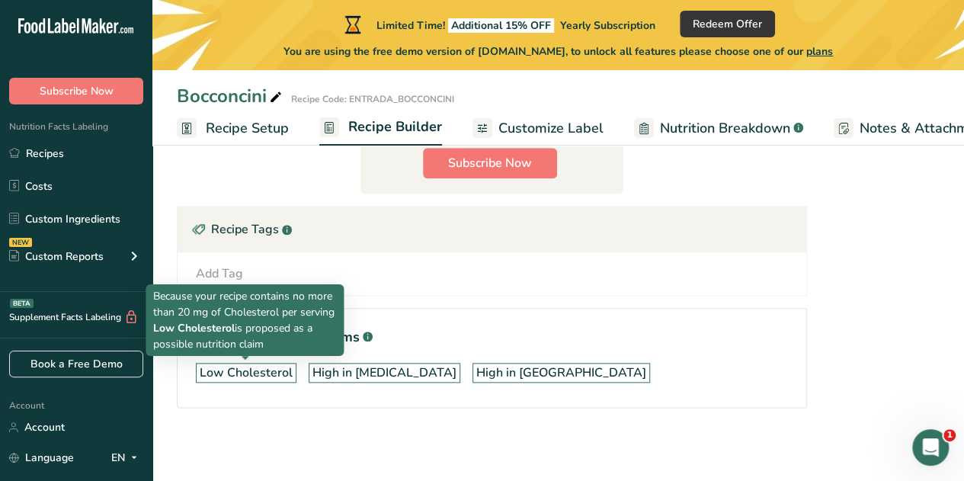
click at [259, 363] on div "Low Cholesterol" at bounding box center [246, 372] width 93 height 18
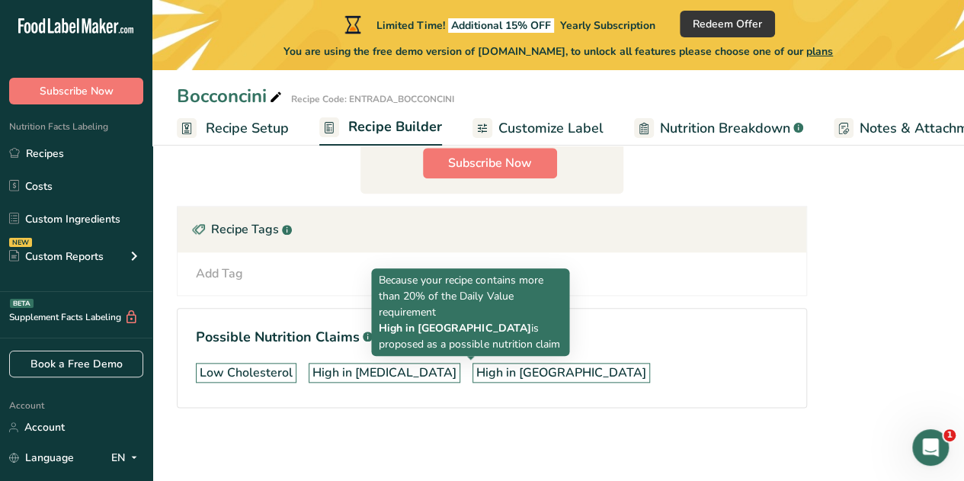
click at [486, 363] on div "High in [GEOGRAPHIC_DATA]" at bounding box center [561, 372] width 170 height 18
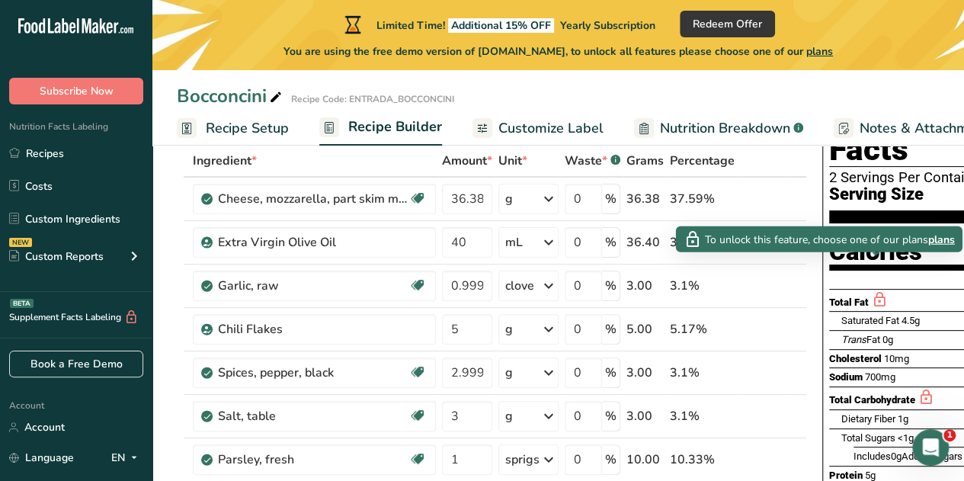
scroll to position [91, 0]
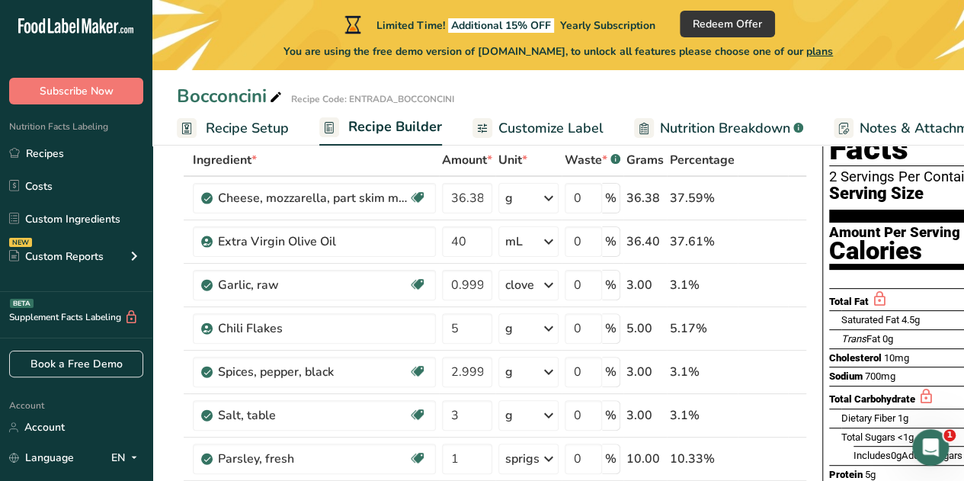
click at [551, 131] on span "Customize Label" at bounding box center [550, 128] width 105 height 21
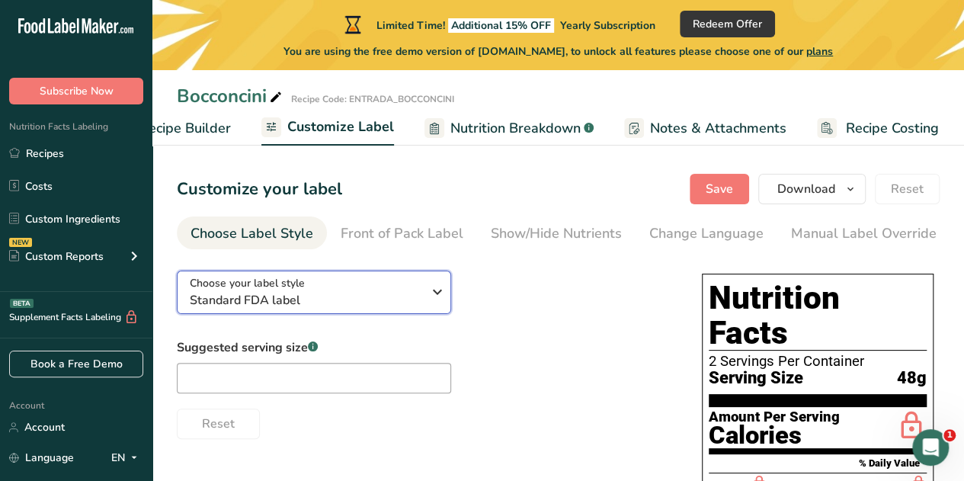
click at [439, 294] on icon "button" at bounding box center [437, 291] width 18 height 27
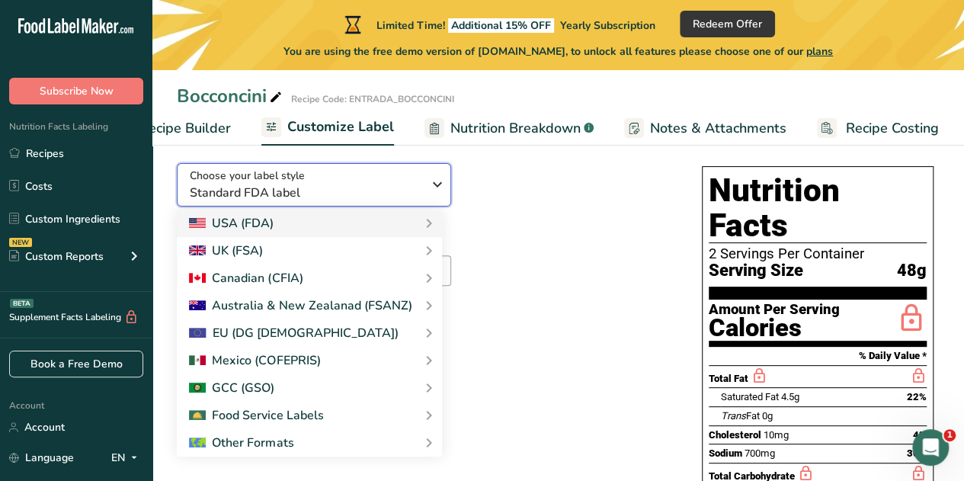
scroll to position [126, 0]
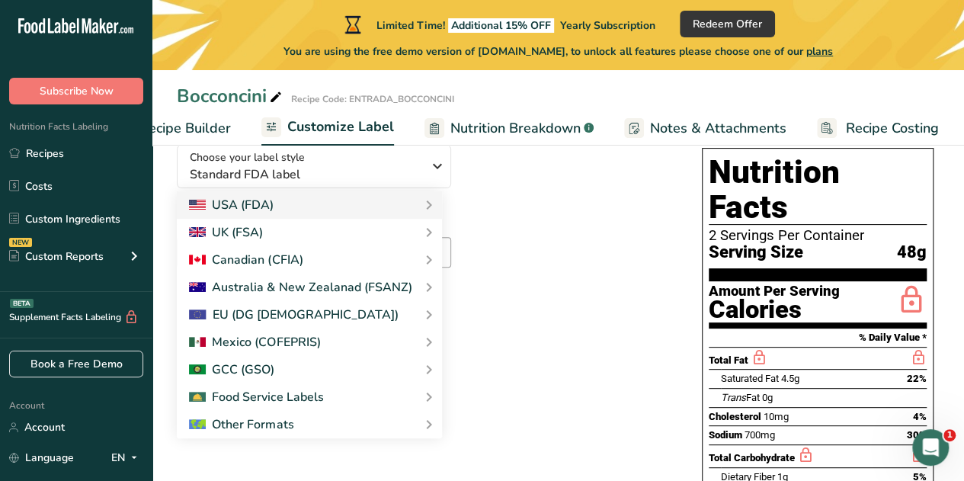
click at [602, 276] on div "Suggested serving size .a-a{fill:#347362;}.b-a{fill:#fff;} Reset" at bounding box center [424, 263] width 495 height 101
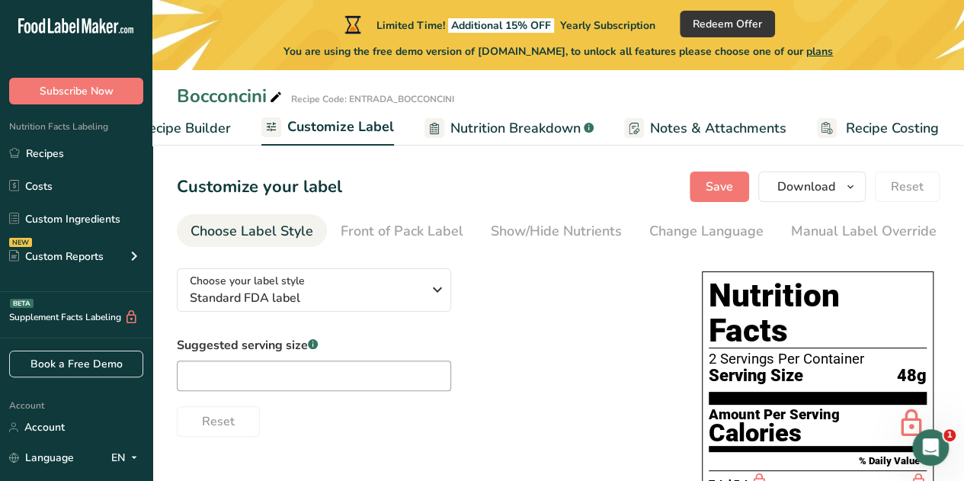
scroll to position [0, 0]
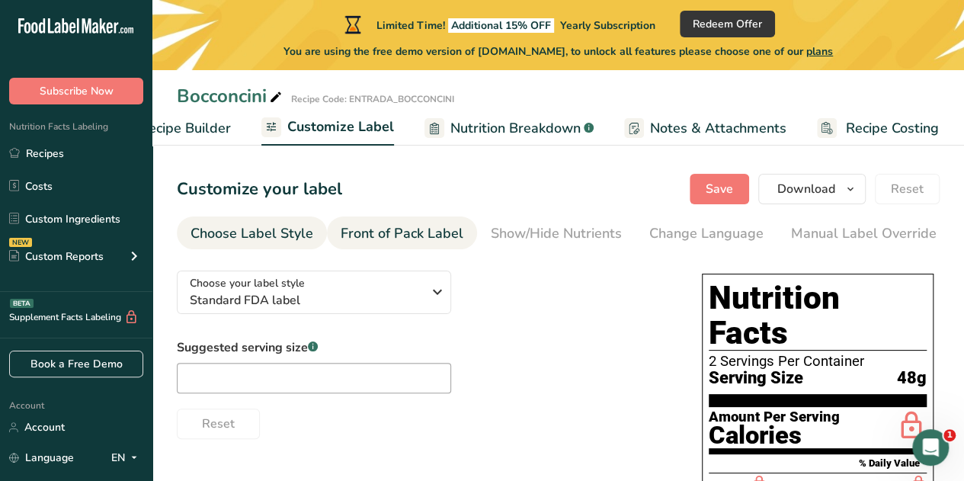
click at [421, 234] on div "Front of Pack Label" at bounding box center [402, 233] width 123 height 21
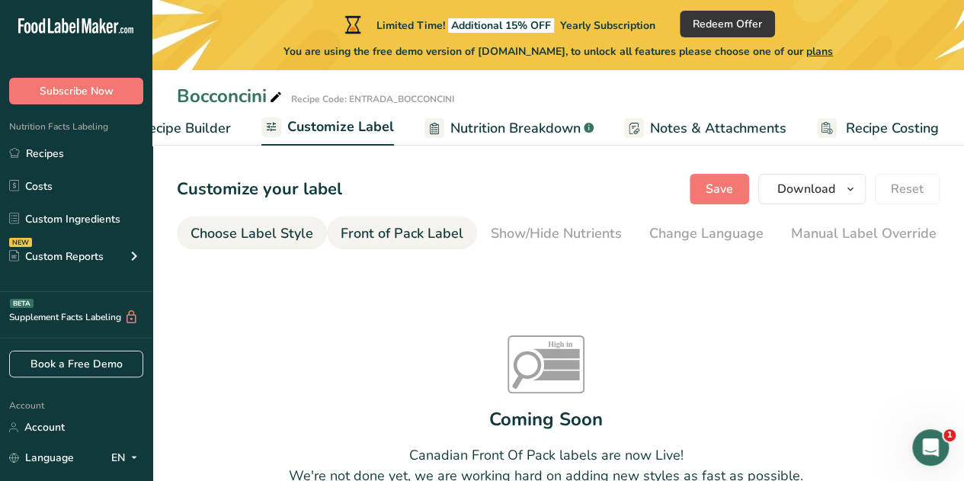
click at [209, 231] on div "Choose Label Style" at bounding box center [252, 233] width 123 height 21
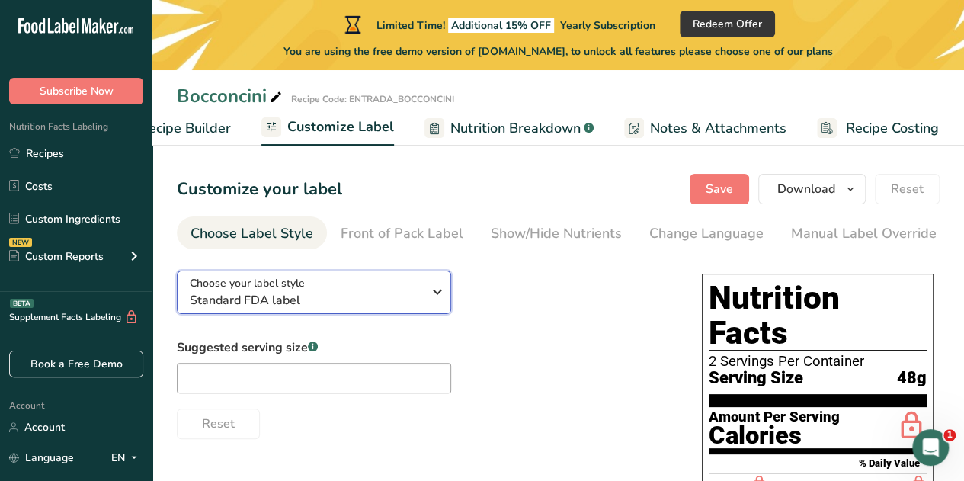
click at [444, 290] on icon "button" at bounding box center [437, 291] width 18 height 27
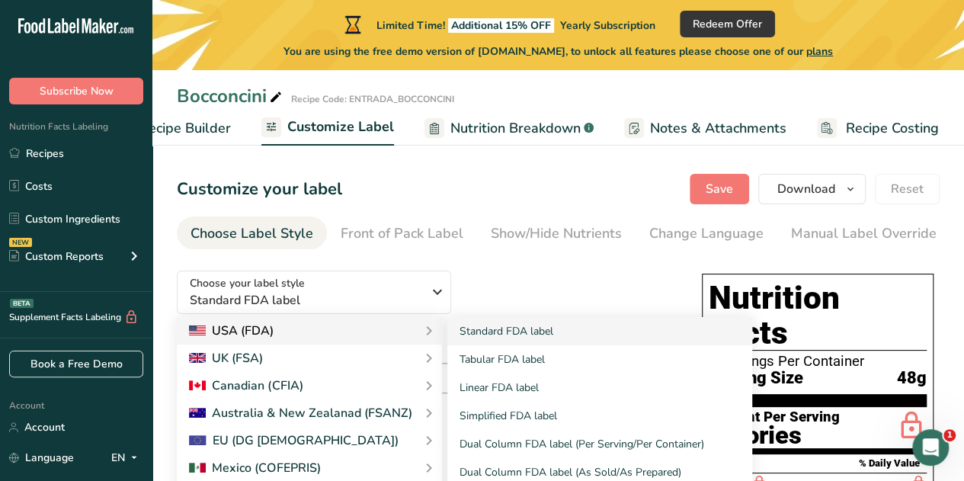
click at [260, 330] on div "USA (FDA)" at bounding box center [231, 331] width 85 height 18
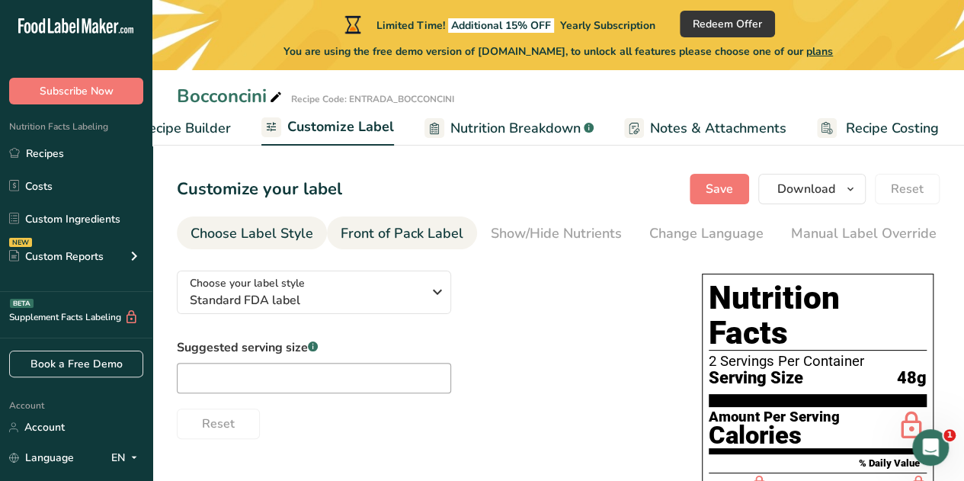
click at [357, 242] on div "Front of Pack Label" at bounding box center [402, 233] width 123 height 21
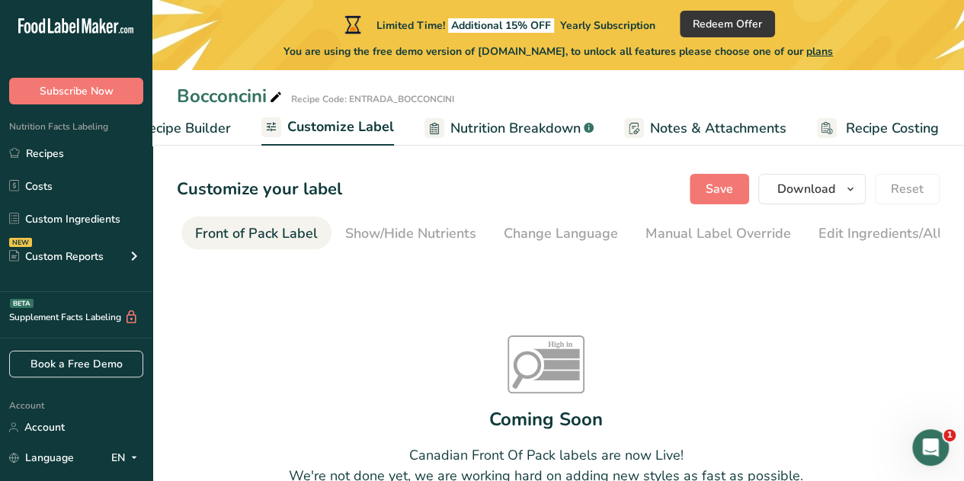
scroll to position [0, 148]
click at [435, 226] on div "Show/Hide Nutrients" at bounding box center [408, 233] width 131 height 21
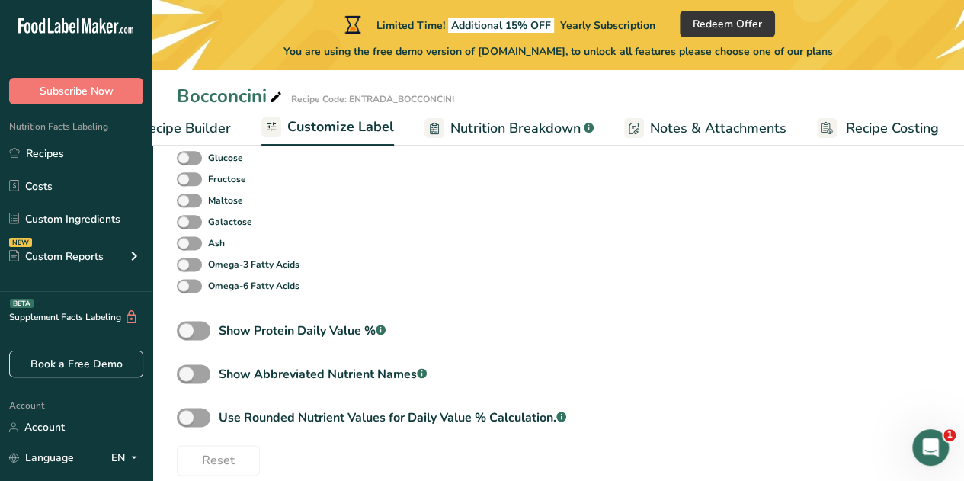
scroll to position [879, 0]
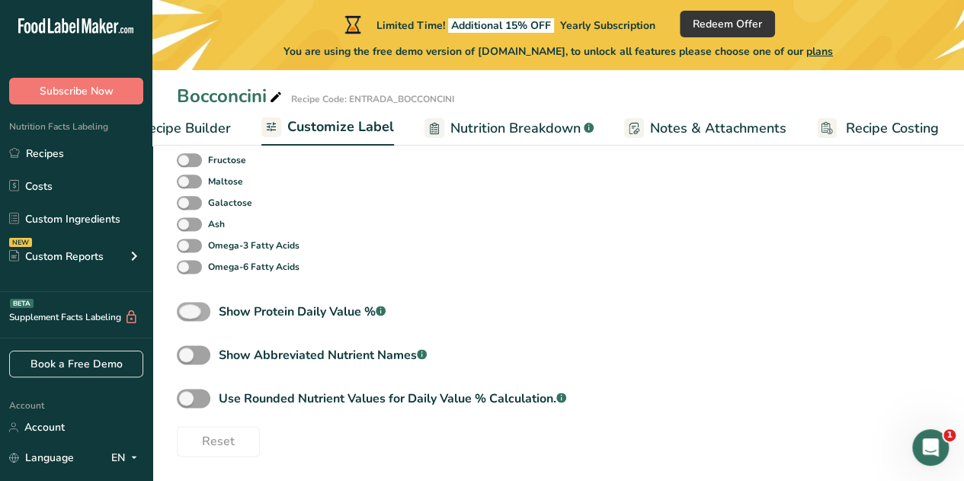
click at [203, 314] on span at bounding box center [194, 311] width 34 height 19
click at [187, 314] on input "Show Protein Daily Value % .a-a{fill:#347362;}.b-a{fill:#fff;}" at bounding box center [182, 311] width 10 height 10
checkbox input "true"
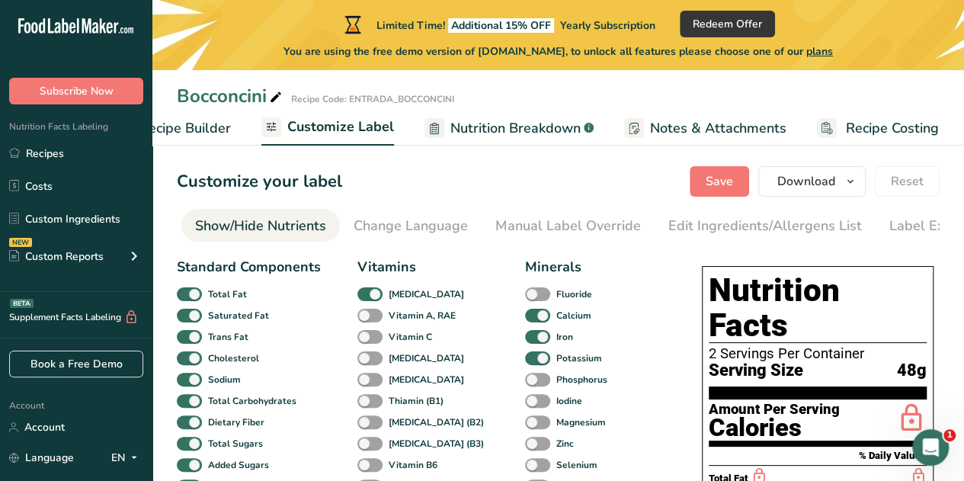
scroll to position [0, 0]
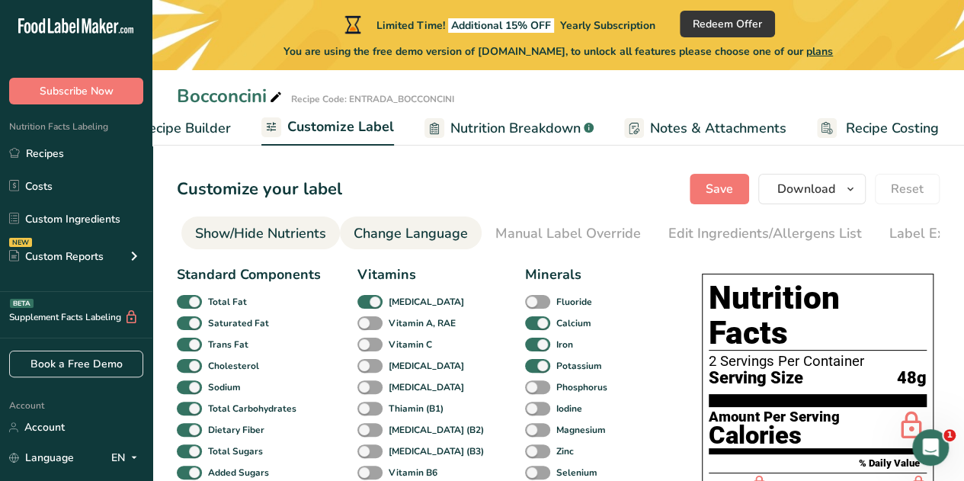
click at [379, 231] on div "Change Language" at bounding box center [411, 233] width 114 height 21
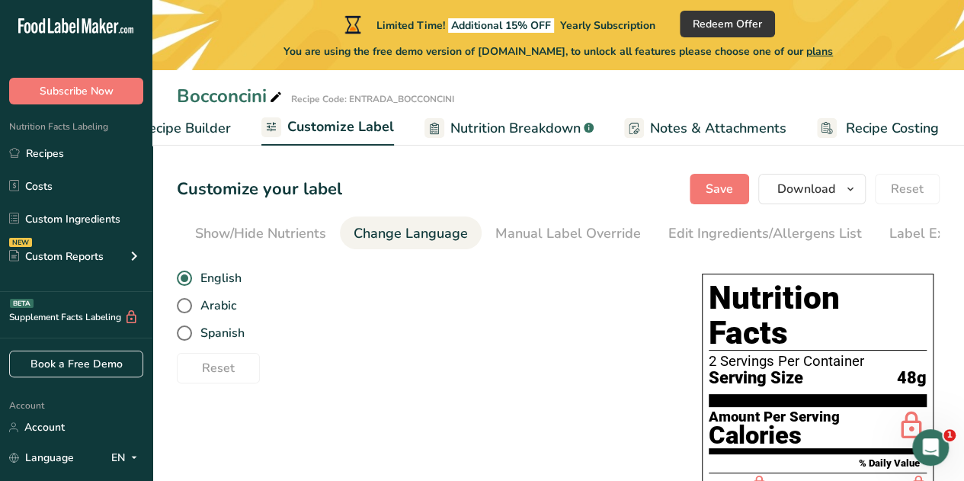
scroll to position [0, 344]
click at [185, 336] on span at bounding box center [184, 332] width 15 height 15
click at [185, 336] on input "Spanish" at bounding box center [182, 333] width 10 height 10
radio input "true"
radio input "false"
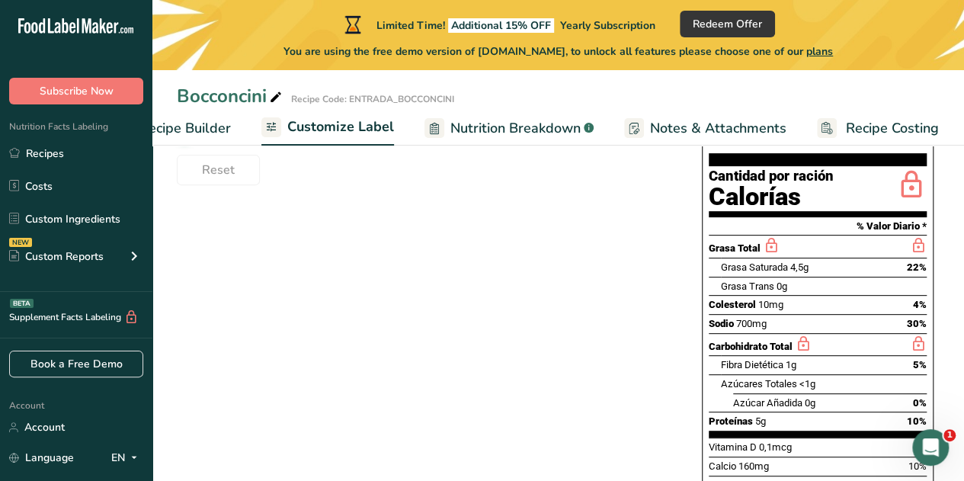
scroll to position [0, 0]
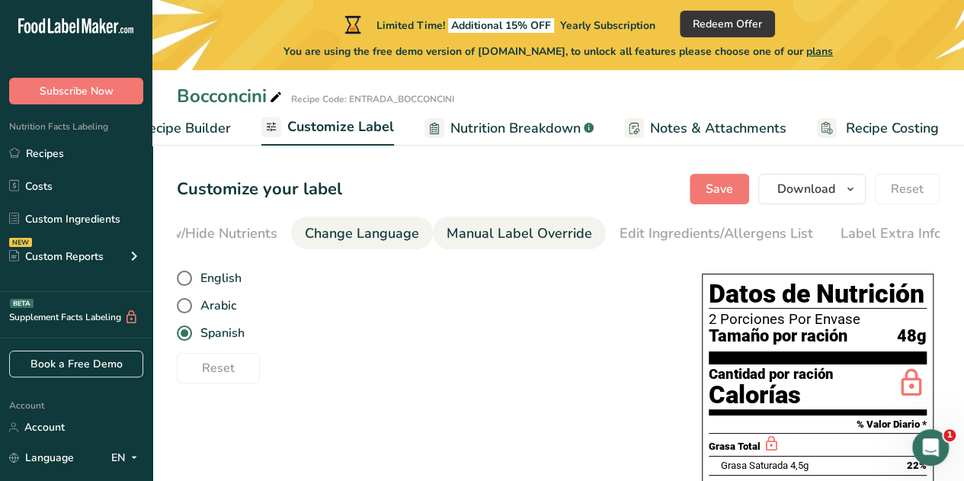
click at [507, 230] on div "Manual Label Override" at bounding box center [520, 233] width 146 height 21
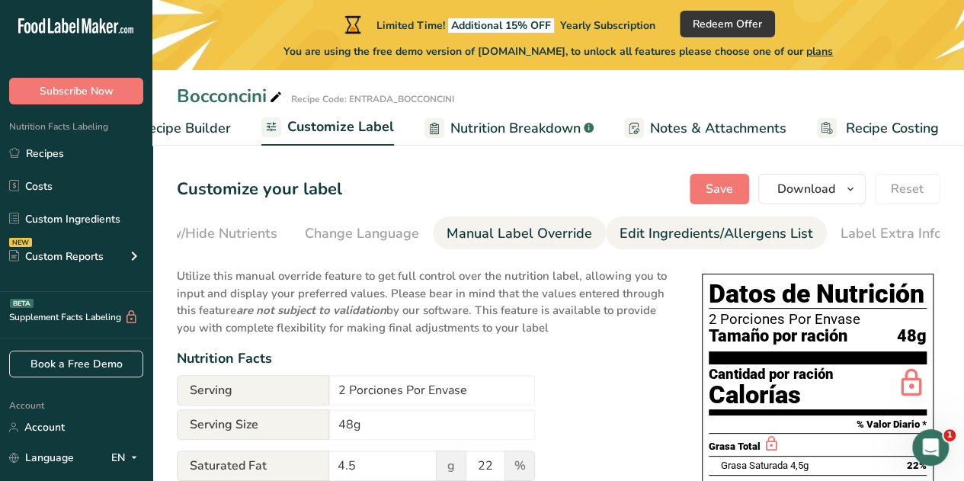
click at [636, 232] on div "Edit Ingredients/Allergens List" at bounding box center [717, 233] width 194 height 21
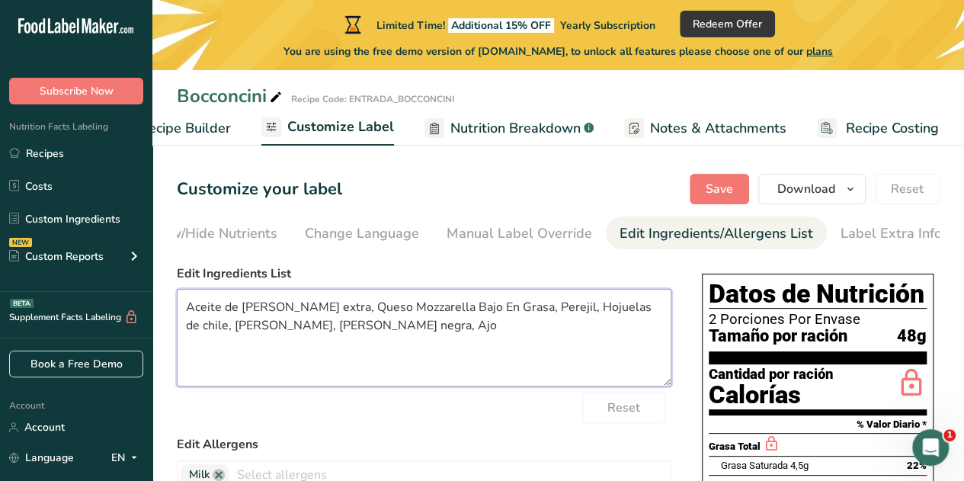
click at [268, 311] on textarea "Aceite de [PERSON_NAME] extra, Queso Mozzarella Bajo En Grasa, Perejil, Hojuela…" at bounding box center [424, 338] width 495 height 98
type textarea "Aceite [PERSON_NAME] extra [PERSON_NAME], Bocconcini, Perejil fresco, Hojuelas …"
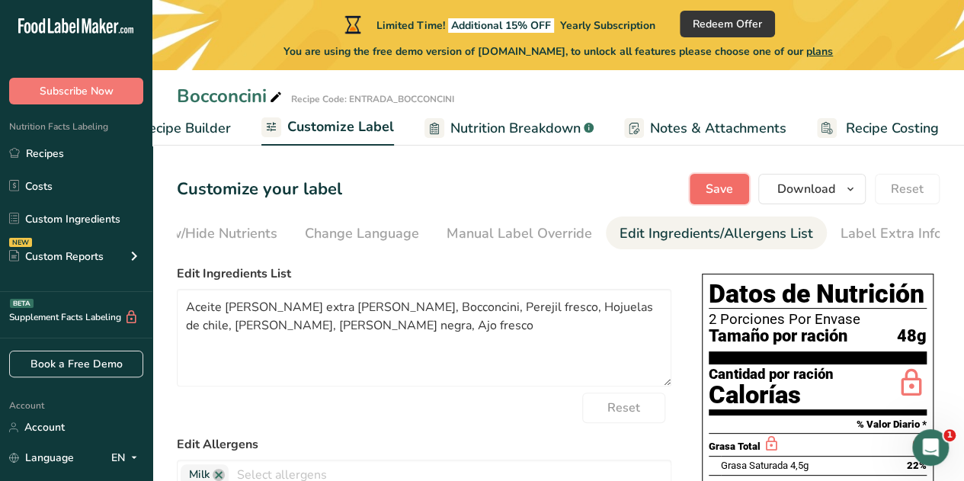
click at [727, 192] on span "Save" at bounding box center [719, 189] width 27 height 18
click at [849, 230] on div "Label Extra Info" at bounding box center [891, 233] width 101 height 21
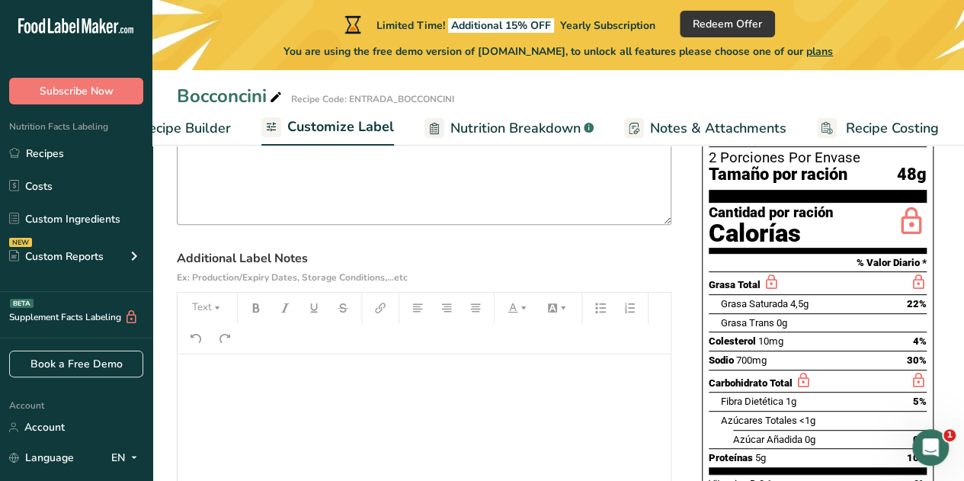
scroll to position [178, 0]
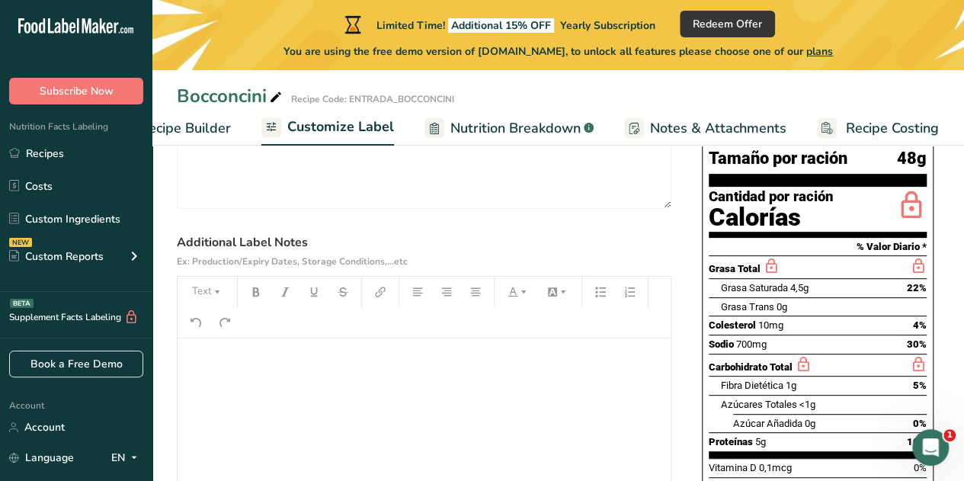
click at [204, 360] on p "﻿" at bounding box center [424, 360] width 478 height 18
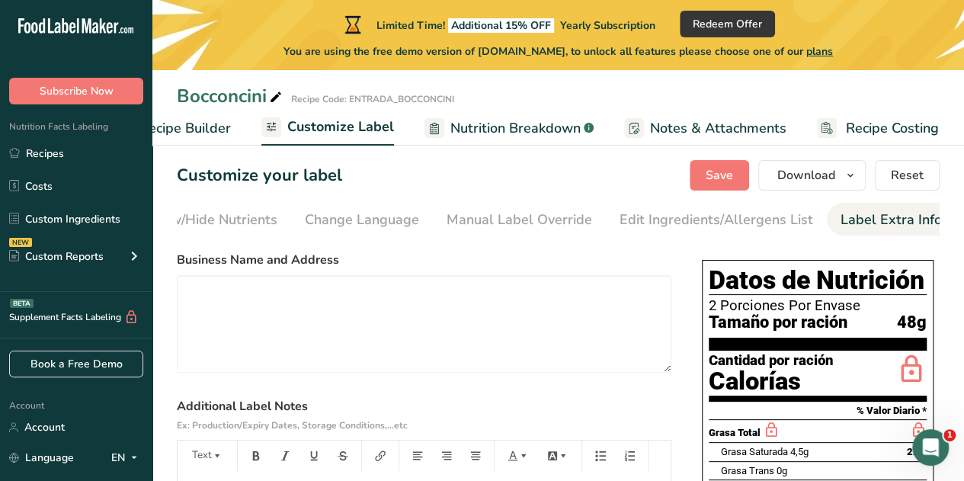
scroll to position [0, 0]
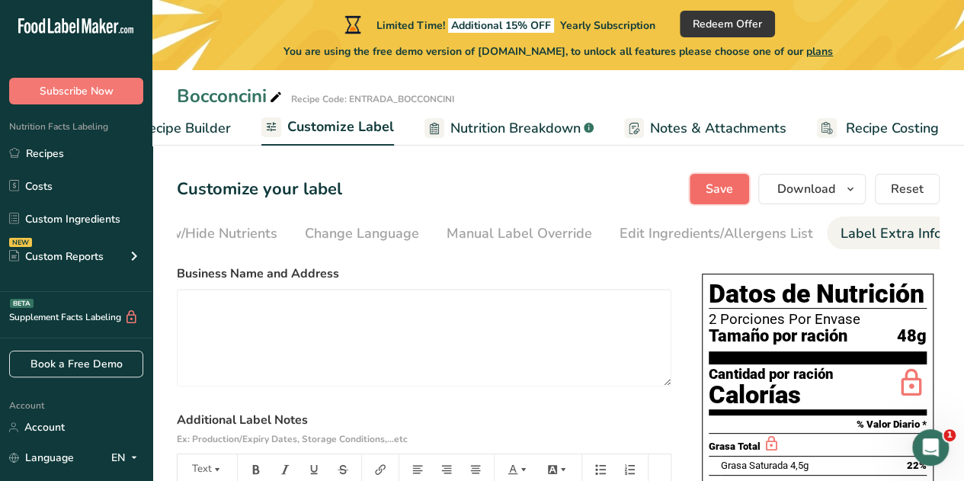
click at [722, 191] on span "Save" at bounding box center [719, 189] width 27 height 18
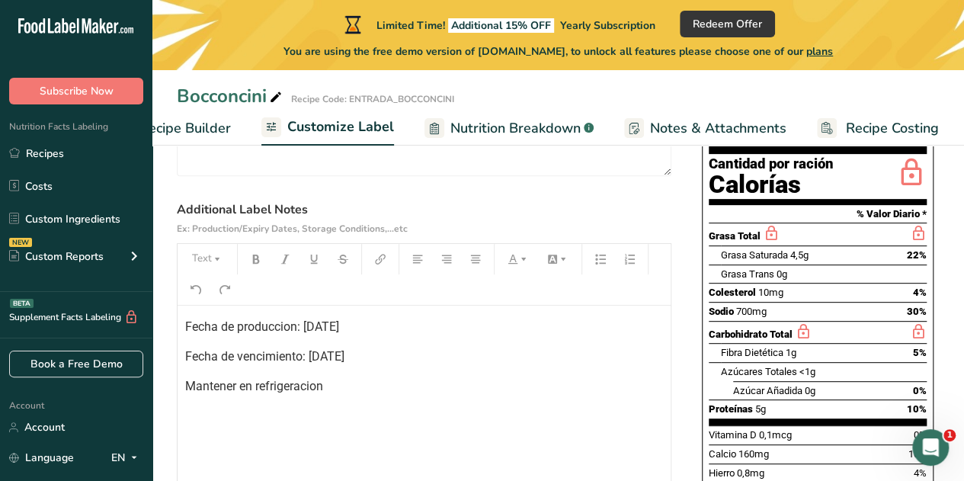
scroll to position [209, 0]
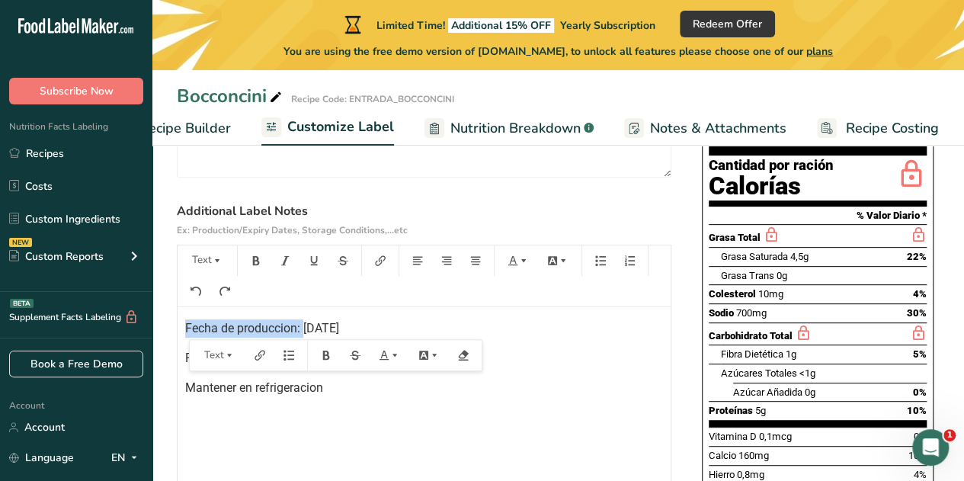
drag, startPoint x: 303, startPoint y: 330, endPoint x: 186, endPoint y: 325, distance: 117.4
click at [186, 325] on span "Fecha de produccion: [DATE]" at bounding box center [262, 328] width 154 height 14
click at [258, 263] on icon "button" at bounding box center [256, 260] width 11 height 11
click at [223, 261] on button "Text" at bounding box center [207, 260] width 46 height 24
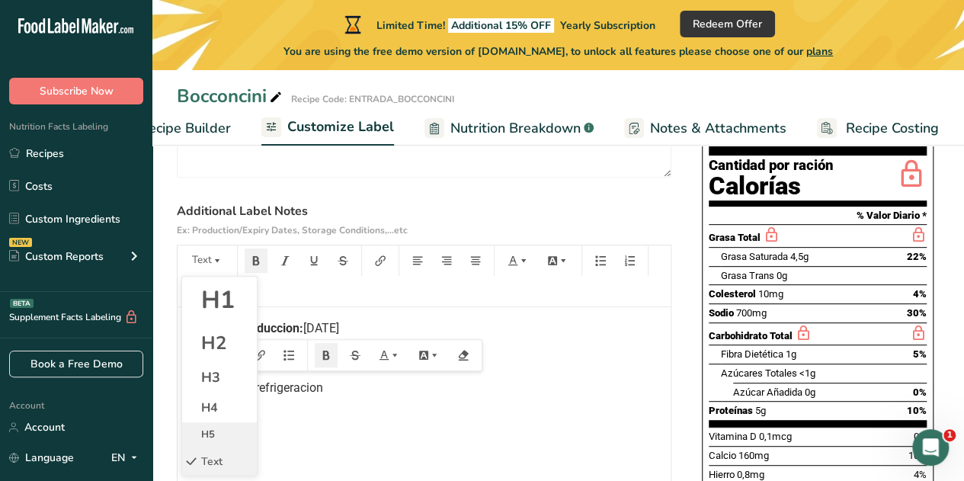
click at [206, 434] on span "H5" at bounding box center [208, 435] width 14 height 14
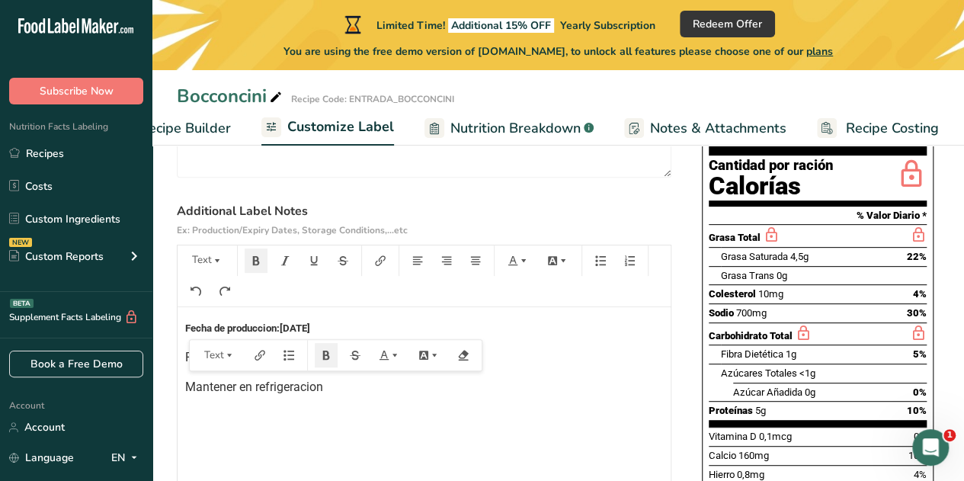
scroll to position [208, 0]
click at [352, 329] on h5 "Fecha de produccion: [DATE]" at bounding box center [424, 329] width 478 height 10
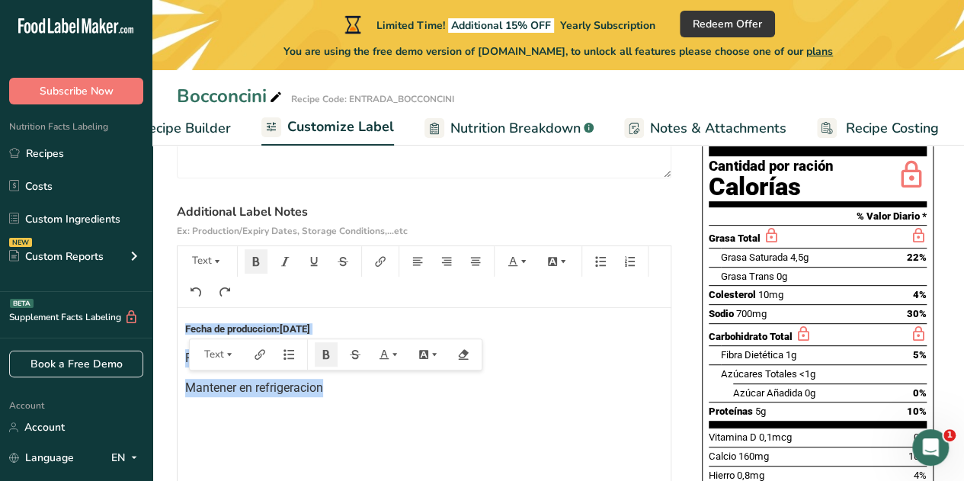
drag, startPoint x: 182, startPoint y: 328, endPoint x: 334, endPoint y: 383, distance: 161.3
click at [334, 383] on div "Fecha de produccion: [DATE] Fecha de vencimiento: [DATE] Mantener en refrigerac…" at bounding box center [424, 403] width 493 height 191
click at [216, 263] on icon "button" at bounding box center [217, 261] width 5 height 3
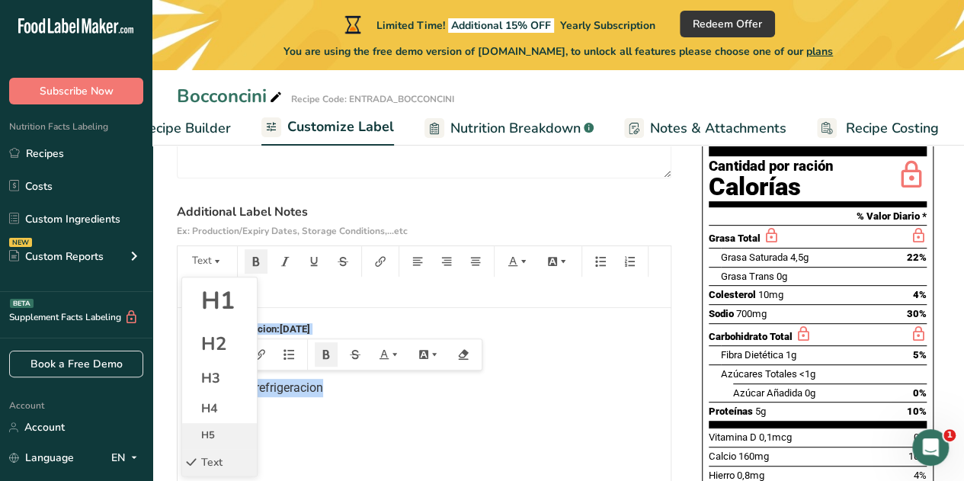
click at [212, 438] on span "H5" at bounding box center [208, 435] width 14 height 14
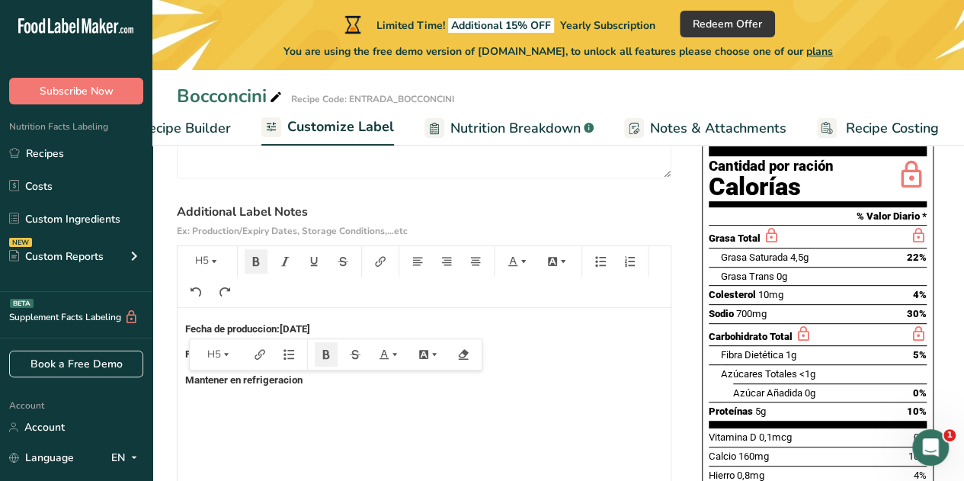
click at [561, 367] on div "Fecha de produccion: [DATE] Fecha de vencimiento: [DATE] Mantener en refrigerac…" at bounding box center [424, 403] width 493 height 191
drag, startPoint x: 351, startPoint y: 353, endPoint x: 290, endPoint y: 353, distance: 61.0
click at [290, 353] on h5 "Fecha de vencimiento: [DATE]" at bounding box center [424, 354] width 478 height 10
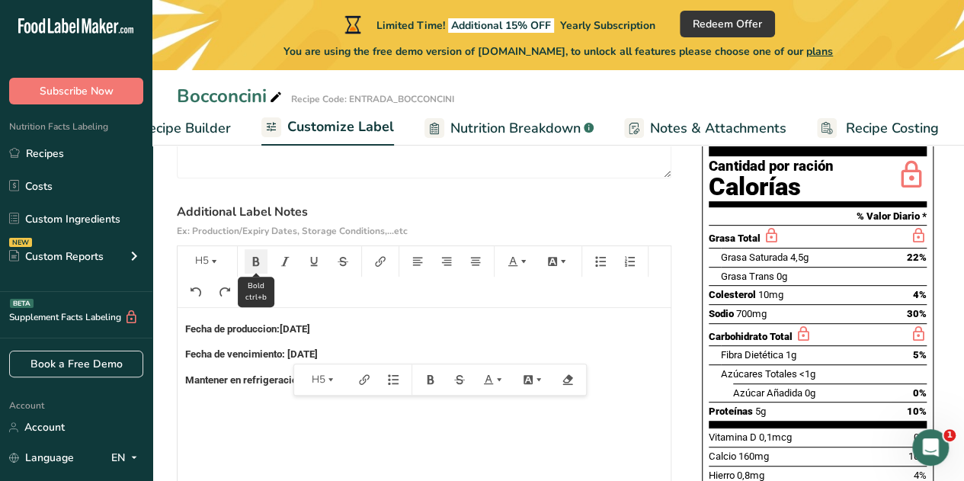
click at [253, 264] on icon "button" at bounding box center [256, 261] width 7 height 9
click at [249, 264] on button "button" at bounding box center [256, 261] width 23 height 24
click at [250, 438] on div "Fecha de produccion: [DATE] Fecha de vencimiento: [DATE] Mantener en refrigerac…" at bounding box center [424, 403] width 493 height 191
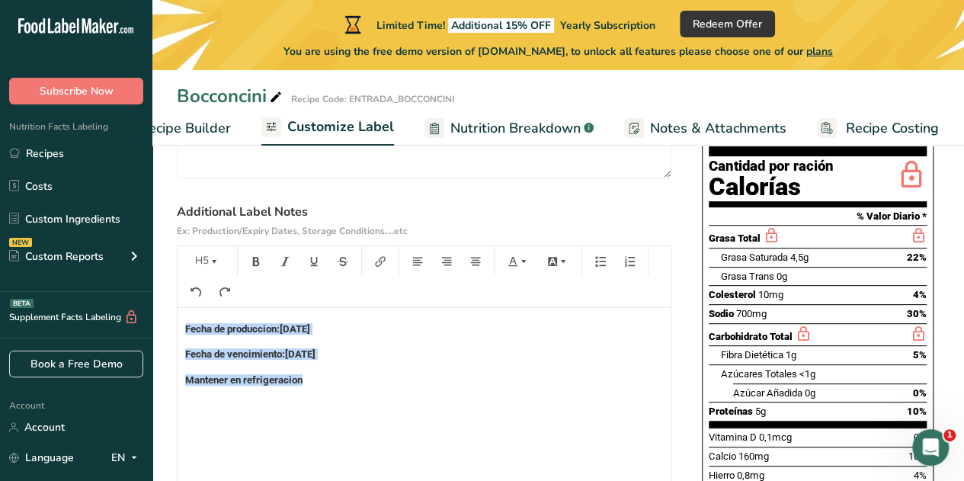
drag, startPoint x: 313, startPoint y: 391, endPoint x: 155, endPoint y: 327, distance: 170.2
click at [155, 327] on section "Customize your label Save Download Choose what to show on your downloaded label…" at bounding box center [558, 342] width 812 height 803
click at [255, 258] on icon "button" at bounding box center [256, 261] width 11 height 11
click at [306, 418] on div "Fecha de produccion: [DATE] Fecha de vencimiento: [DATE] Mantener en refrigerac…" at bounding box center [424, 403] width 493 height 191
drag, startPoint x: 320, startPoint y: 383, endPoint x: 163, endPoint y: 316, distance: 170.4
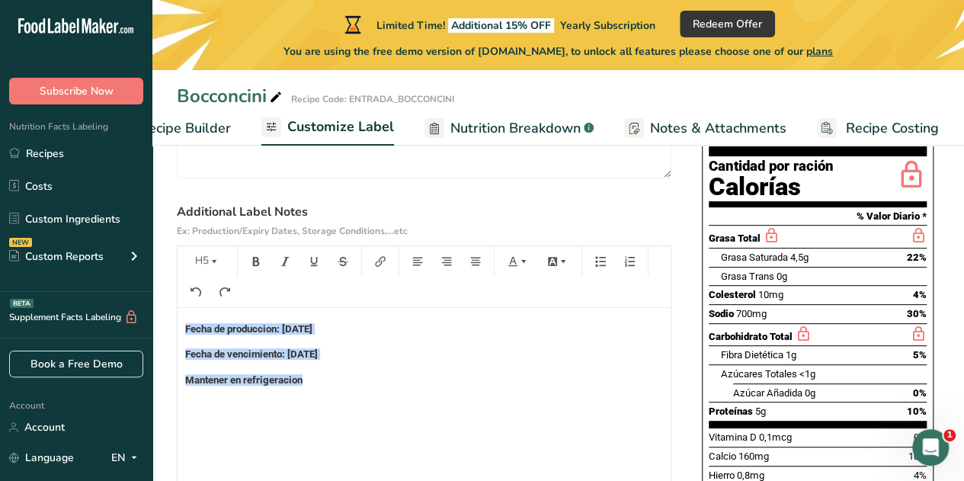
click at [163, 316] on section "Customize your label Save Download Choose what to show on your downloaded label…" at bounding box center [558, 342] width 812 height 803
click at [324, 348] on button "button" at bounding box center [326, 354] width 23 height 24
click at [237, 415] on div "Fecha de produccion: [DATE] Fecha de vencimiento: [DATE] Mantener en refrigerac…" at bounding box center [424, 403] width 493 height 191
drag, startPoint x: 309, startPoint y: 382, endPoint x: 180, endPoint y: 324, distance: 141.9
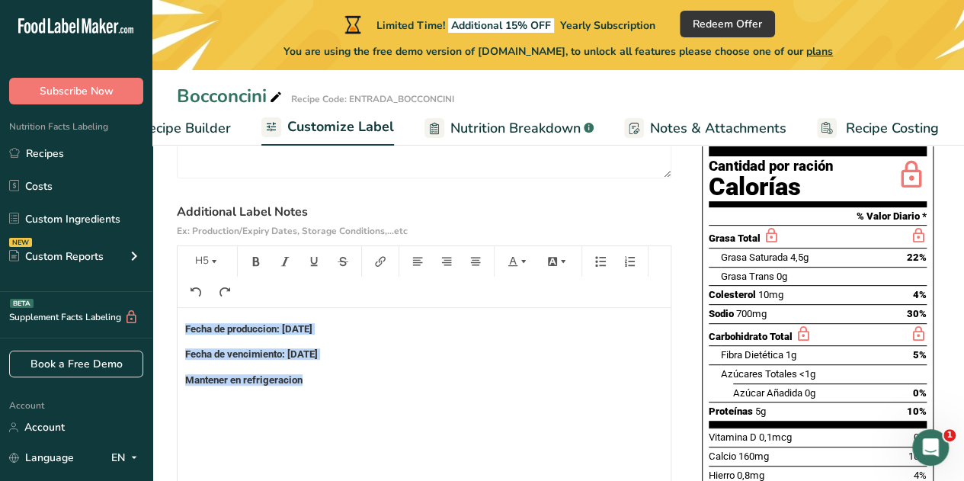
click at [180, 324] on div "Fecha de produccion: [DATE] Fecha de vencimiento: [DATE] Mantener en refrigerac…" at bounding box center [424, 403] width 493 height 191
click at [210, 261] on icon "button" at bounding box center [214, 261] width 11 height 11
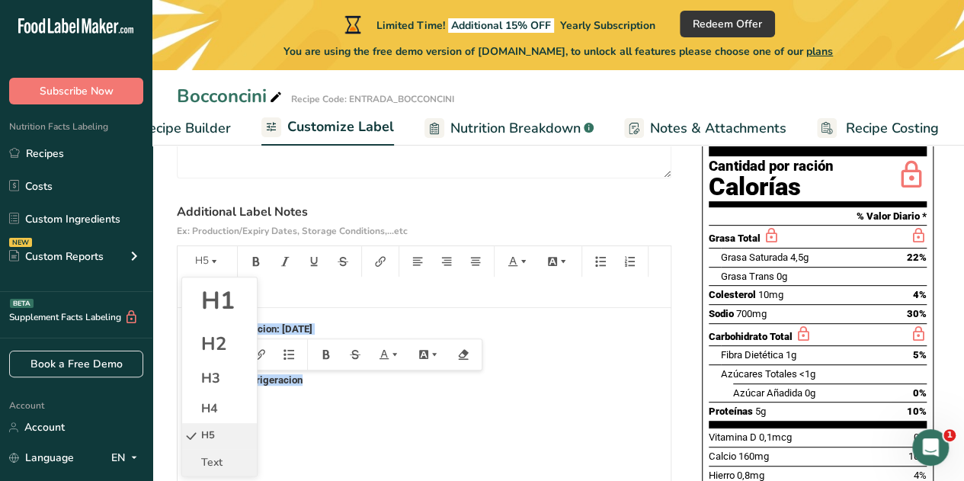
click at [213, 461] on span "Text" at bounding box center [211, 462] width 21 height 14
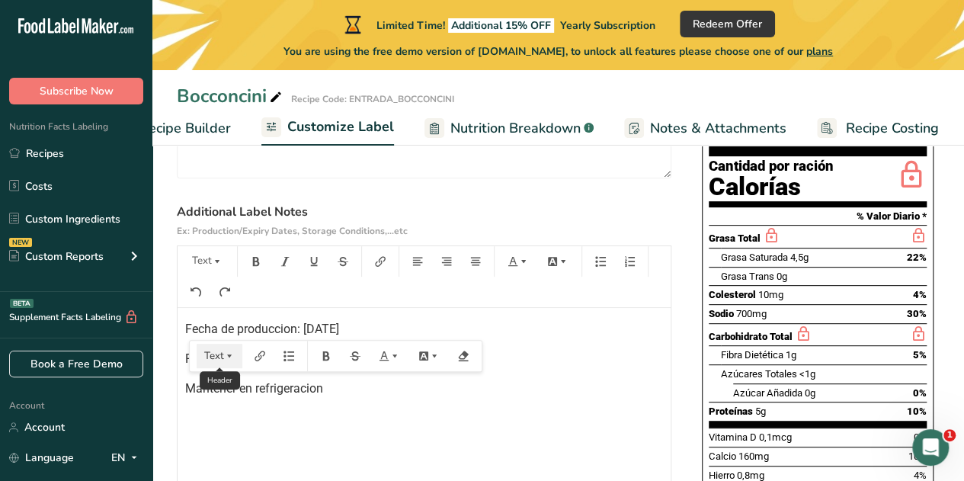
click at [226, 356] on icon "button" at bounding box center [229, 356] width 11 height 11
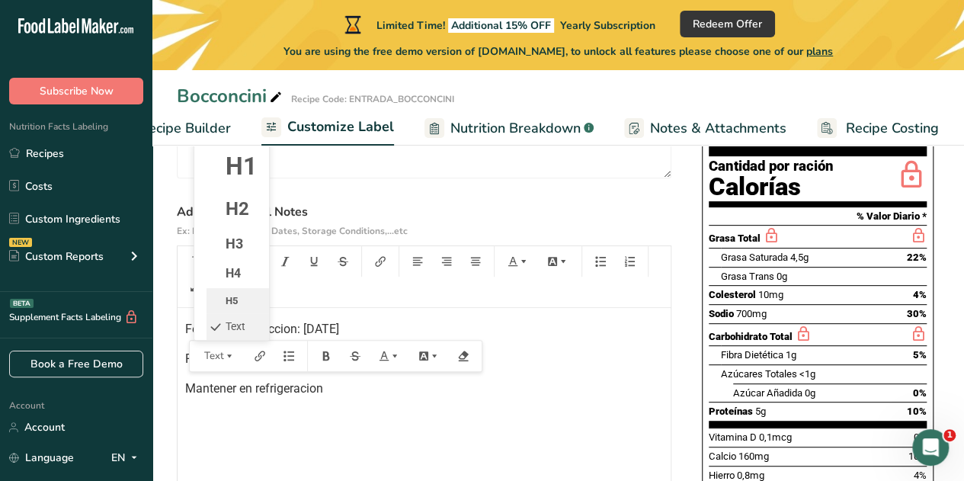
click at [235, 293] on li "H5" at bounding box center [238, 301] width 62 height 26
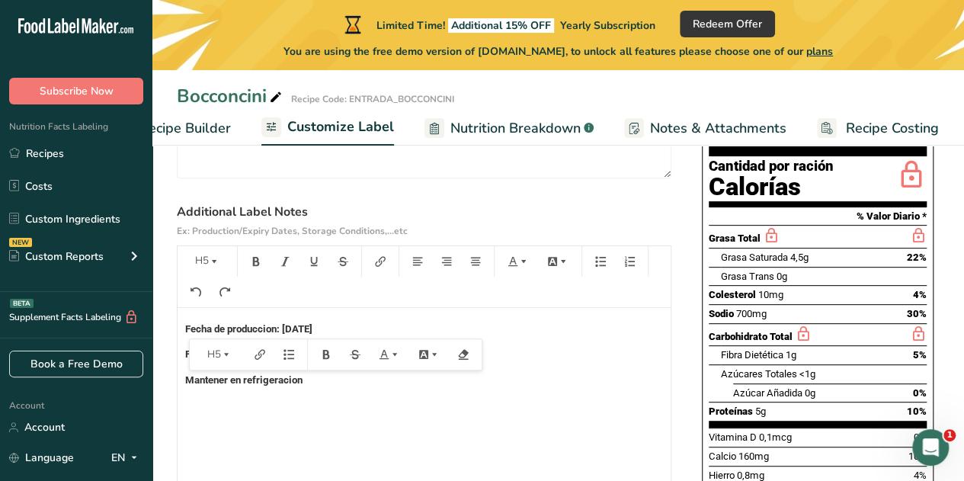
click at [425, 414] on div "Fecha de produccion: [DATE] Fecha de vencimiento: [DATE] Mantener en refrigerac…" at bounding box center [424, 403] width 493 height 191
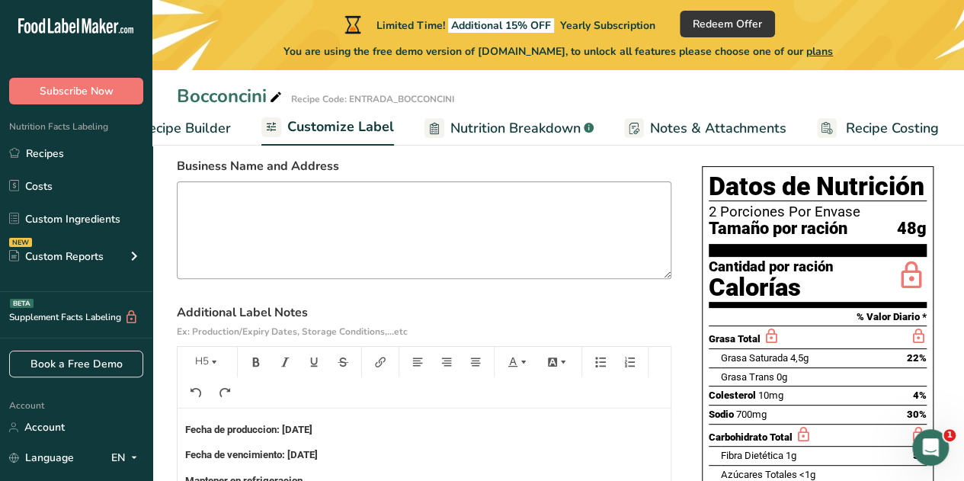
scroll to position [107, 0]
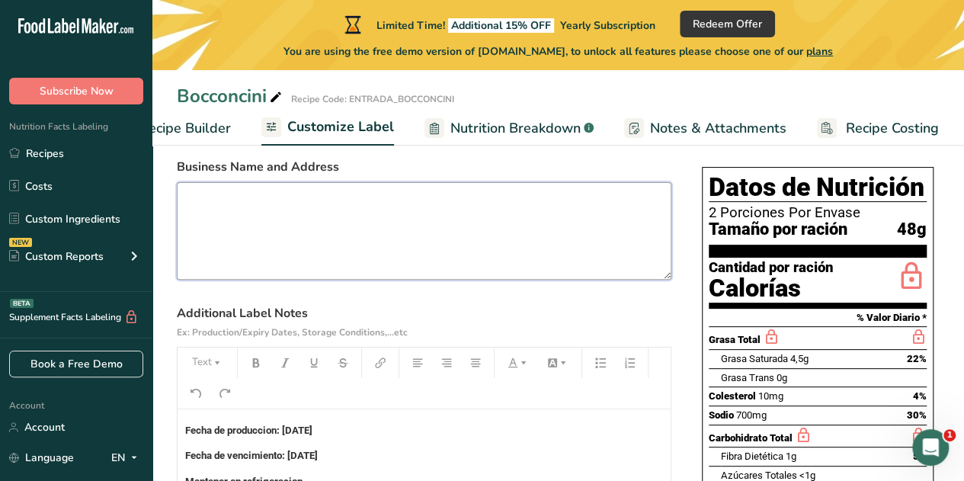
click at [223, 217] on textarea at bounding box center [424, 231] width 495 height 98
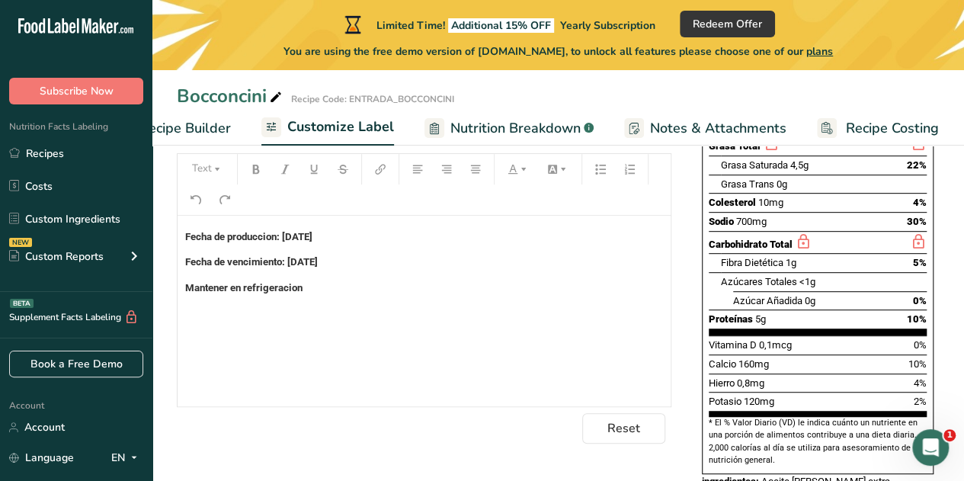
scroll to position [303, 0]
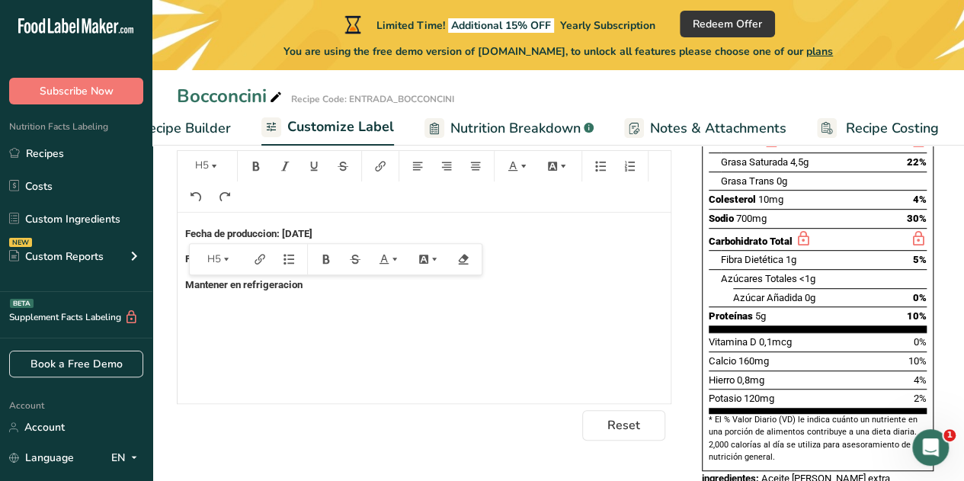
drag, startPoint x: 355, startPoint y: 263, endPoint x: 178, endPoint y: 231, distance: 180.4
click at [178, 231] on div "Fecha de produccion: [DATE] Fecha de vencimiento: [DATE] Mantener en refrigerac…" at bounding box center [424, 308] width 493 height 191
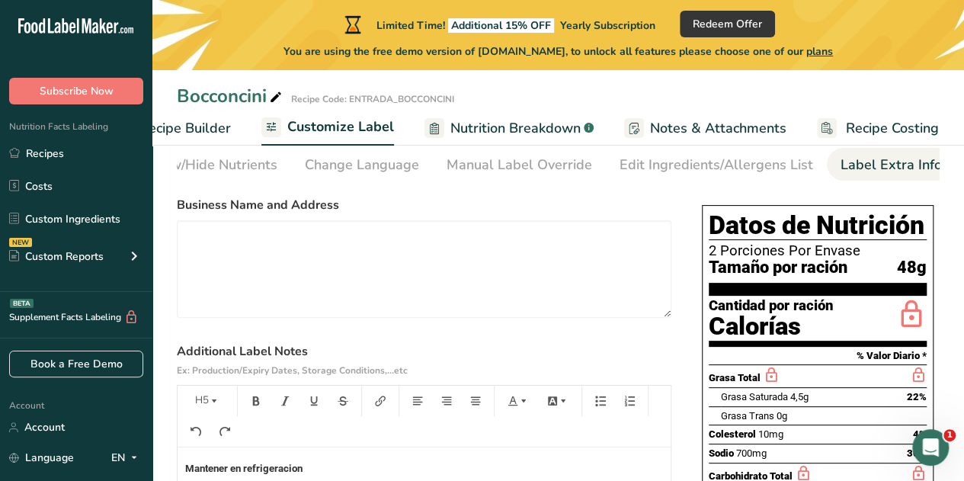
scroll to position [0, 0]
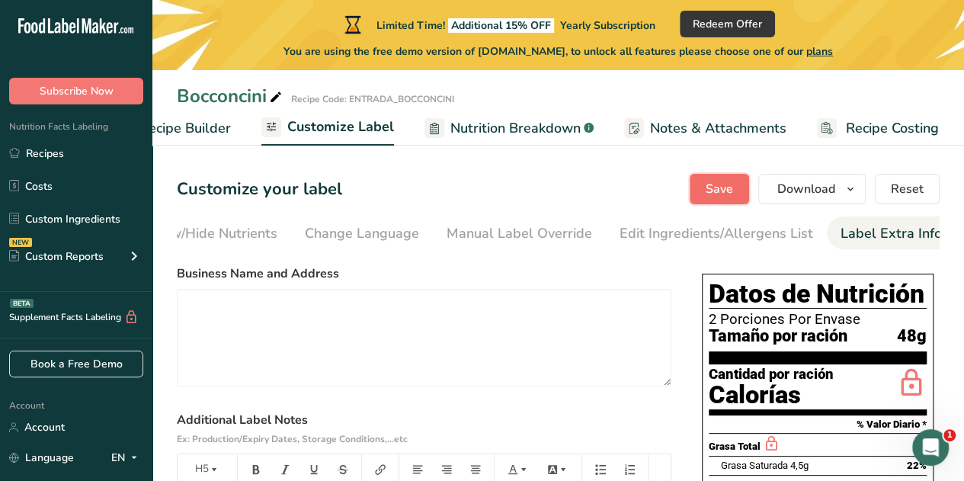
click at [712, 194] on span "Save" at bounding box center [719, 189] width 27 height 18
click at [536, 127] on span "Nutrition Breakdown" at bounding box center [515, 128] width 130 height 21
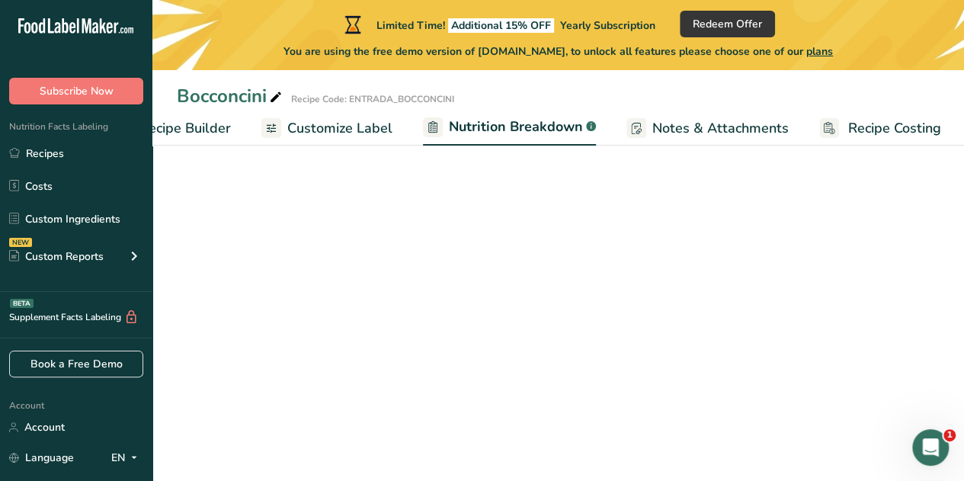
scroll to position [0, 210]
select select "Calories"
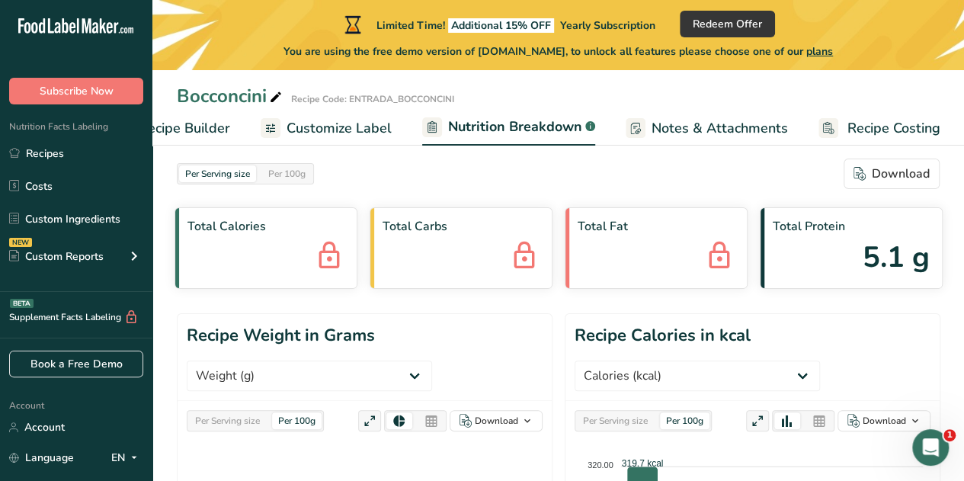
scroll to position [0, 0]
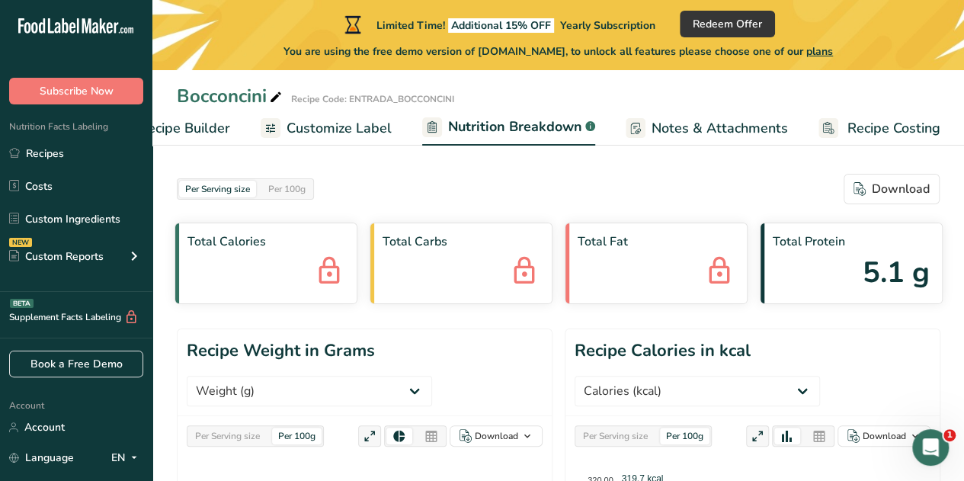
click at [692, 130] on span "Notes & Attachments" at bounding box center [720, 128] width 136 height 21
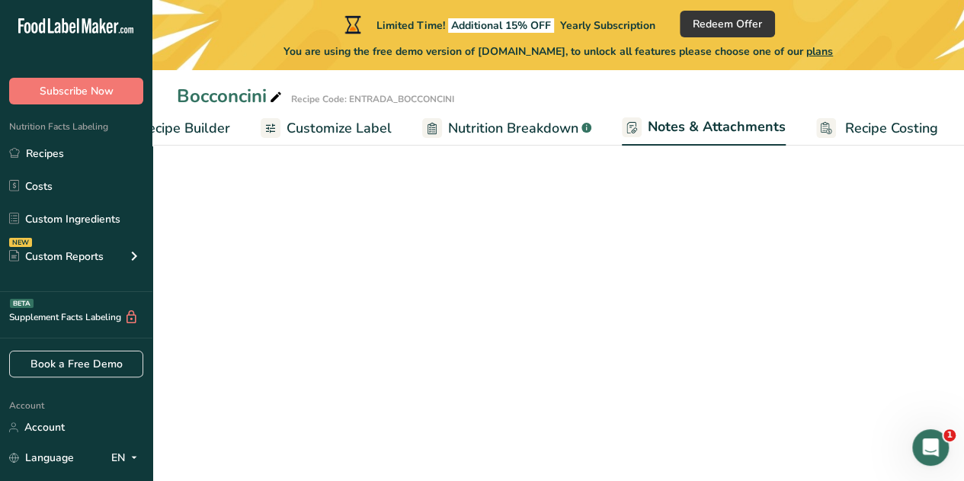
scroll to position [0, 209]
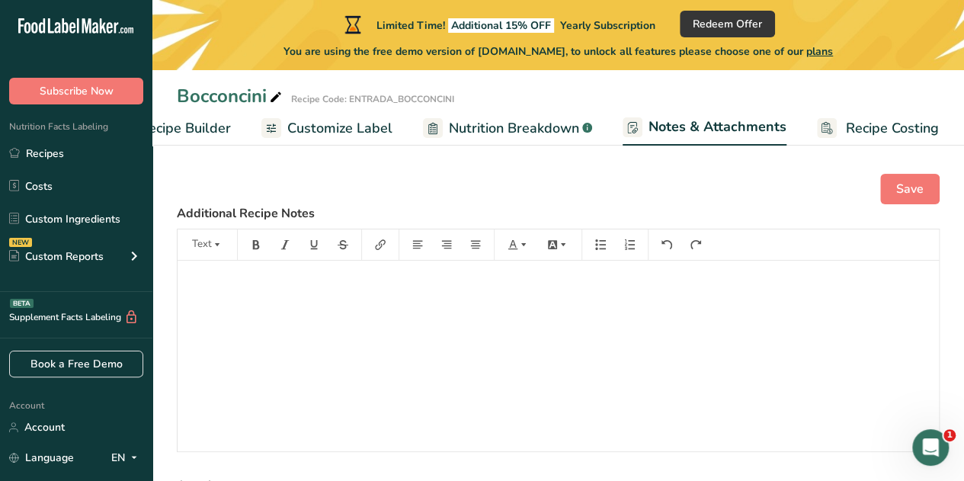
click at [863, 126] on span "Recipe Costing" at bounding box center [892, 128] width 93 height 21
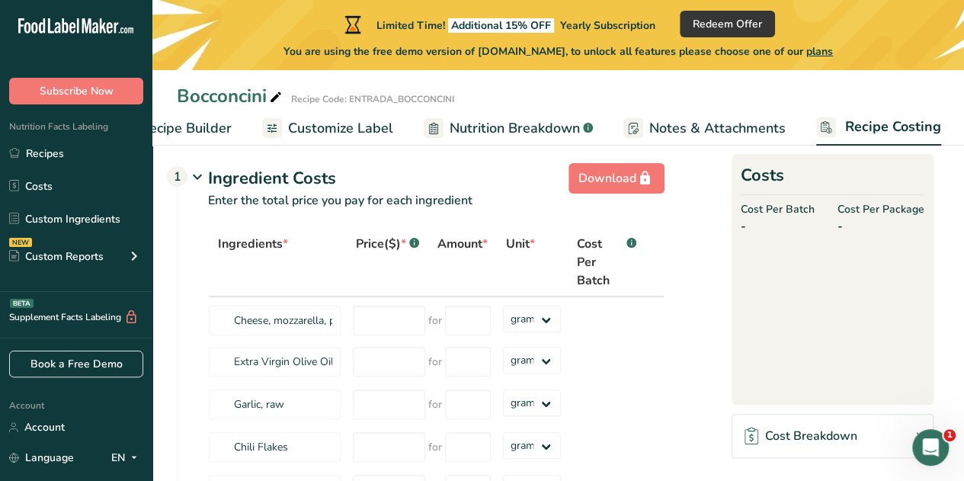
scroll to position [16, 0]
click at [363, 314] on input "number" at bounding box center [389, 321] width 72 height 30
type input "82.50"
type input "440"
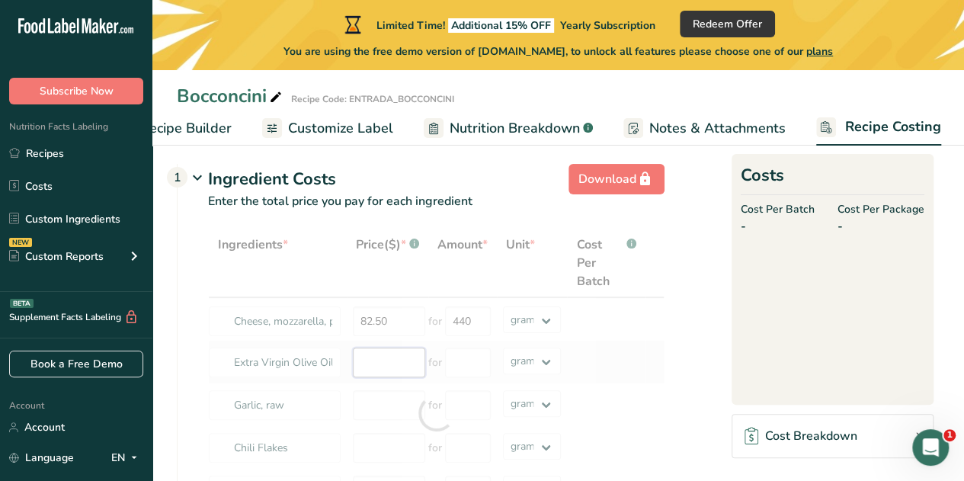
click at [374, 360] on div "Ingredients * Price($) * .a-a{fill:#347362;}.b-a{fill:#fff;} Amount * Unit * Co…" at bounding box center [436, 413] width 456 height 369
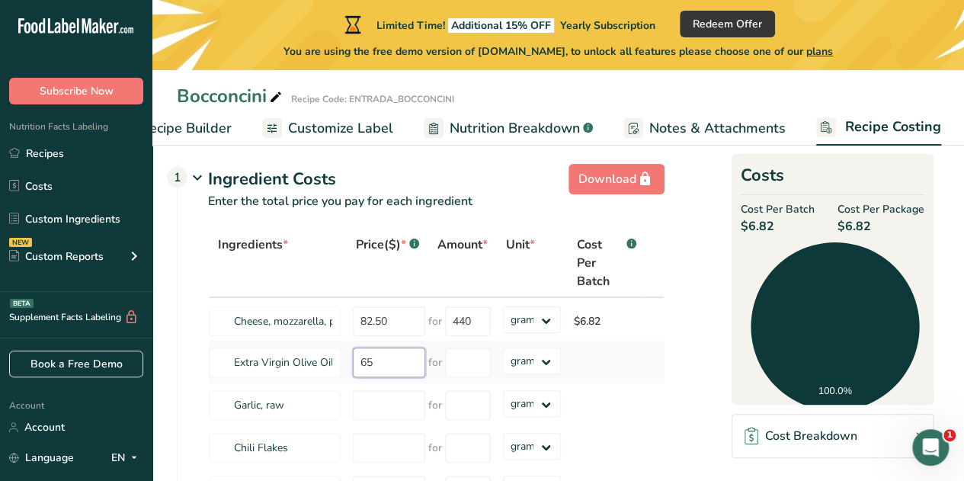
type input "65"
type input "502"
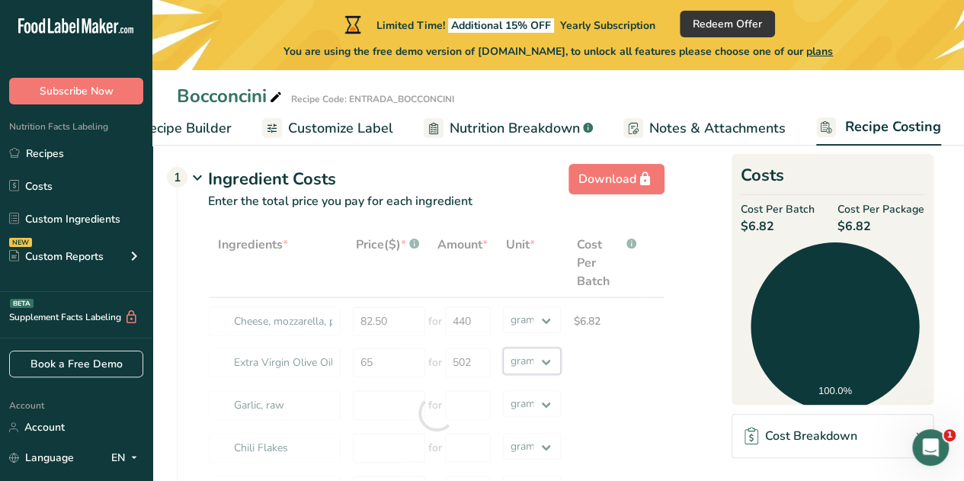
click at [552, 359] on div "Ingredients * Price($) * .a-a{fill:#347362;}.b-a{fill:#fff;} Amount * Unit * Co…" at bounding box center [436, 413] width 456 height 369
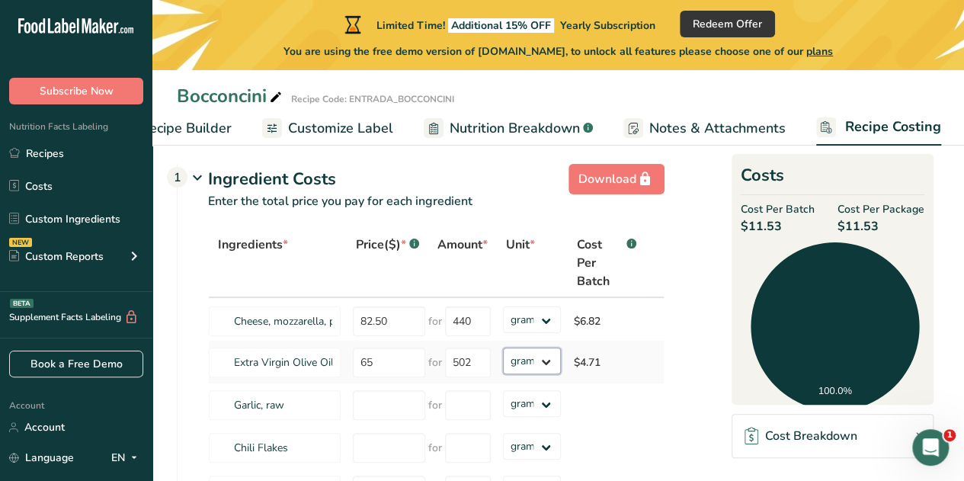
select select "5"
click at [503, 347] on select "grams kg mg mcg lb oz" at bounding box center [532, 360] width 59 height 27
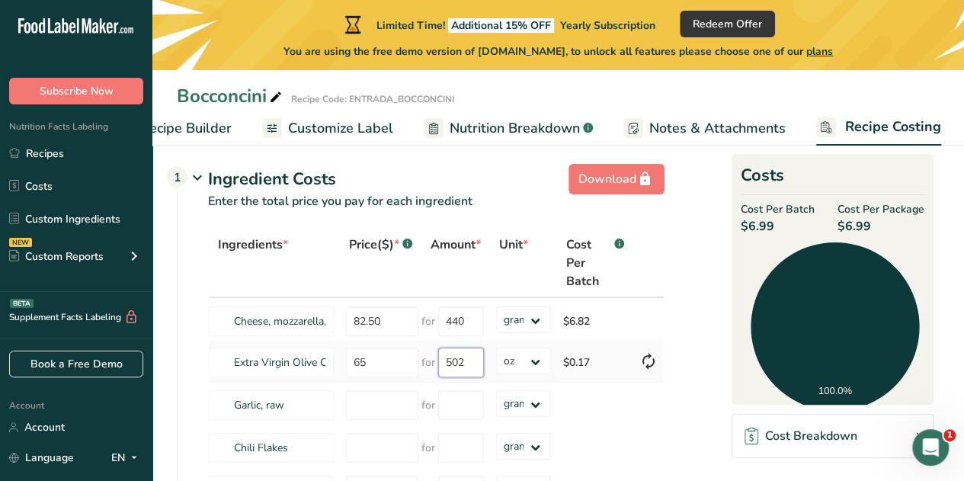
drag, startPoint x: 466, startPoint y: 362, endPoint x: 431, endPoint y: 357, distance: 34.6
click at [431, 357] on div "for 502" at bounding box center [452, 362] width 62 height 30
type input "17"
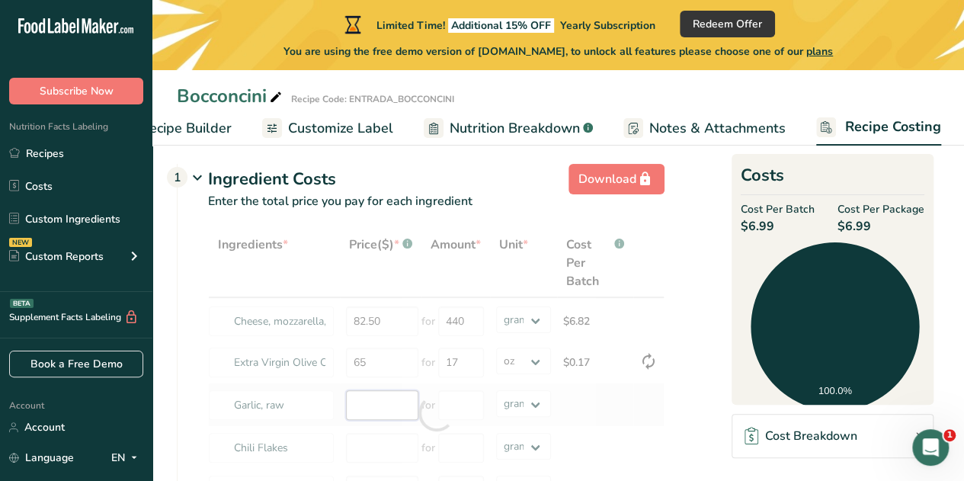
click at [367, 397] on div "Ingredients * Price($) * .a-a{fill:#347362;}.b-a{fill:#fff;} Amount * Unit * Co…" at bounding box center [436, 413] width 456 height 369
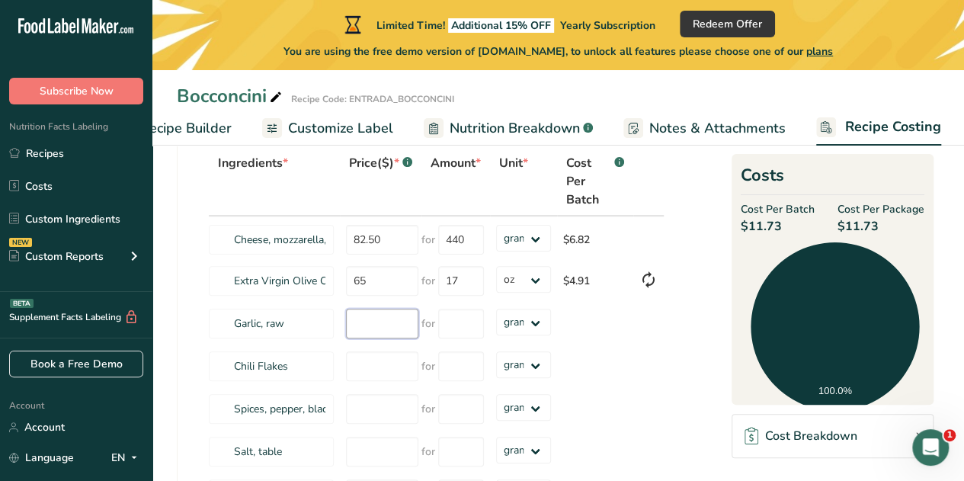
scroll to position [98, 0]
click at [538, 327] on select "grams kg mg mcg lb oz" at bounding box center [523, 321] width 55 height 27
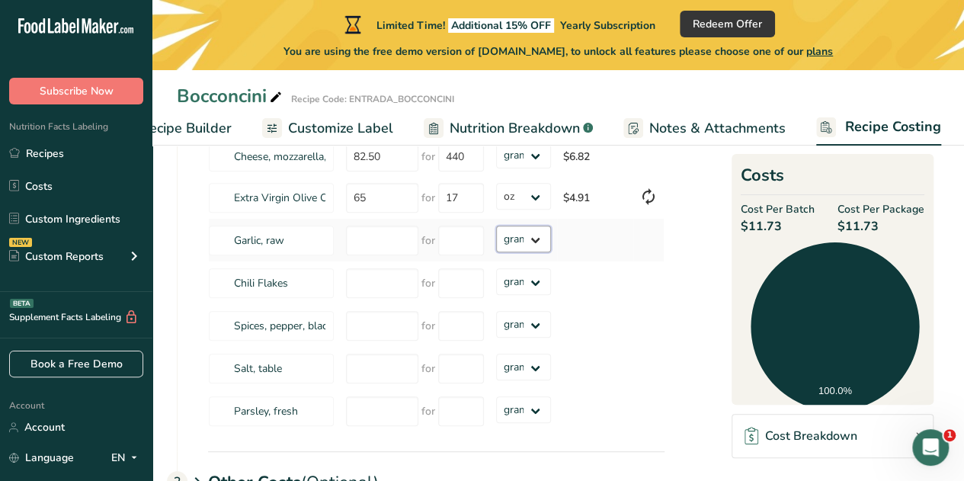
scroll to position [222, 0]
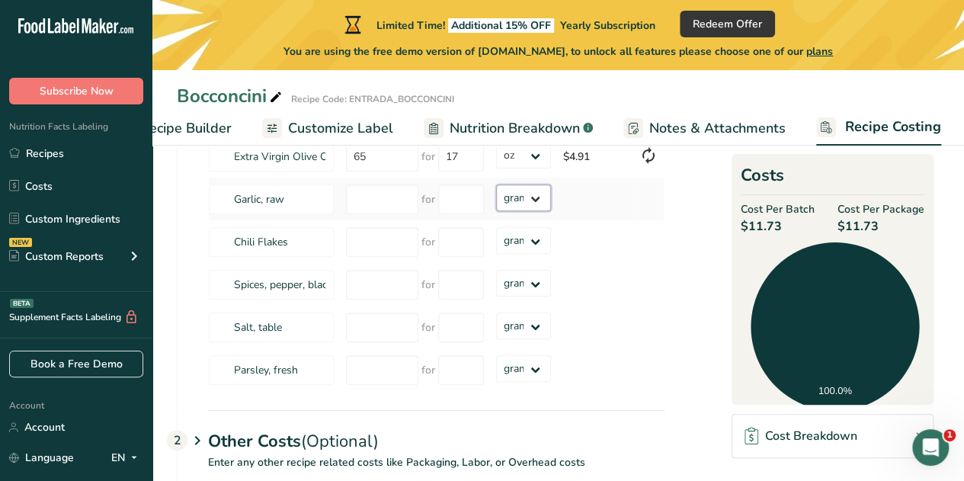
click at [535, 199] on select "grams kg mg mcg lb oz" at bounding box center [523, 197] width 55 height 27
click at [518, 196] on select "grams kg mg mcg lb oz" at bounding box center [523, 197] width 55 height 27
click at [496, 184] on select "grams kg mg mcg lb oz" at bounding box center [523, 197] width 55 height 27
click at [442, 189] on input "number" at bounding box center [461, 199] width 46 height 30
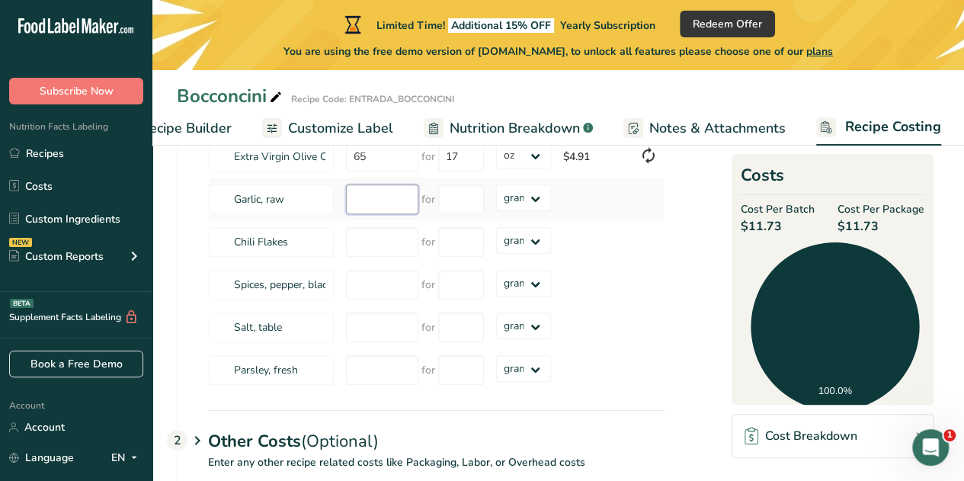
click at [372, 188] on input "number" at bounding box center [382, 199] width 72 height 30
type input "6.5"
type input "100"
click at [389, 240] on div "Ingredients * Price($) * .a-a{fill:#347362;}.b-a{fill:#fff;} Amount * Unit * Co…" at bounding box center [436, 207] width 456 height 369
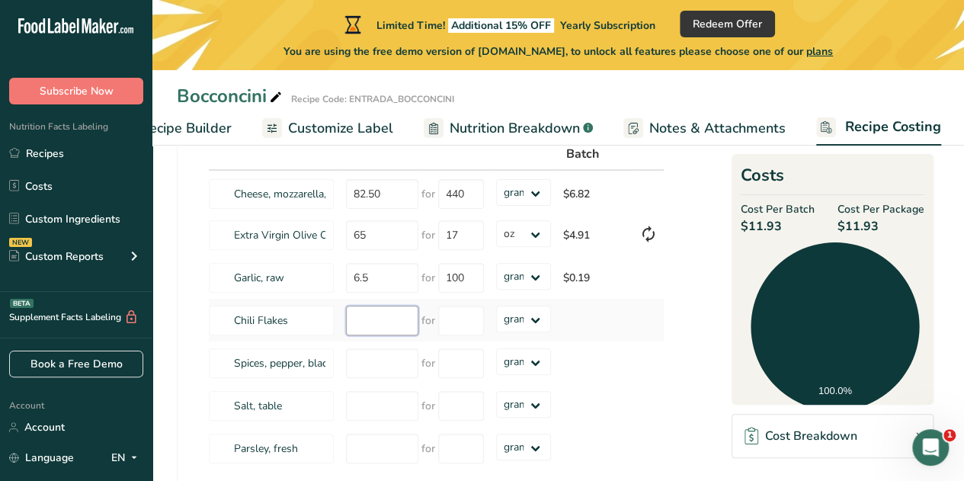
scroll to position [143, 0]
click at [538, 235] on select "grams kg mg mcg lb oz" at bounding box center [523, 234] width 55 height 27
click at [496, 221] on select "grams kg mg mcg lb oz" at bounding box center [523, 234] width 55 height 27
drag, startPoint x: 457, startPoint y: 234, endPoint x: 414, endPoint y: 214, distance: 47.7
click at [414, 214] on tr "Extra Virgin Olive Oil 65 for 17 grams kg mg mcg lb oz $4.91" at bounding box center [436, 235] width 455 height 43
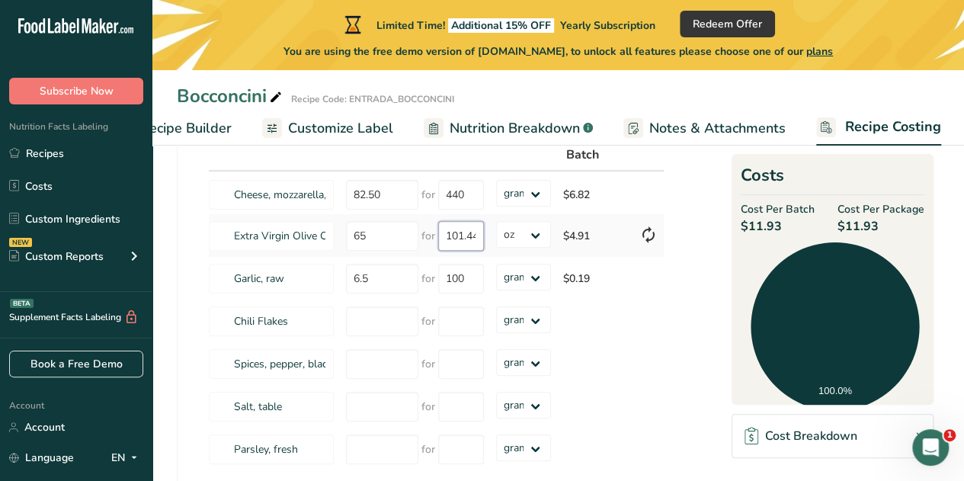
scroll to position [0, 3]
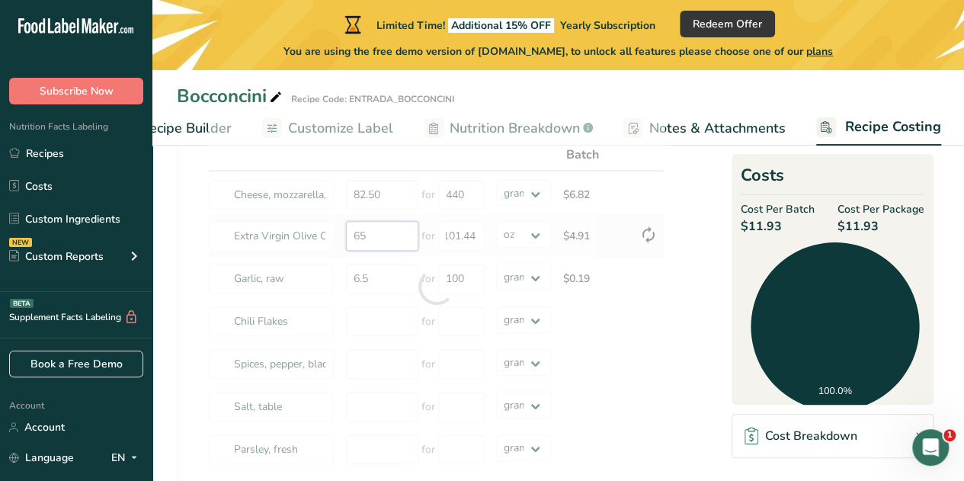
click at [373, 239] on div "Ingredients * Price($) * .a-a{fill:#347362;}.b-a{fill:#fff;} Amount * Unit * Co…" at bounding box center [436, 286] width 456 height 369
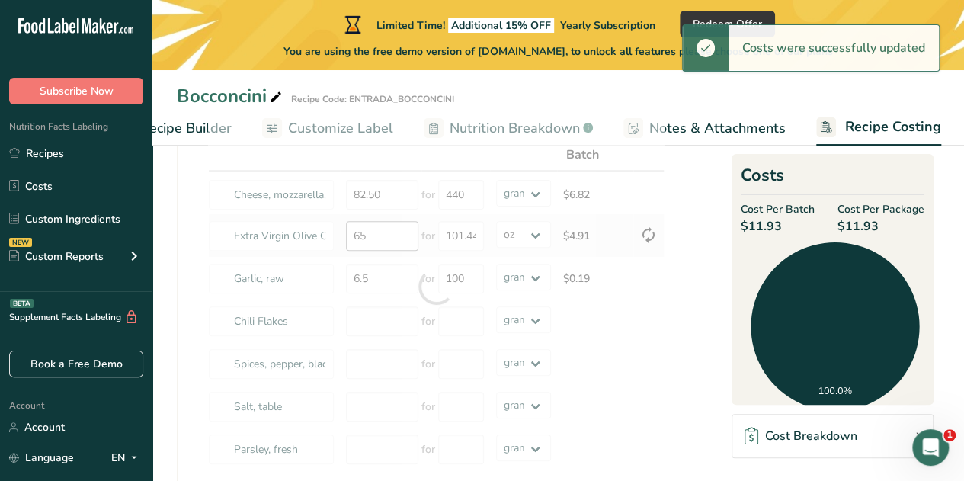
type input "101"
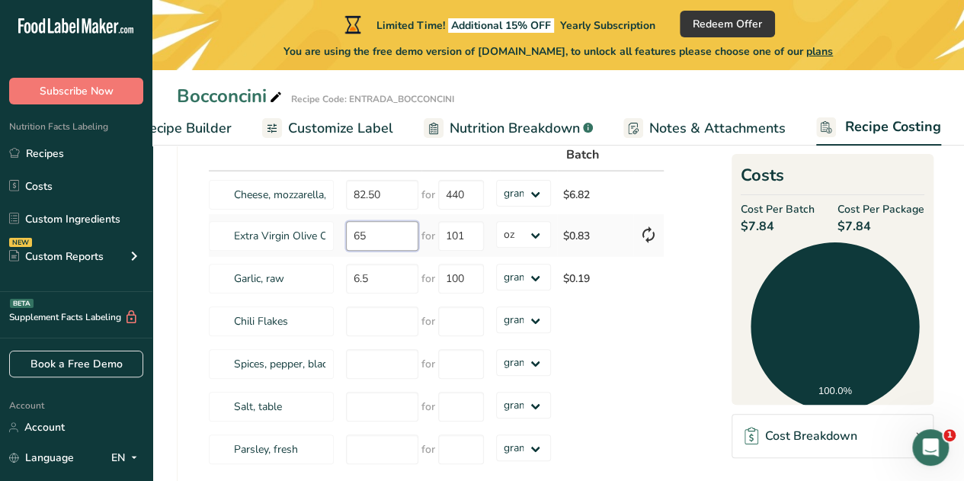
type input "6"
type input "154.95"
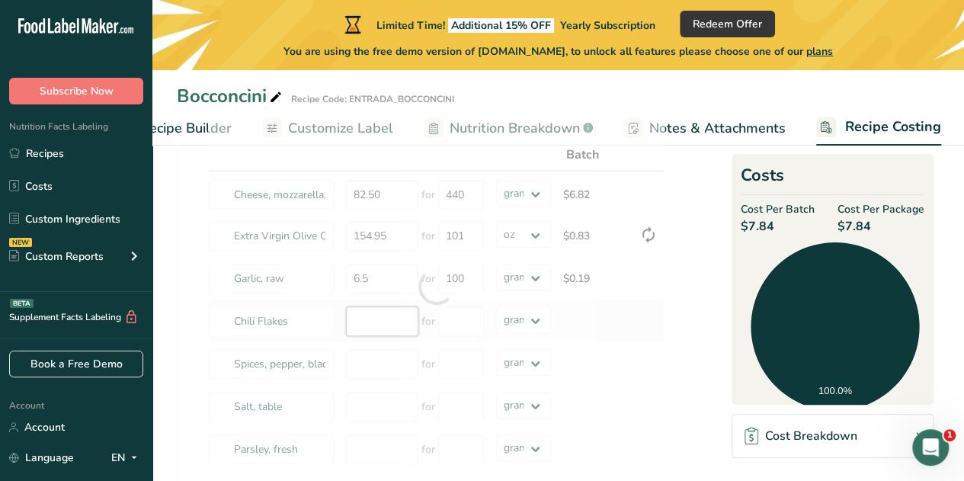
click at [382, 318] on div "Ingredients * Price($) * .a-a{fill:#347362;}.b-a{fill:#fff;} Amount * Unit * Co…" at bounding box center [436, 286] width 456 height 369
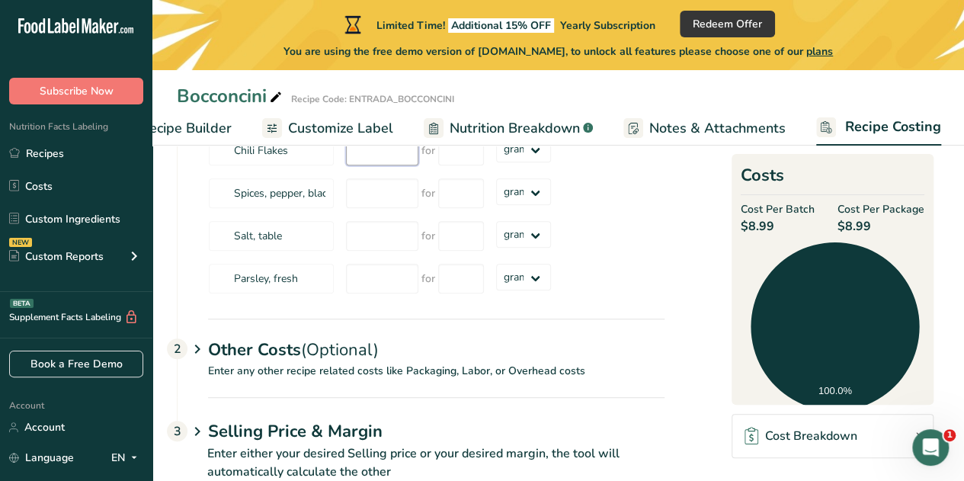
scroll to position [354, 0]
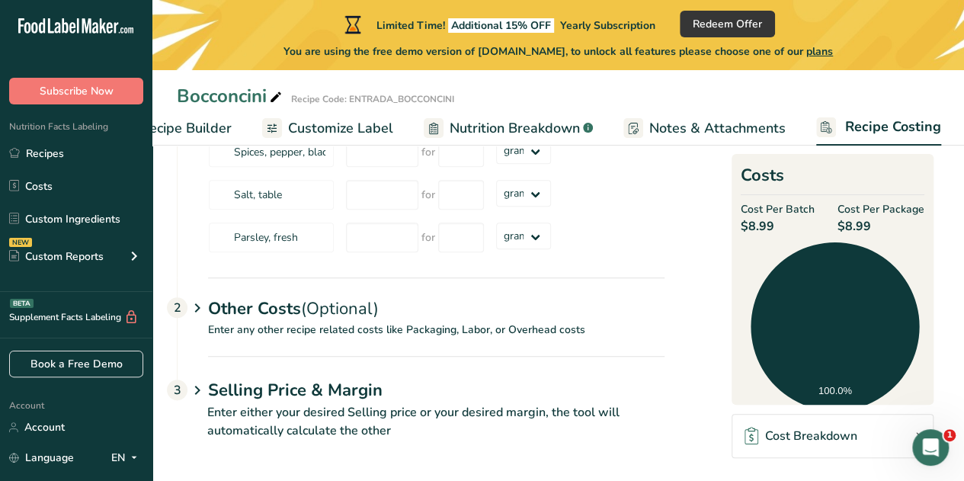
click at [197, 386] on icon at bounding box center [197, 390] width 18 height 28
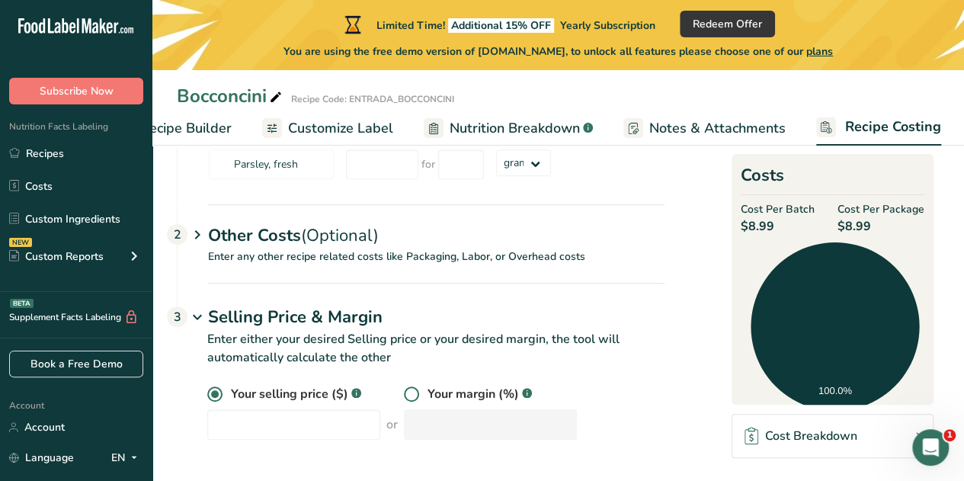
click at [404, 396] on span at bounding box center [411, 393] width 15 height 15
click at [404, 396] on input "radio" at bounding box center [409, 394] width 10 height 10
radio input "true"
radio input "false"
click at [421, 426] on input "number" at bounding box center [490, 424] width 173 height 30
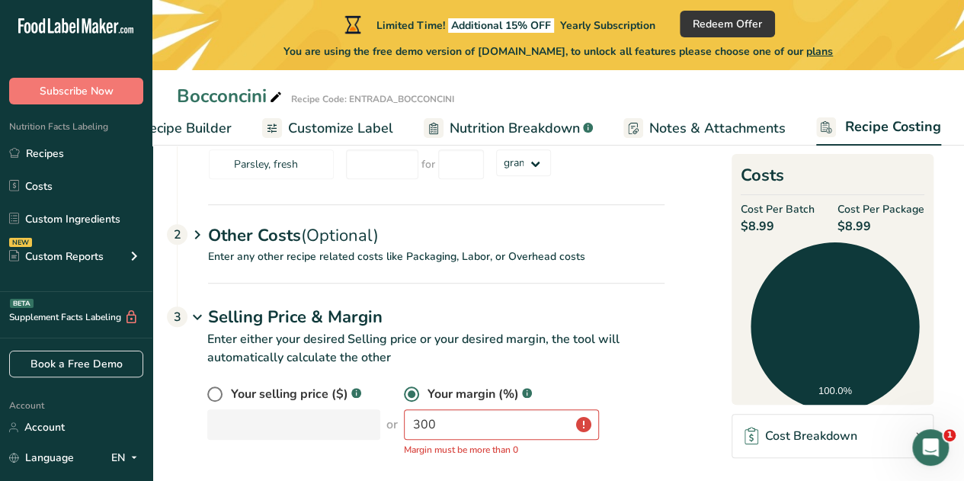
click at [673, 378] on section "Download Ingredient Costs 1 Enter the total price you pay for each ingredient I…" at bounding box center [558, 110] width 763 height 729
click at [434, 421] on input "300" at bounding box center [501, 424] width 195 height 30
drag, startPoint x: 434, startPoint y: 421, endPoint x: 402, endPoint y: 421, distance: 31.2
click at [404, 421] on input "300" at bounding box center [501, 424] width 195 height 30
type input "30"
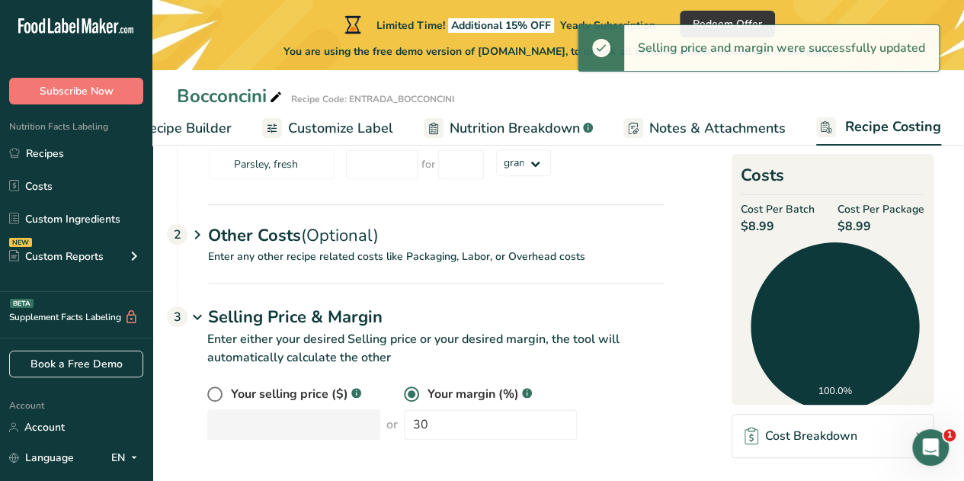
drag, startPoint x: 662, startPoint y: 400, endPoint x: 565, endPoint y: 373, distance: 100.6
click at [565, 373] on p "Enter either your desired Selling price or your desired margin, the tool will a…" at bounding box center [421, 357] width 488 height 55
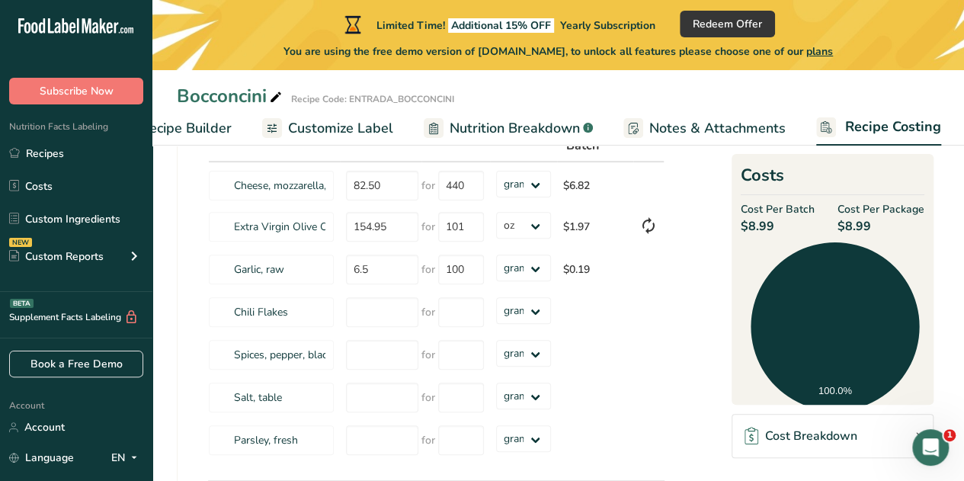
scroll to position [129, 0]
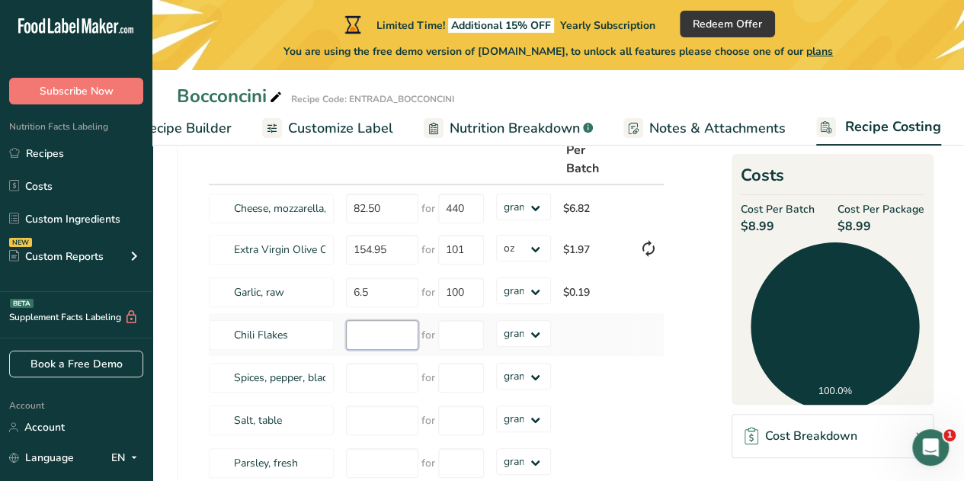
click at [376, 335] on input "number" at bounding box center [382, 335] width 72 height 30
type input "90"
type input "340"
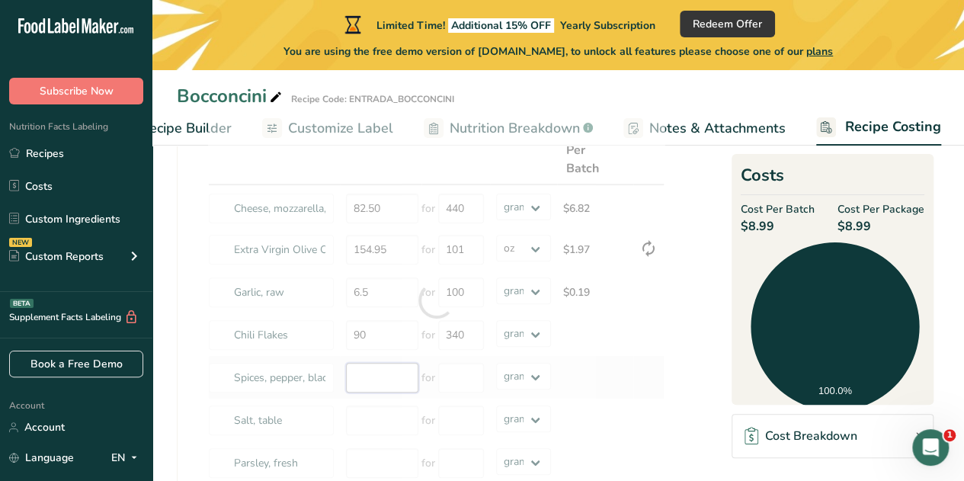
click at [367, 382] on div "Ingredients * Price($) * .a-a{fill:#347362;}.b-a{fill:#fff;} Amount * Unit * Co…" at bounding box center [436, 300] width 456 height 369
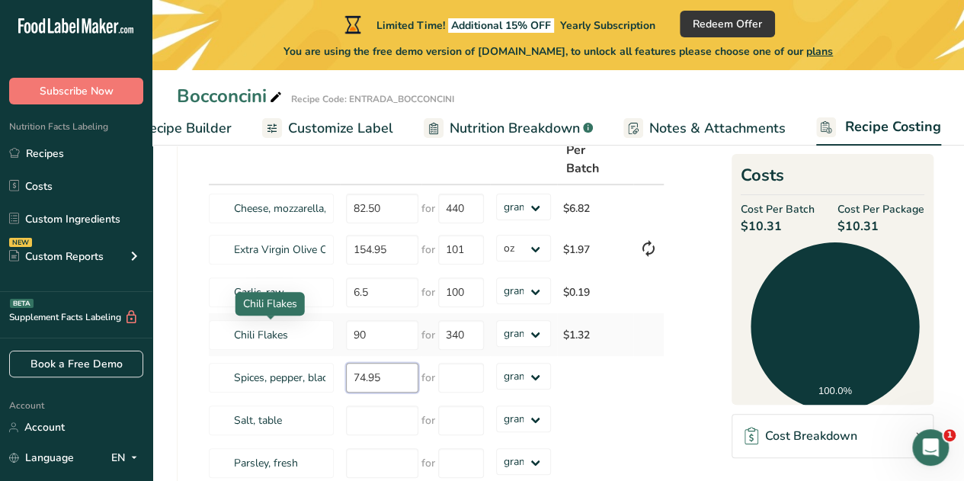
type input "74.95"
type input "453"
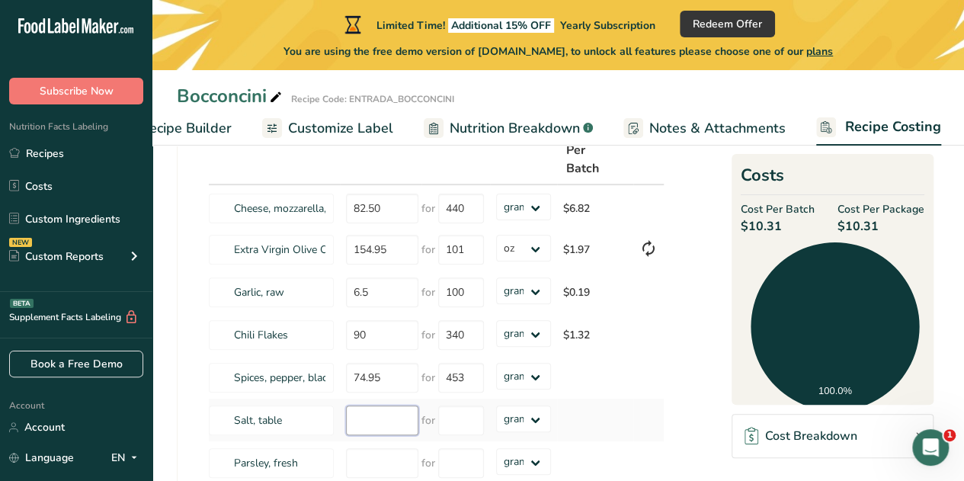
click at [363, 416] on div "Ingredients * Price($) * .a-a{fill:#347362;}.b-a{fill:#fff;} Amount * Unit * Co…" at bounding box center [436, 300] width 456 height 369
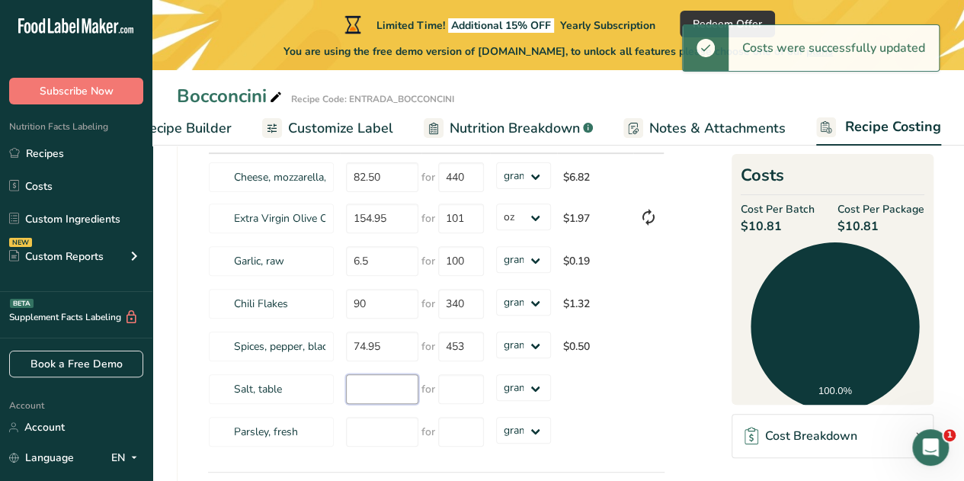
scroll to position [161, 0]
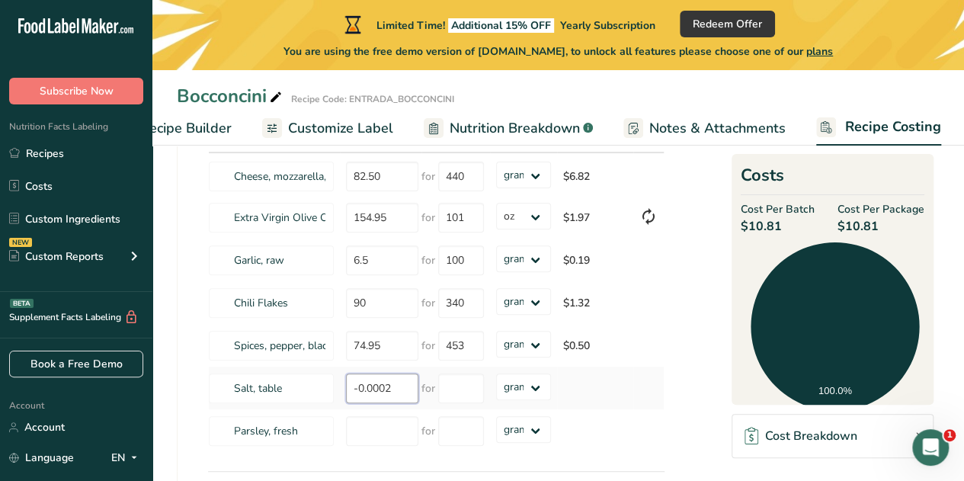
type input "-0.0003"
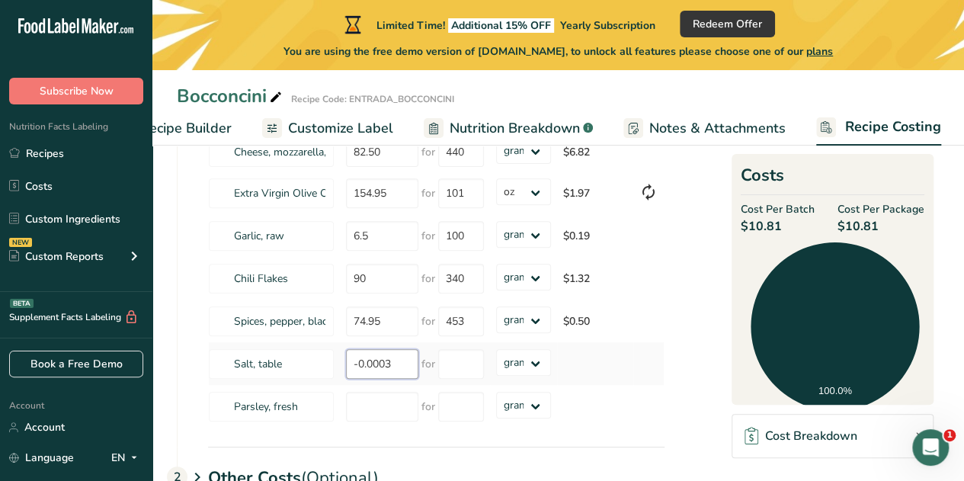
scroll to position [188, 0]
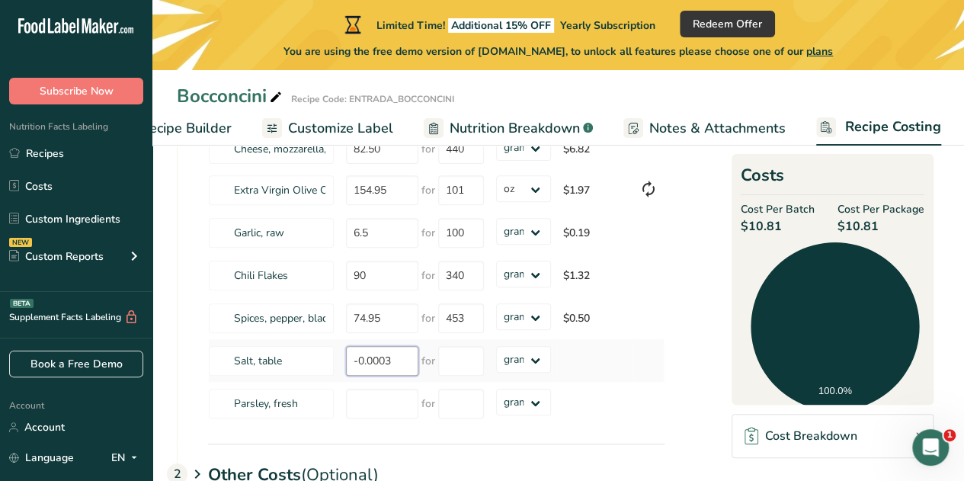
drag, startPoint x: 395, startPoint y: 357, endPoint x: 341, endPoint y: 361, distance: 54.2
click at [341, 361] on td "-0.0003" at bounding box center [381, 360] width 82 height 43
type input "3.05"
type input "920"
click at [370, 402] on div "Ingredients * Price($) * .a-a{fill:#347362;}.b-a{fill:#fff;} Amount * Unit * Co…" at bounding box center [436, 240] width 456 height 369
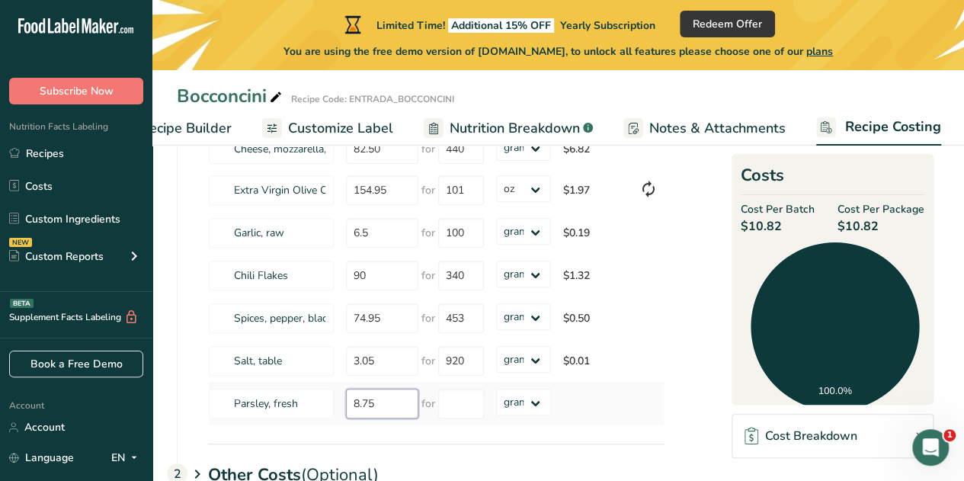
type input "8.75"
type input "30"
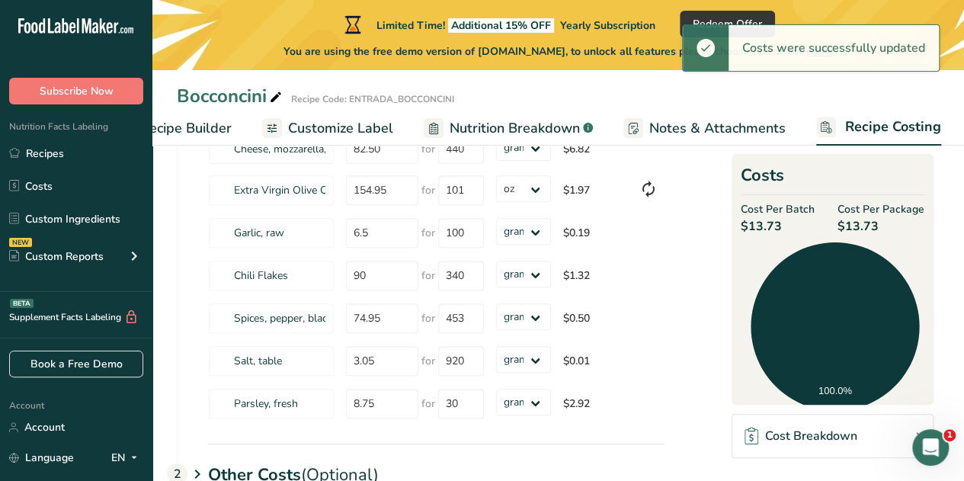
click at [679, 381] on section "Download Ingredient Costs 1 Enter the total price you pay for each ingredient I…" at bounding box center [558, 305] width 763 height 639
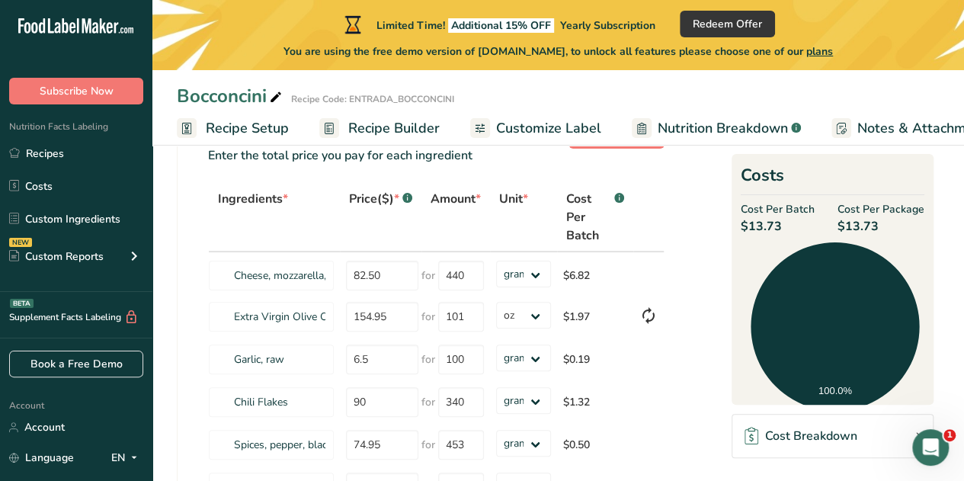
scroll to position [0, 0]
click at [389, 132] on span "Recipe Builder" at bounding box center [393, 128] width 91 height 21
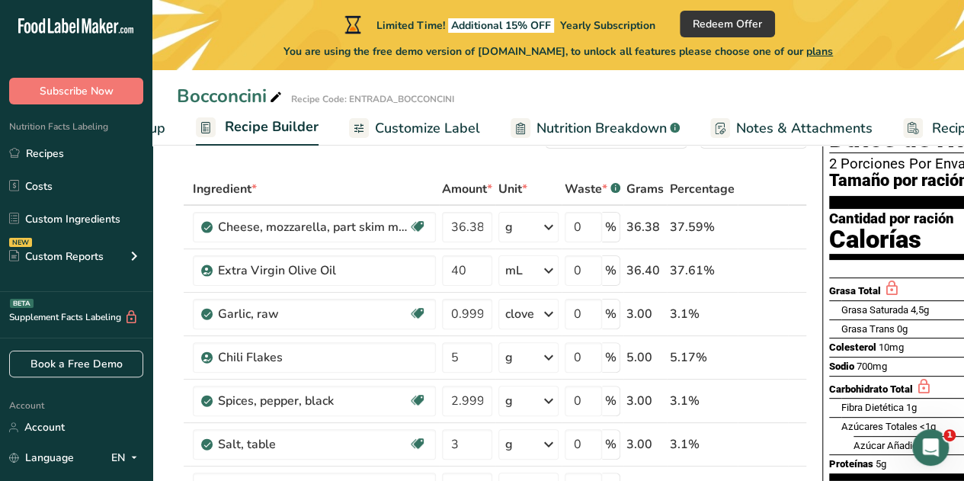
scroll to position [0, 147]
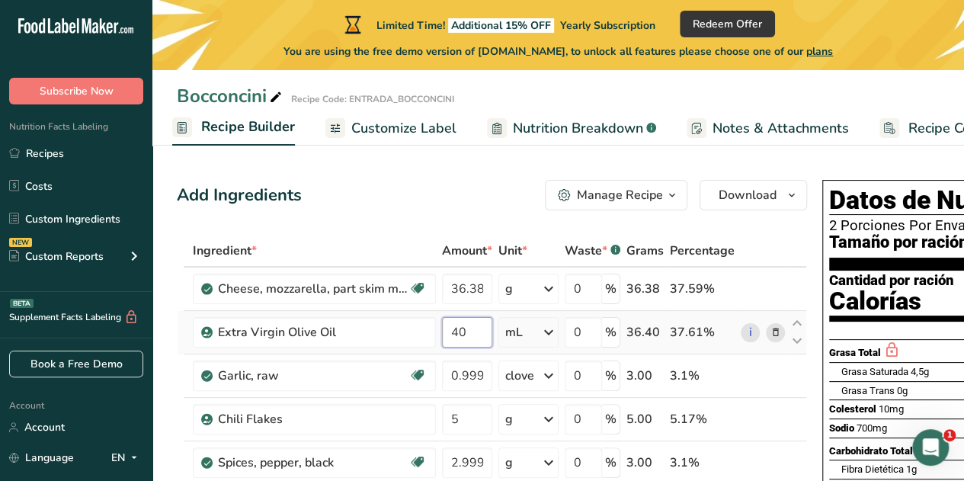
click at [453, 334] on input "40" at bounding box center [467, 332] width 50 height 30
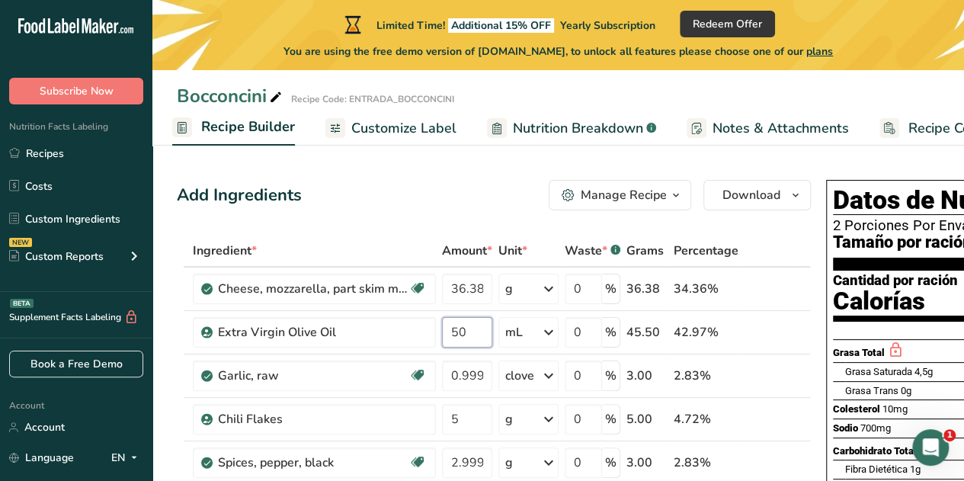
type input "50"
click at [455, 180] on div "Add Ingredients Manage Recipe Delete Recipe Duplicate Recipe Scale Recipe Save …" at bounding box center [494, 195] width 634 height 30
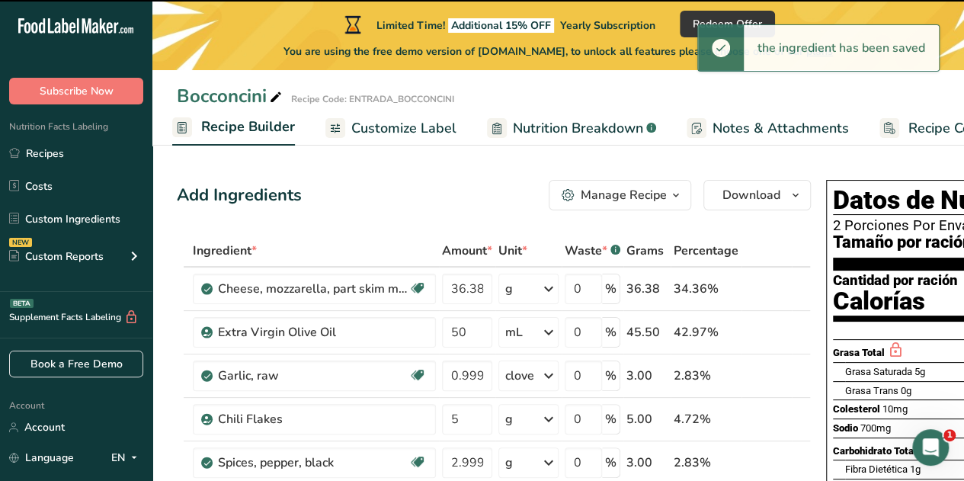
click at [914, 121] on span "Recipe Costing" at bounding box center [954, 128] width 93 height 21
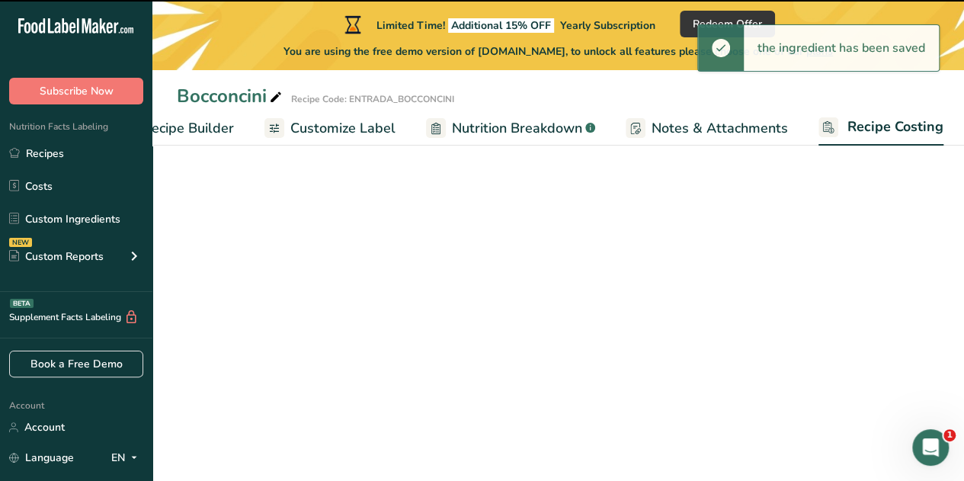
scroll to position [0, 208]
select select "5"
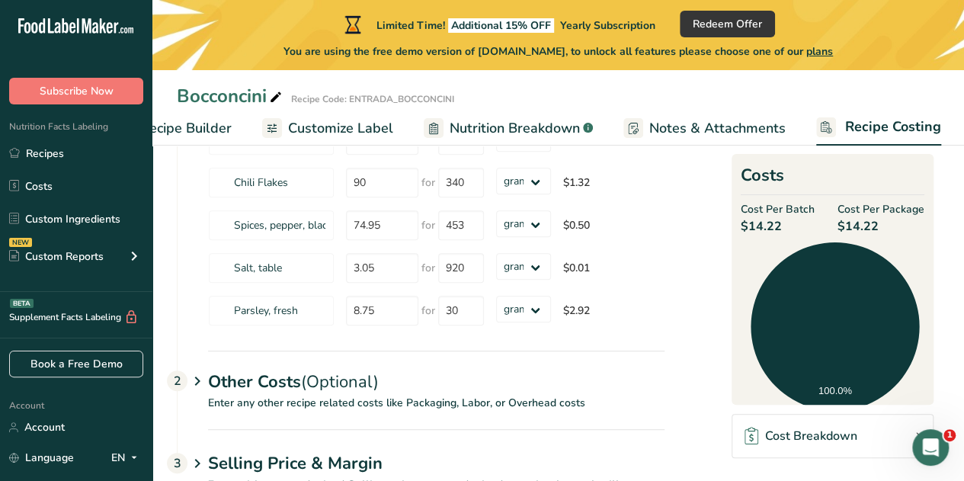
scroll to position [354, 0]
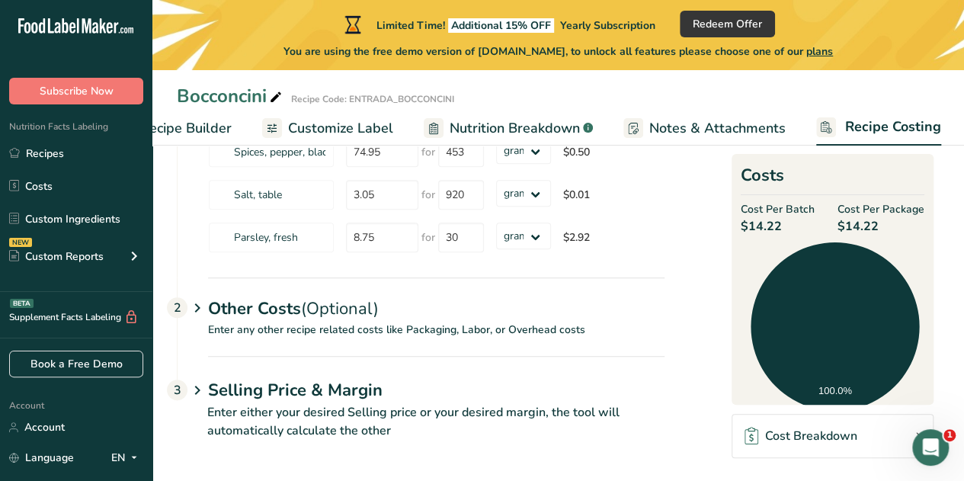
click at [823, 437] on div "Cost Breakdown" at bounding box center [801, 436] width 112 height 18
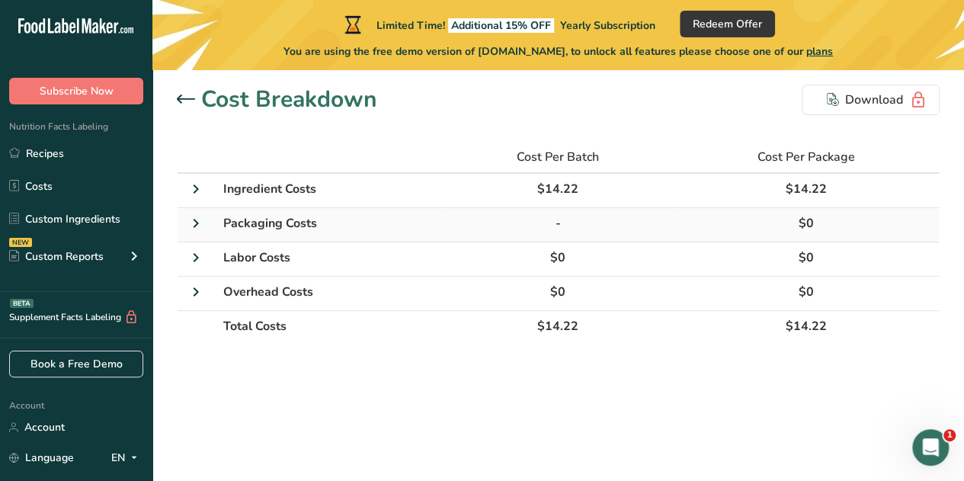
click at [194, 224] on icon at bounding box center [196, 223] width 18 height 27
click at [194, 224] on icon at bounding box center [195, 223] width 27 height 18
click at [180, 99] on icon at bounding box center [186, 98] width 18 height 8
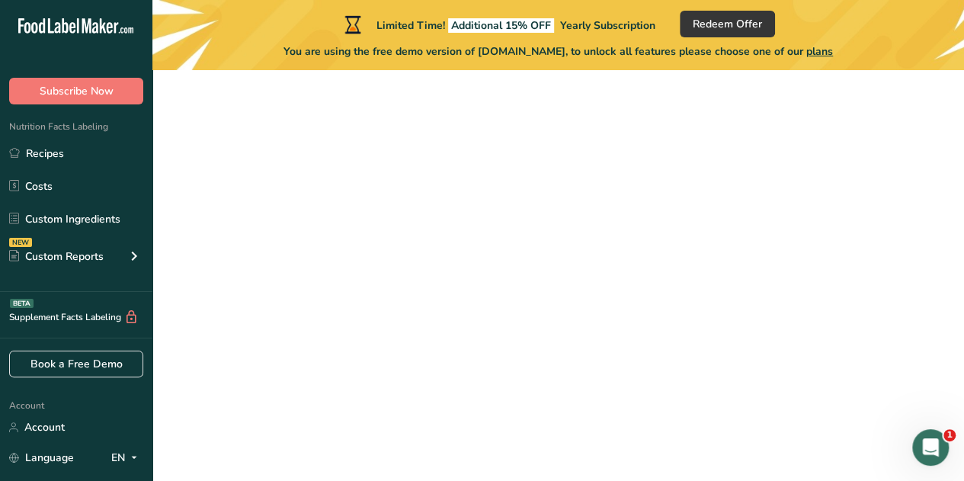
scroll to position [120, 0]
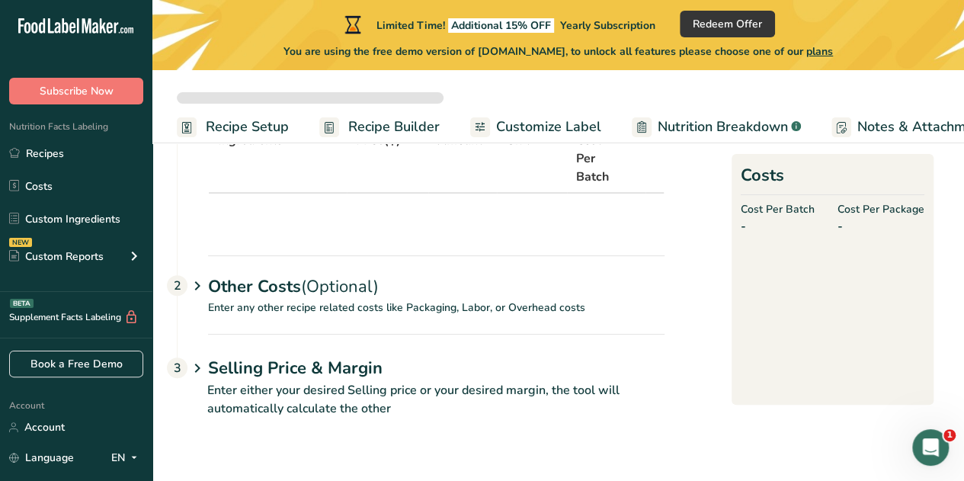
select select "5"
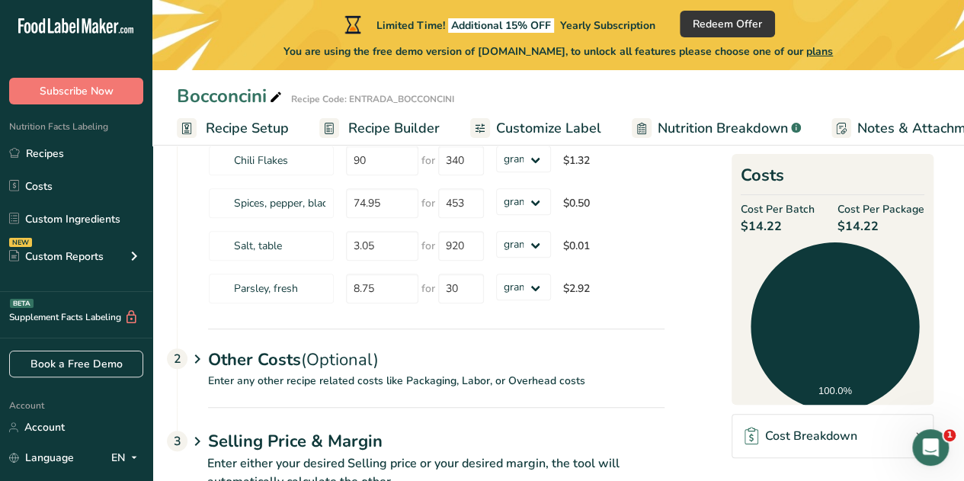
scroll to position [354, 0]
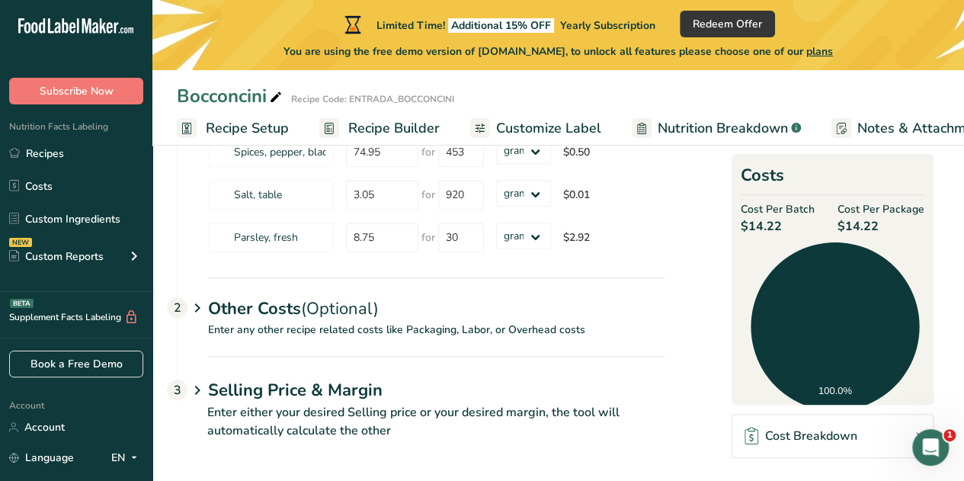
click at [200, 392] on icon at bounding box center [197, 390] width 18 height 28
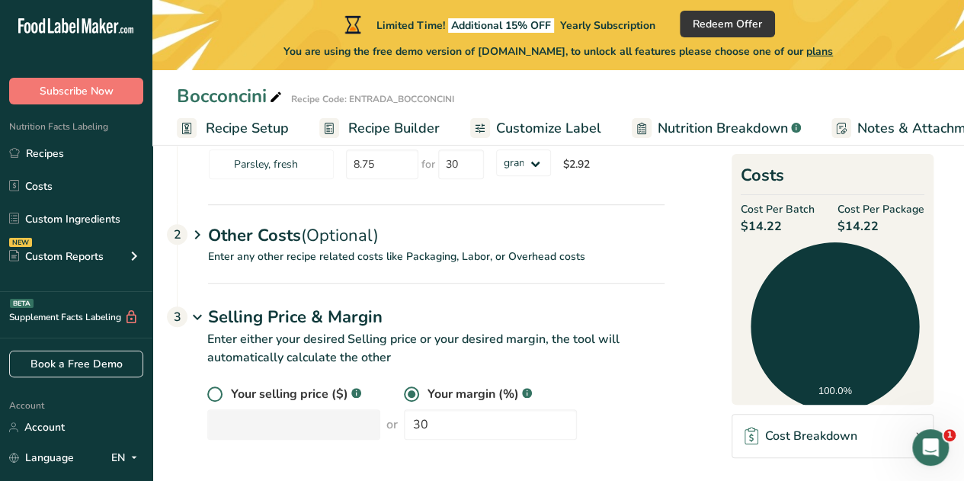
click at [218, 391] on span at bounding box center [214, 393] width 15 height 15
click at [217, 391] on input "radio" at bounding box center [212, 394] width 10 height 10
radio input "true"
radio input "false"
click at [242, 416] on input "number" at bounding box center [293, 424] width 173 height 30
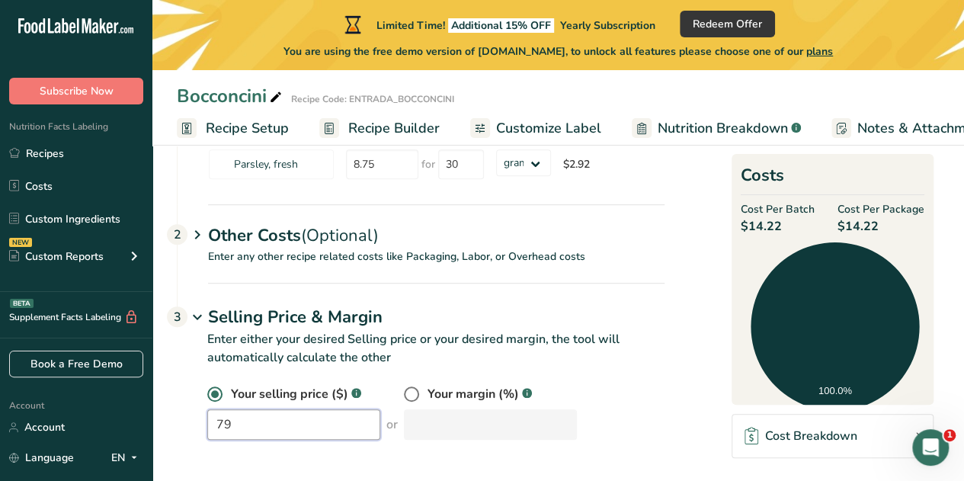
type input "79"
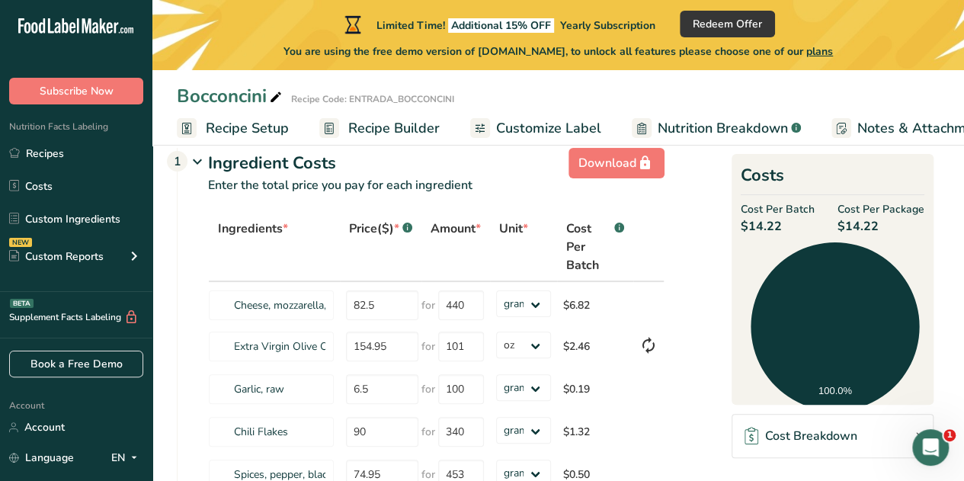
scroll to position [0, 0]
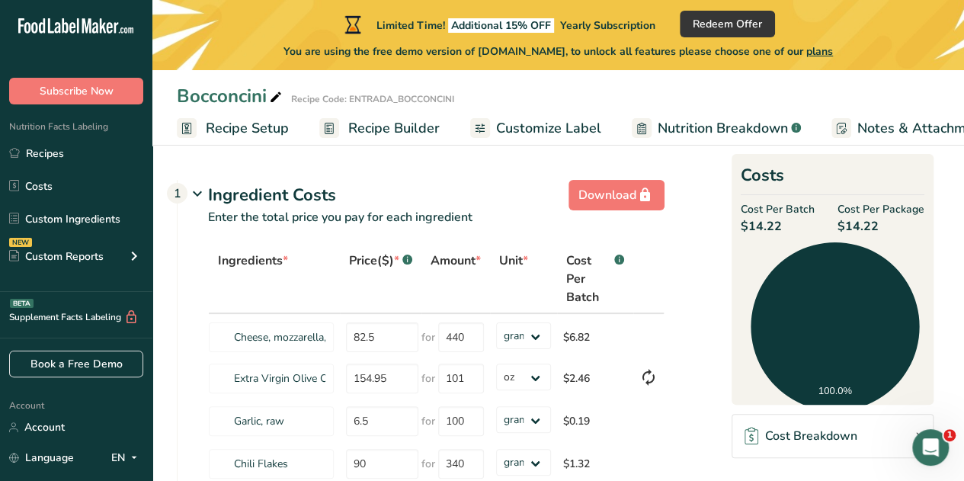
click at [266, 127] on span "Recipe Setup" at bounding box center [247, 128] width 83 height 21
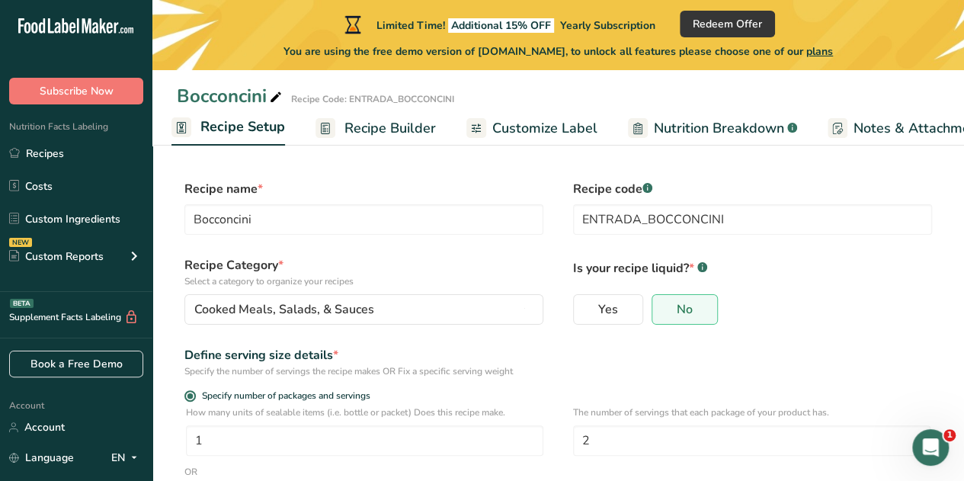
click at [368, 126] on span "Recipe Builder" at bounding box center [389, 128] width 91 height 21
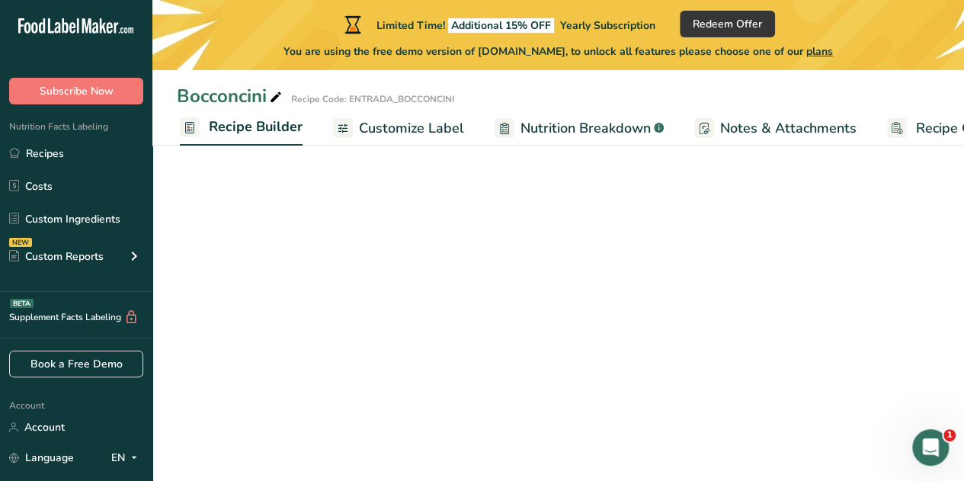
scroll to position [0, 147]
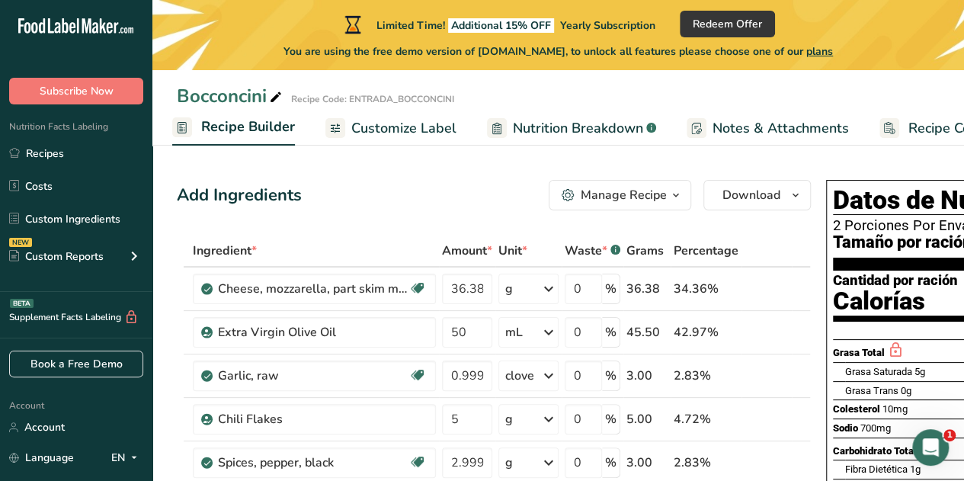
click at [383, 131] on span "Customize Label" at bounding box center [403, 128] width 105 height 21
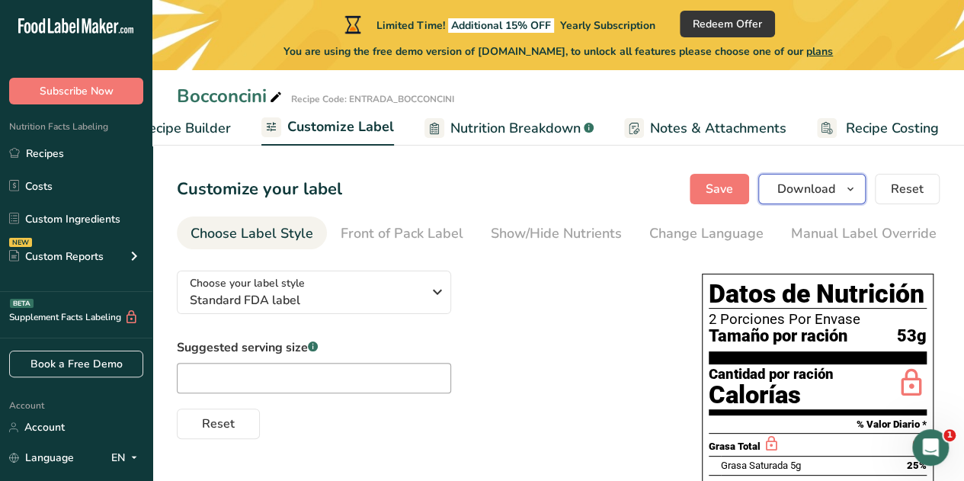
click at [847, 187] on icon "button" at bounding box center [850, 189] width 12 height 19
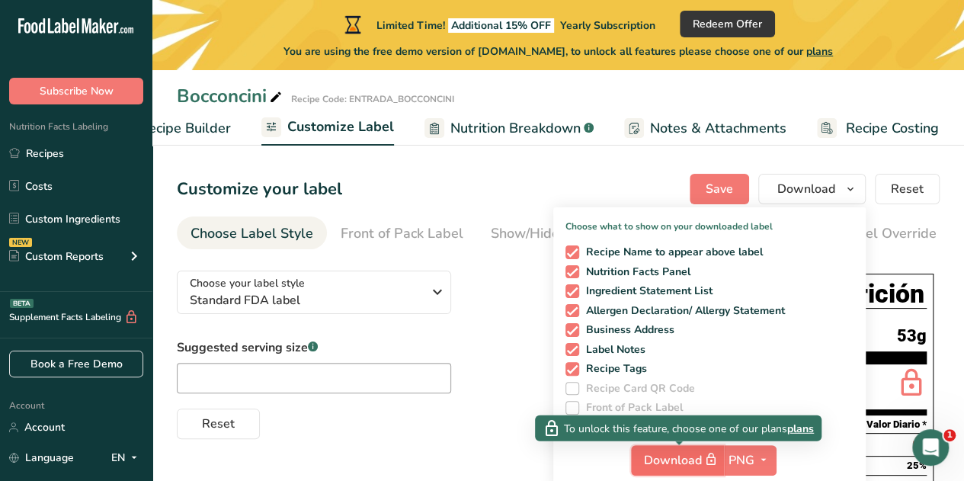
click at [675, 463] on span "Download" at bounding box center [682, 459] width 76 height 19
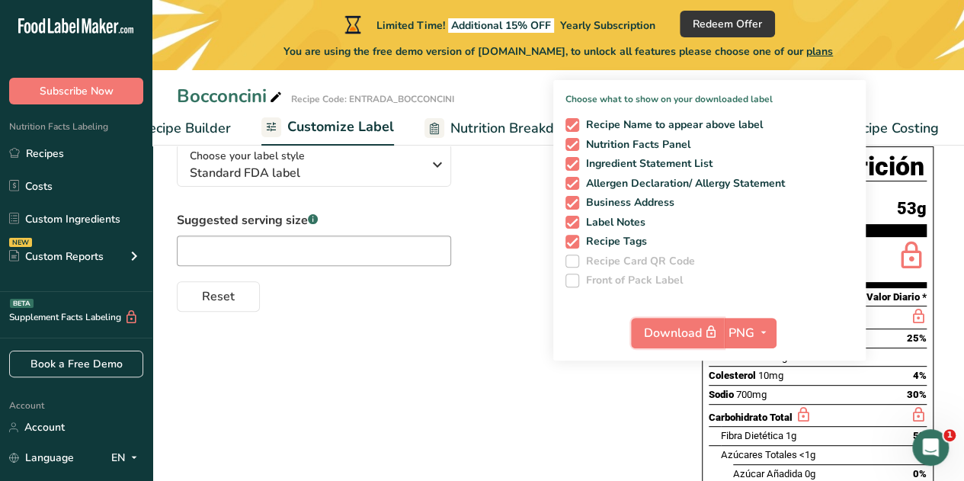
scroll to position [128, 0]
click at [867, 88] on div "Bocconcini Recipe Code: ENTRADA_BOCCONCINI" at bounding box center [558, 95] width 812 height 27
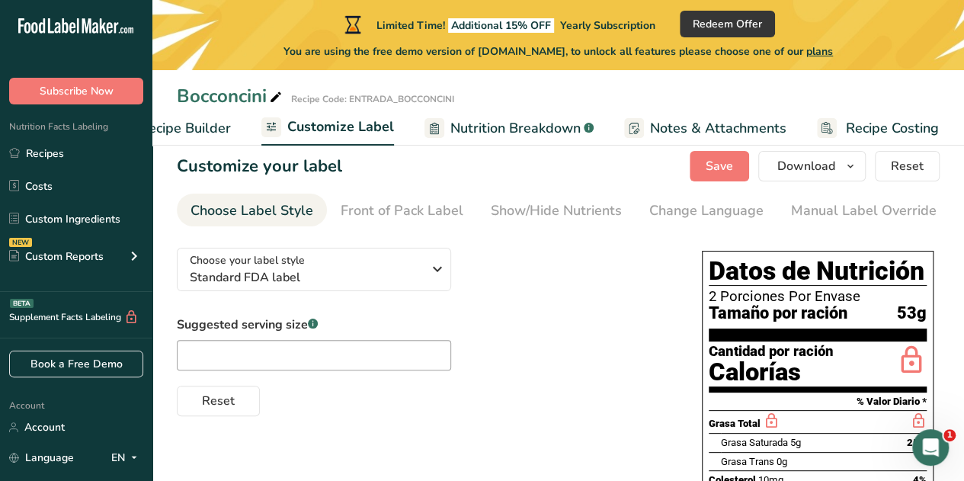
scroll to position [0, 0]
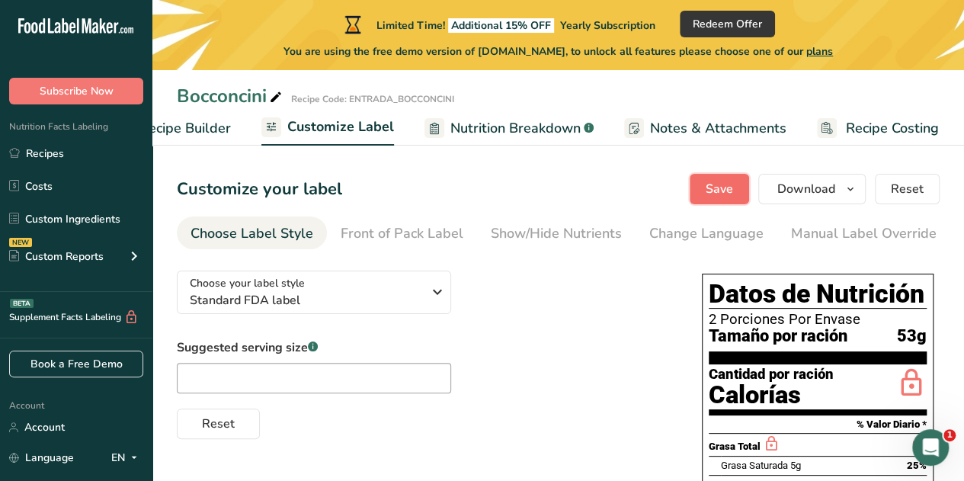
click at [733, 191] on span "Save" at bounding box center [719, 189] width 27 height 18
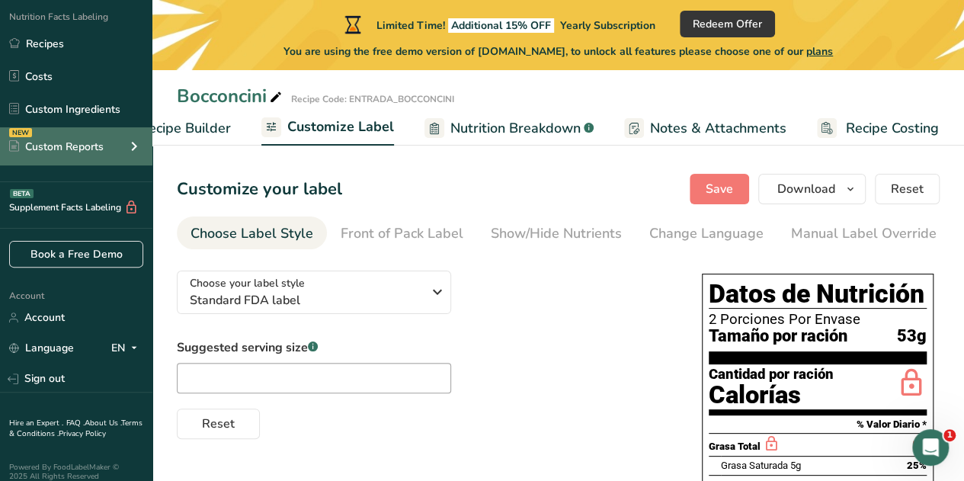
scroll to position [120, 0]
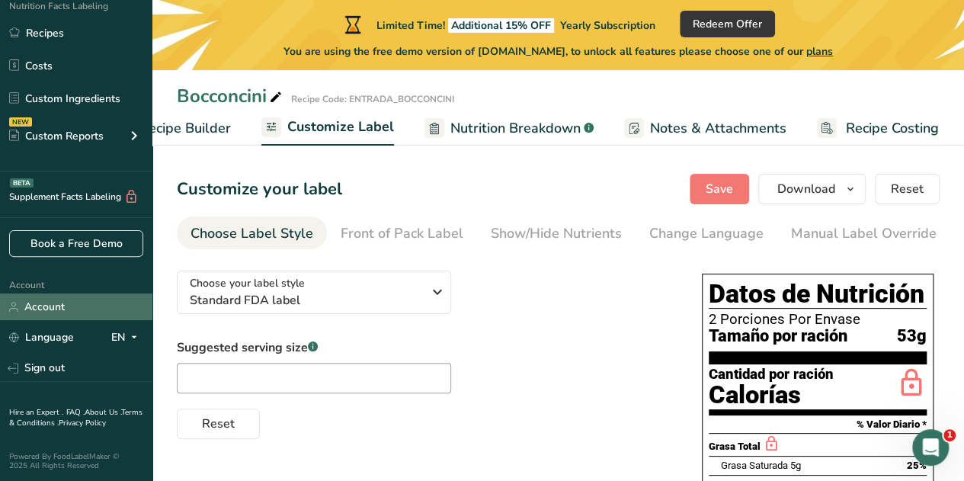
click at [61, 302] on link "Account" at bounding box center [76, 306] width 152 height 27
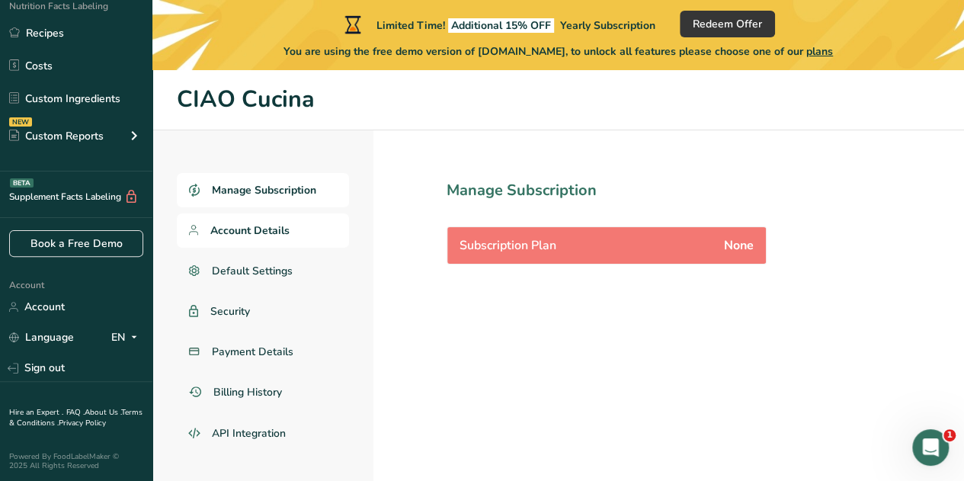
click at [264, 229] on span "Account Details" at bounding box center [249, 231] width 79 height 16
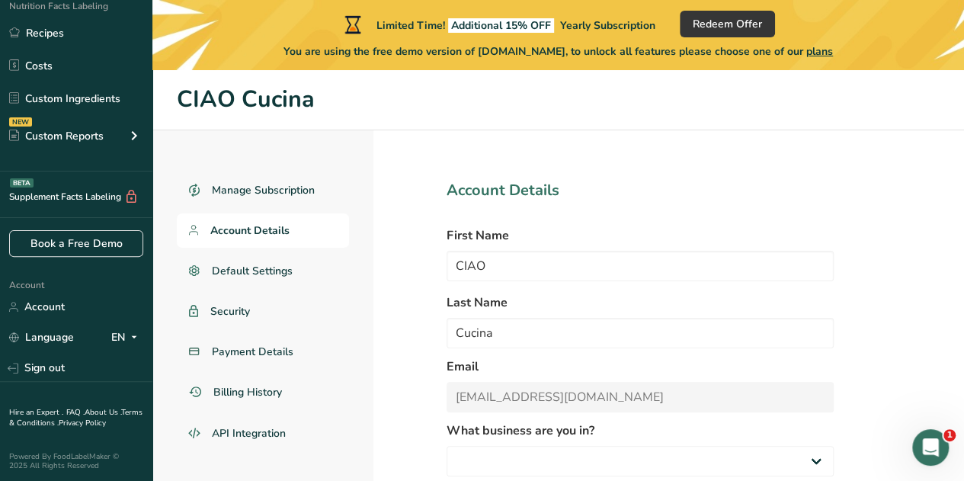
select select
select select "8"
click at [261, 266] on span "Default Settings" at bounding box center [253, 271] width 82 height 16
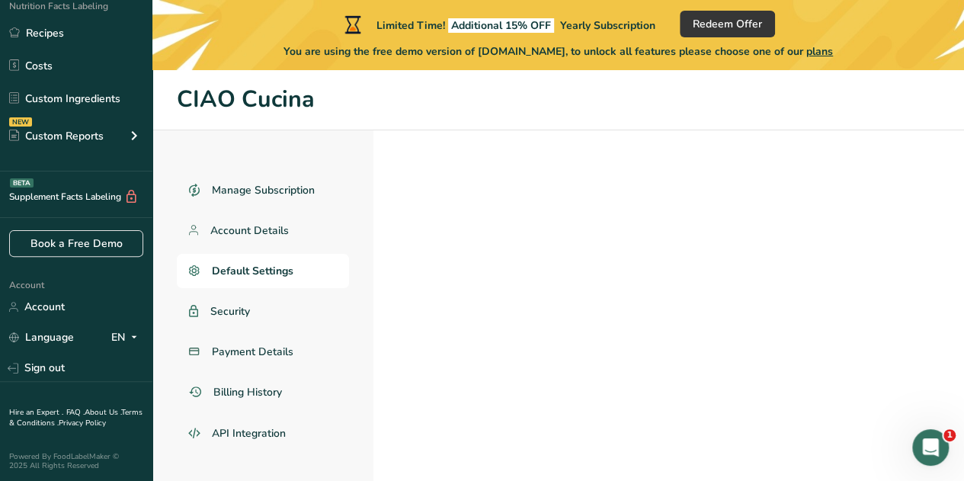
select select "Other"
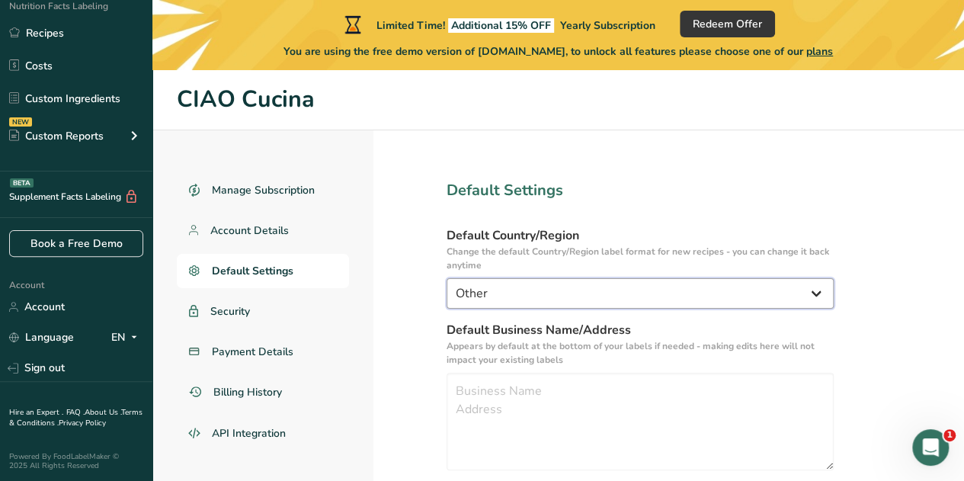
click at [811, 287] on select "[GEOGRAPHIC_DATA] [GEOGRAPHIC_DATA] [GEOGRAPHIC_DATA]/[GEOGRAPHIC_DATA] [GEOGRA…" at bounding box center [640, 293] width 387 height 30
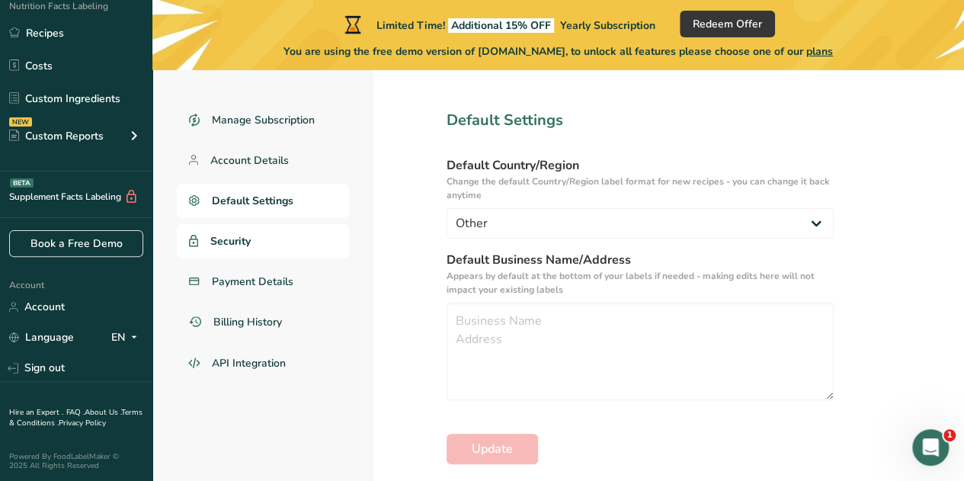
click at [255, 245] on link "Security" at bounding box center [263, 241] width 172 height 34
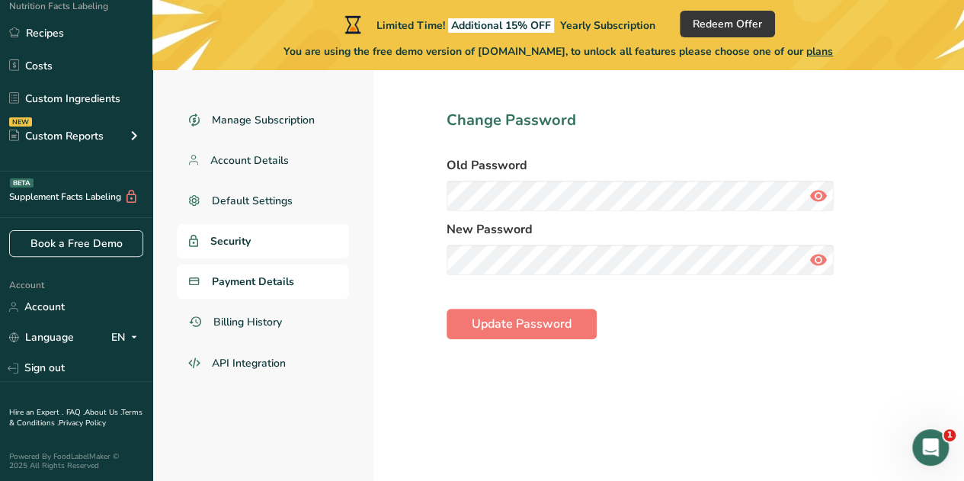
click at [258, 280] on span "Payment Details" at bounding box center [253, 282] width 82 height 16
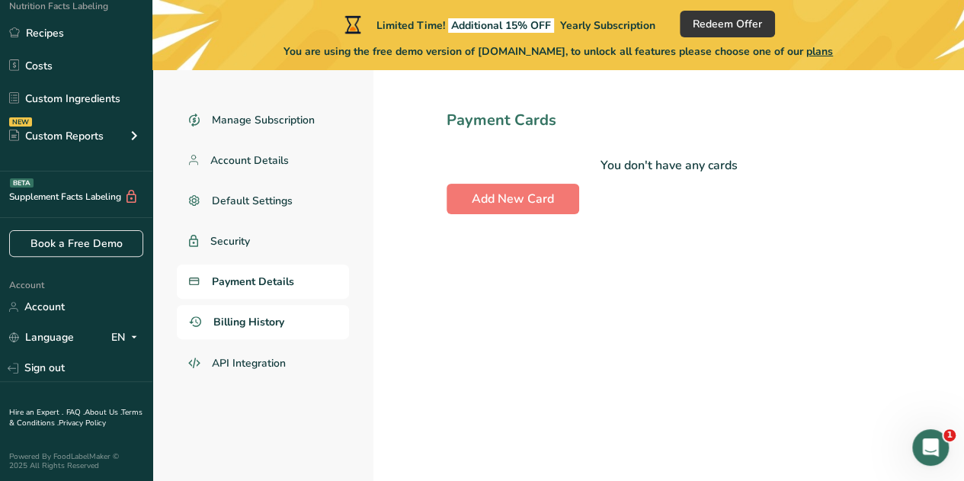
click at [256, 317] on span "Billing History" at bounding box center [248, 322] width 71 height 16
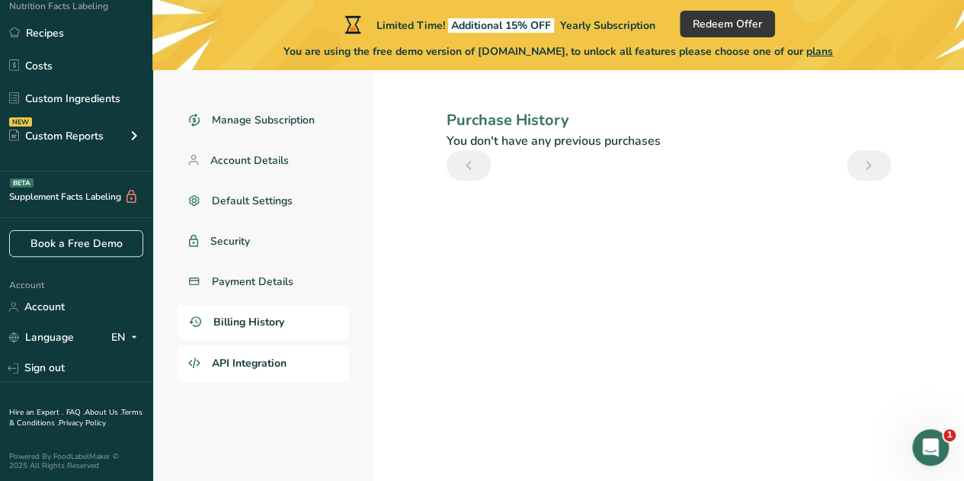
click at [258, 362] on span "API Integration" at bounding box center [249, 363] width 75 height 16
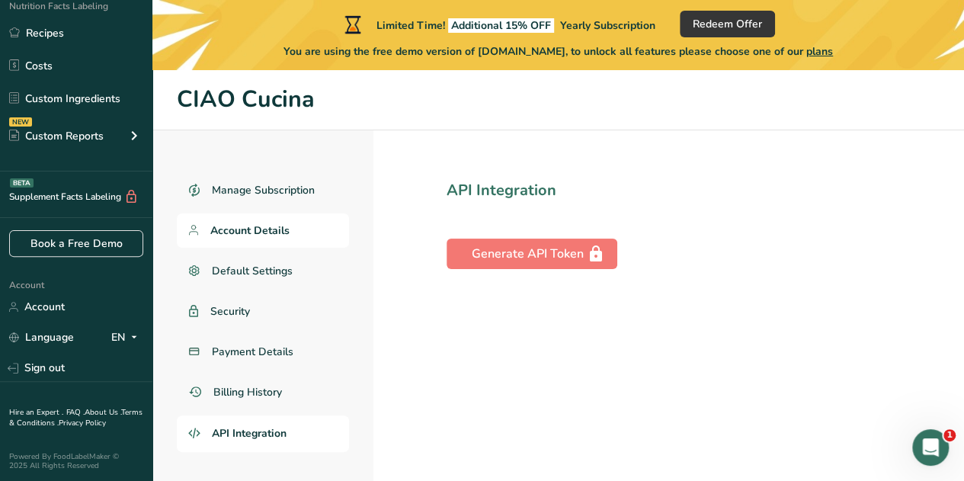
scroll to position [3, 0]
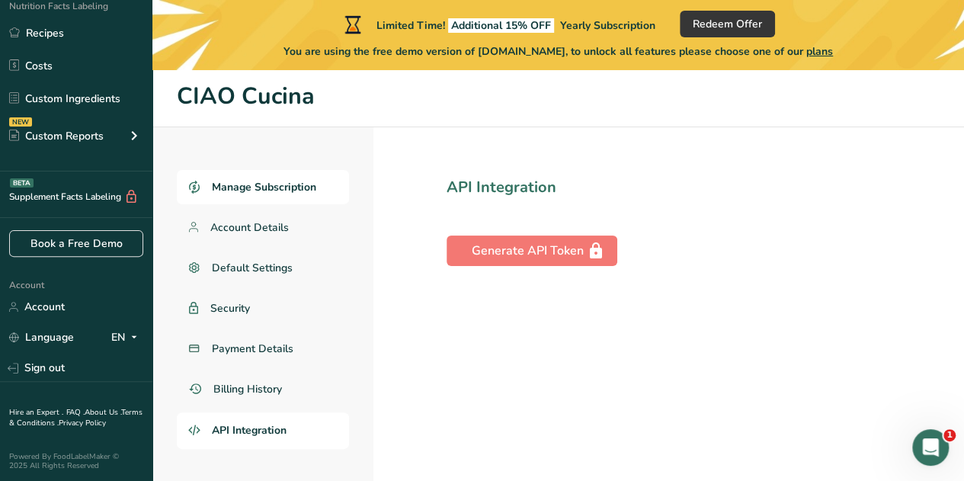
click at [256, 183] on span "Manage Subscription" at bounding box center [264, 187] width 104 height 16
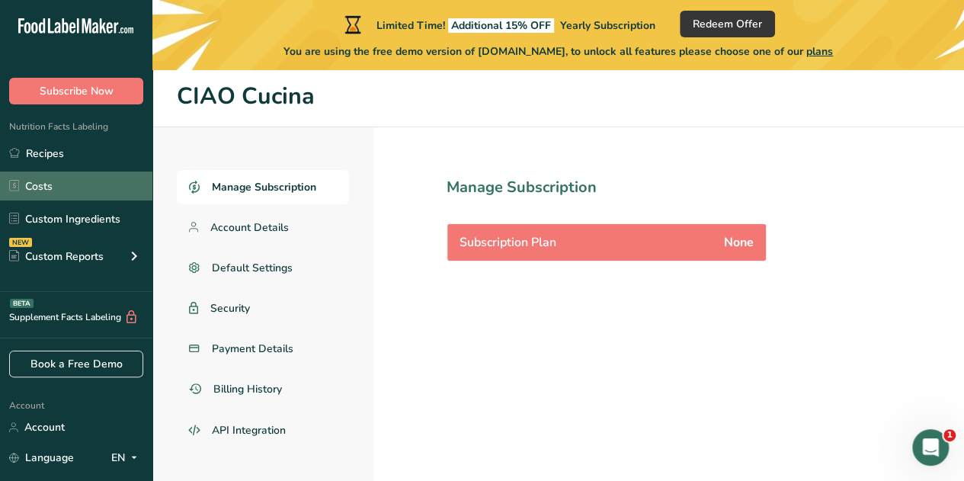
click at [49, 193] on link "Costs" at bounding box center [76, 185] width 152 height 29
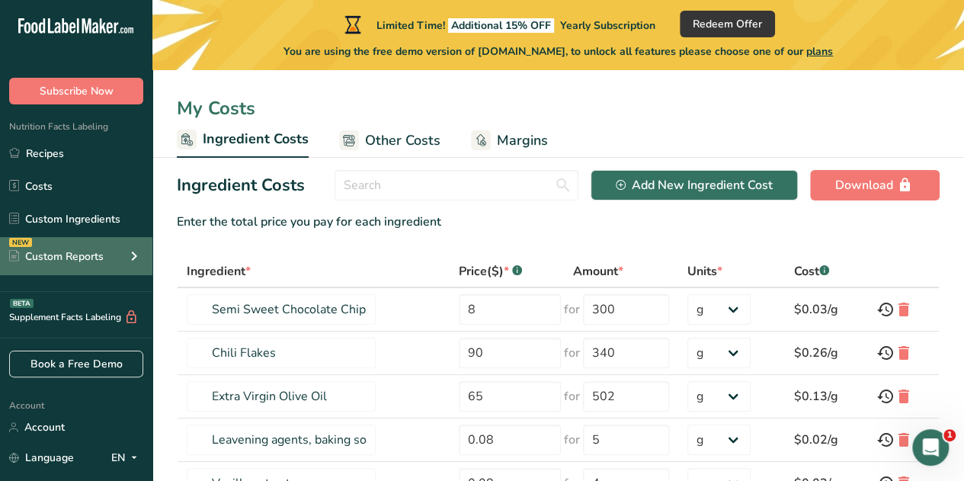
click at [71, 254] on div "Custom Reports" at bounding box center [56, 256] width 94 height 16
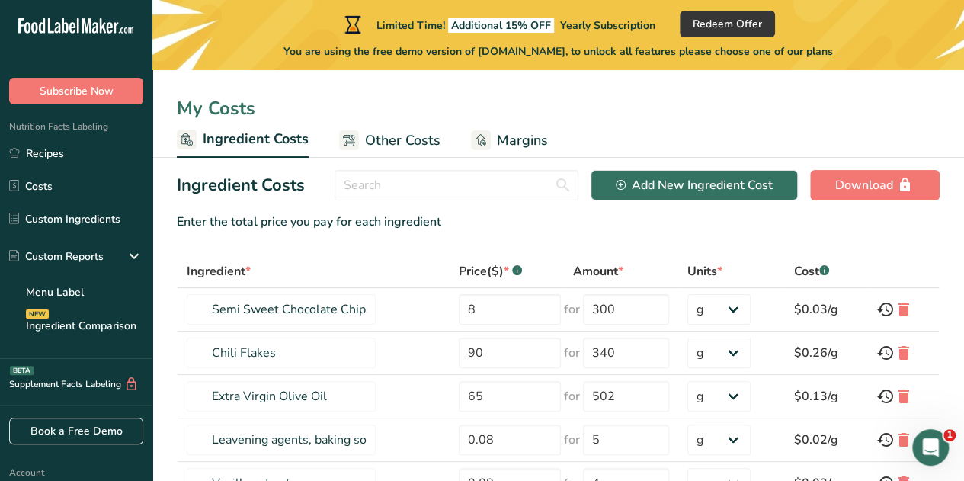
click at [389, 132] on span "Other Costs" at bounding box center [402, 140] width 75 height 21
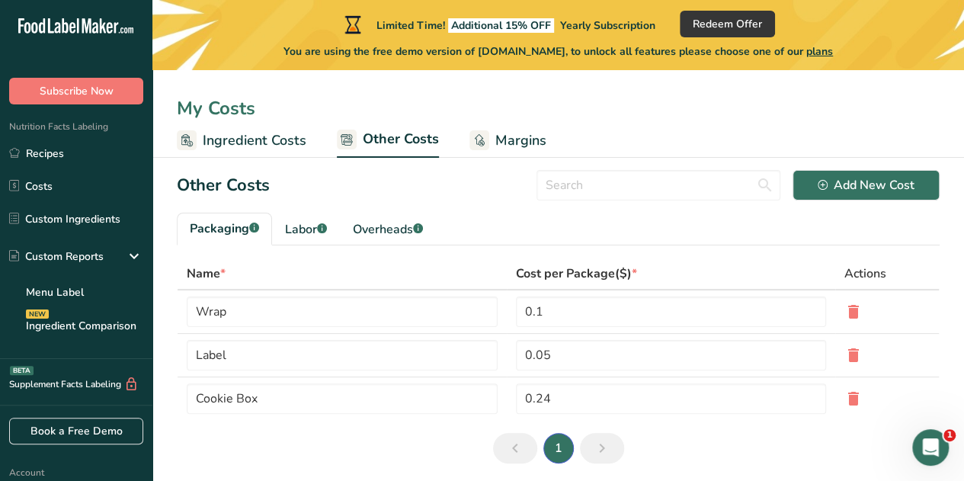
click at [517, 138] on span "Margins" at bounding box center [520, 140] width 51 height 21
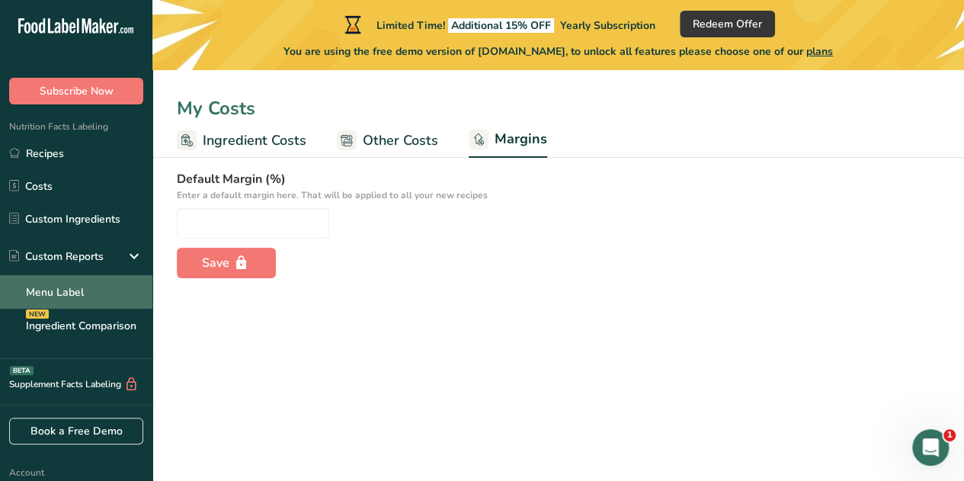
click at [82, 293] on link "Menu Label" at bounding box center [76, 292] width 152 height 34
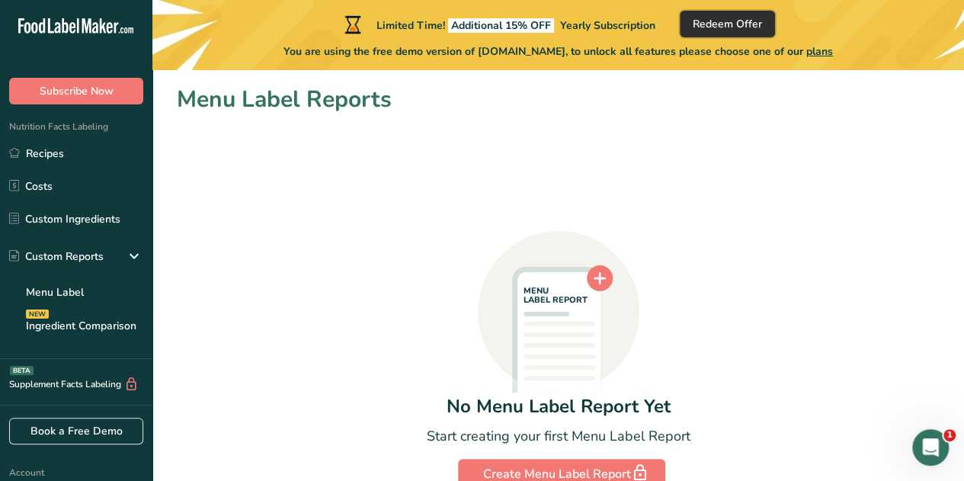
click at [723, 22] on span "Redeem Offer" at bounding box center [727, 24] width 69 height 16
